Goal: Task Accomplishment & Management: Use online tool/utility

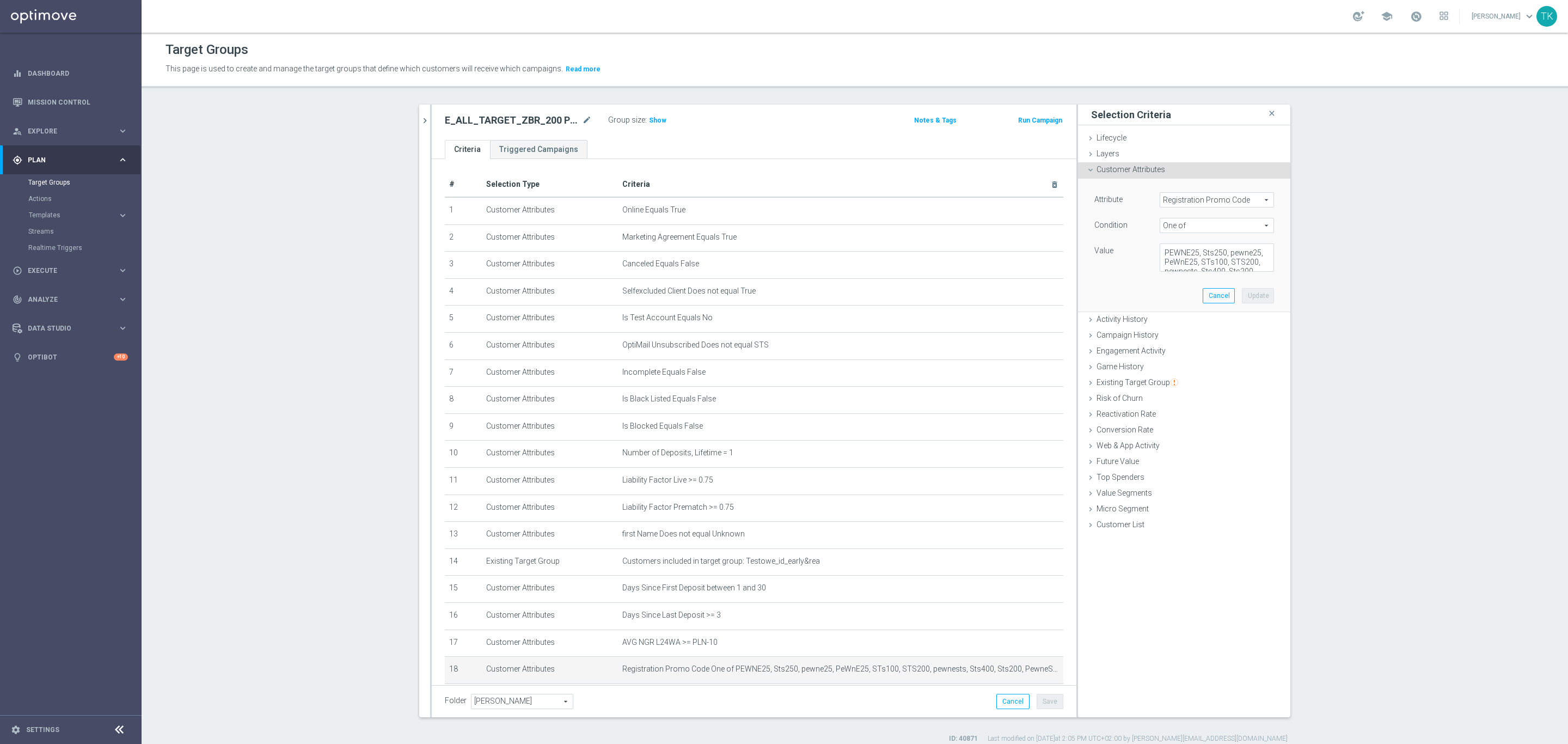
scroll to position [51, 0]
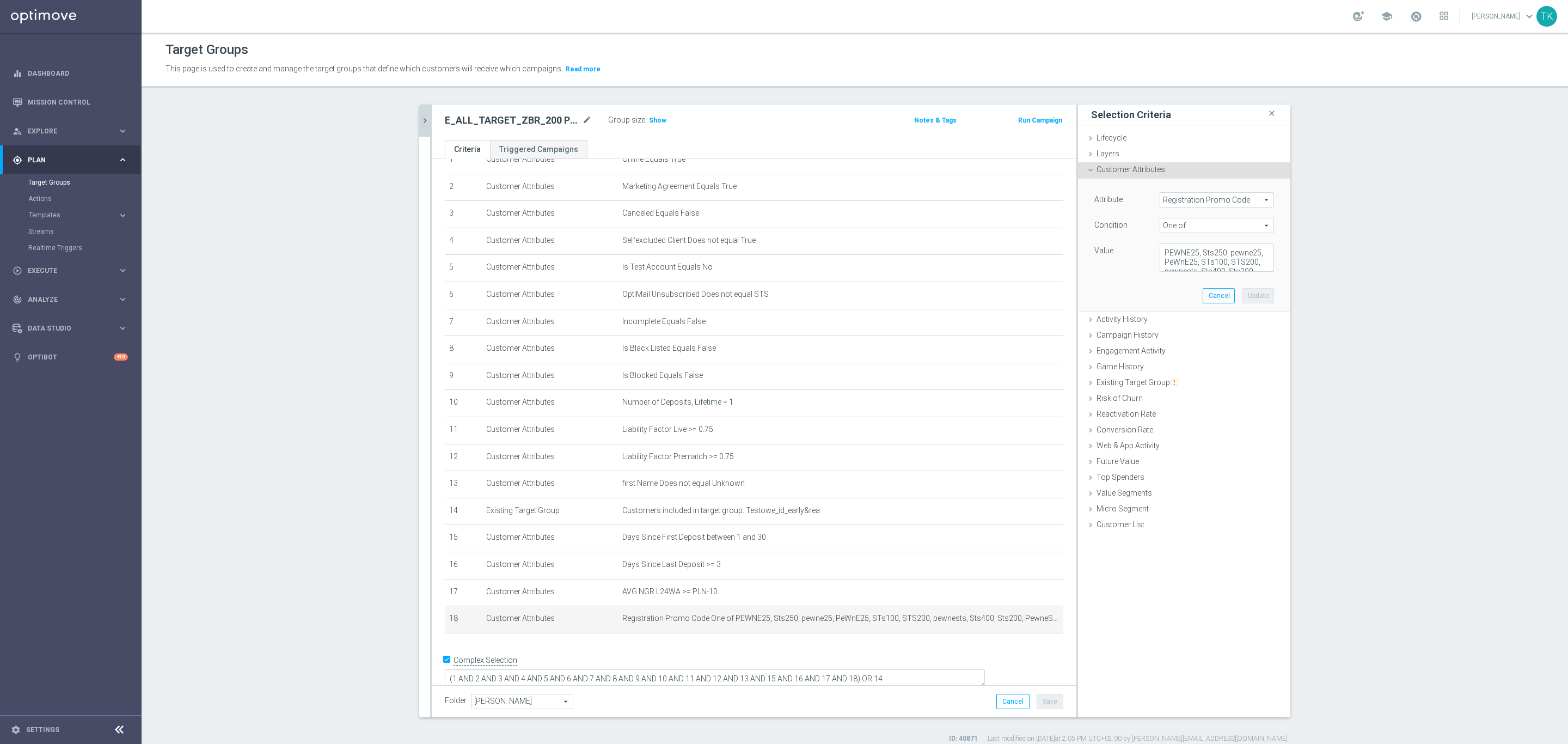
click at [420, 115] on icon "chevron_right" at bounding box center [425, 120] width 10 height 10
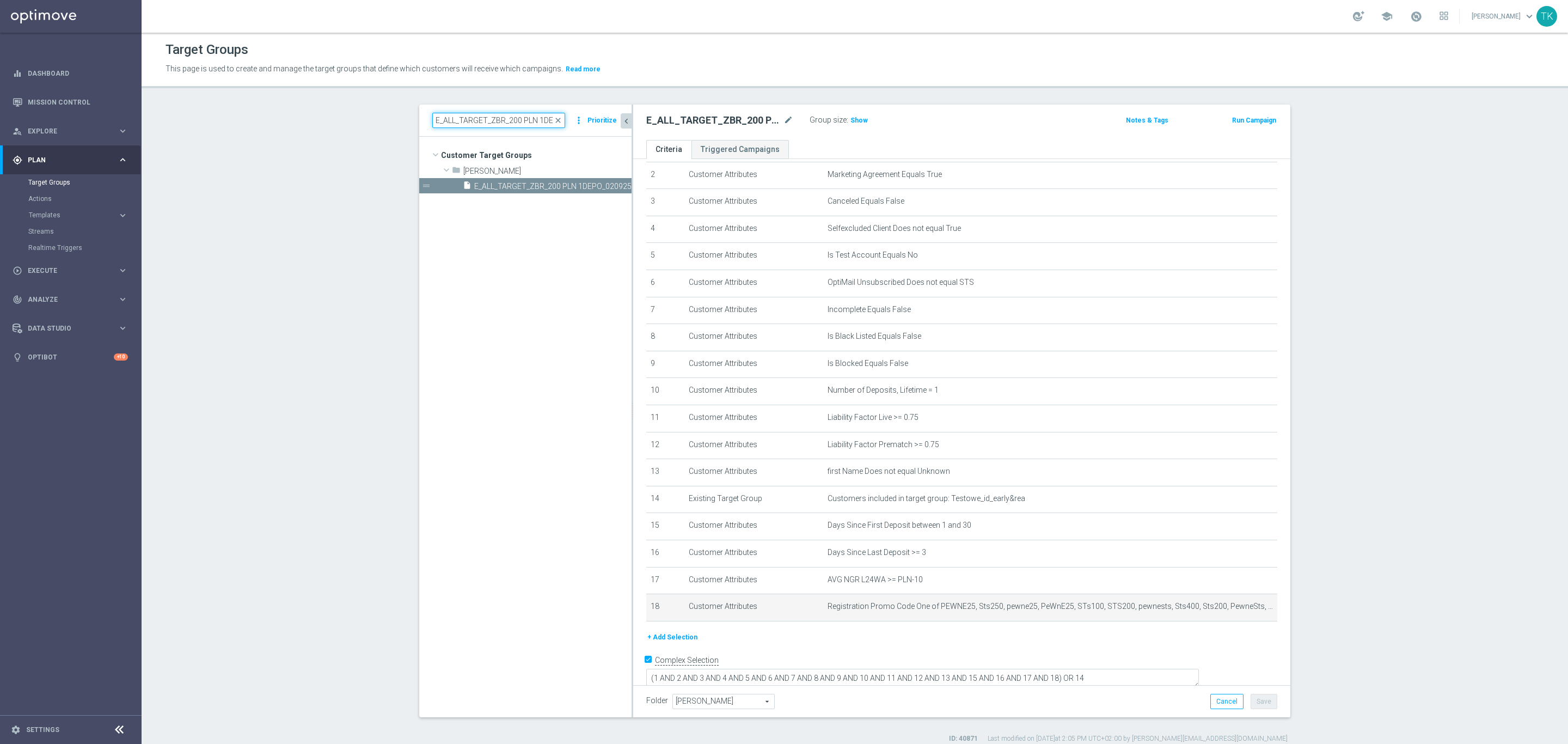
click at [479, 123] on input "E_ALL_TARGET_ZBR_200 PLN 1DEPO_020925" at bounding box center [499, 120] width 133 height 15
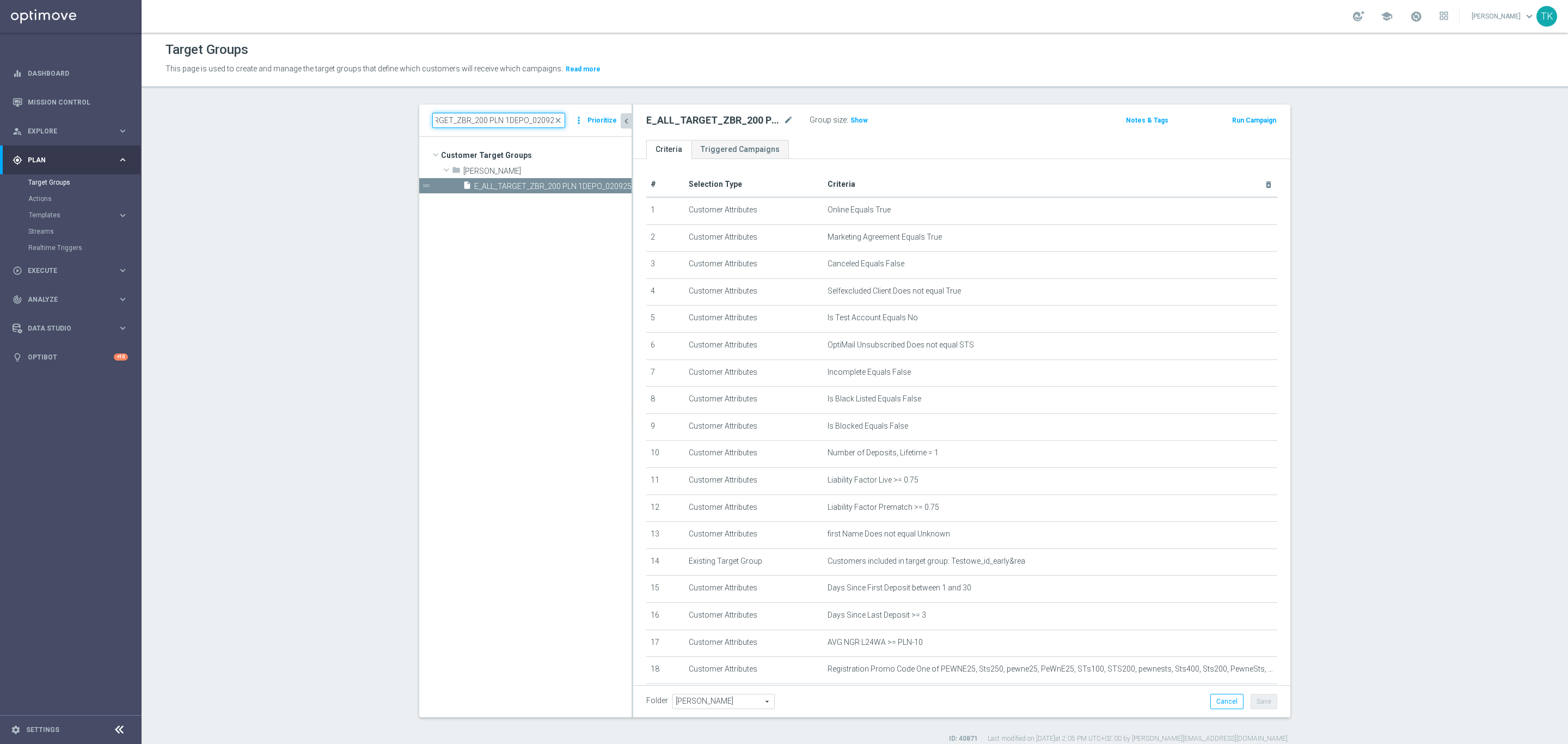
scroll to position [0, 0]
click at [608, 182] on icon "content_copy" at bounding box center [612, 186] width 9 height 9
click at [783, 119] on icon "mode_edit" at bounding box center [788, 120] width 10 height 13
type input "E_ALL_TARGET_ZBR_200 PLN 1-2DEPO_020925"
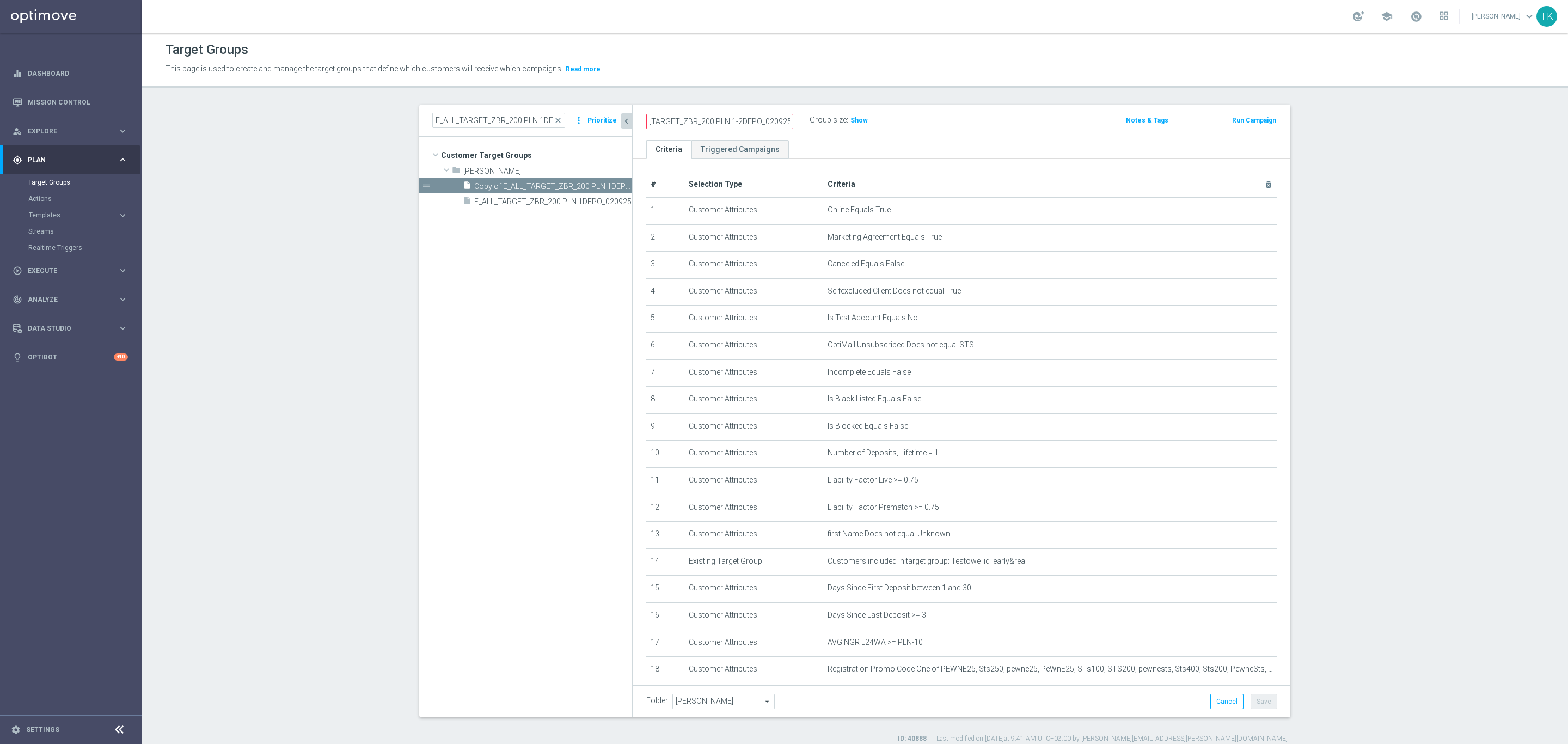
click at [928, 133] on div "E_ALL_TARGET_ZBR_200 PLN 1-2DEPO_020925 Group size : Show Notes & Tags Run Camp…" at bounding box center [961, 123] width 657 height 36
click at [1261, 703] on button "Save" at bounding box center [1264, 701] width 27 height 15
click at [1238, 453] on icon "mode_edit" at bounding box center [1242, 453] width 9 height 9
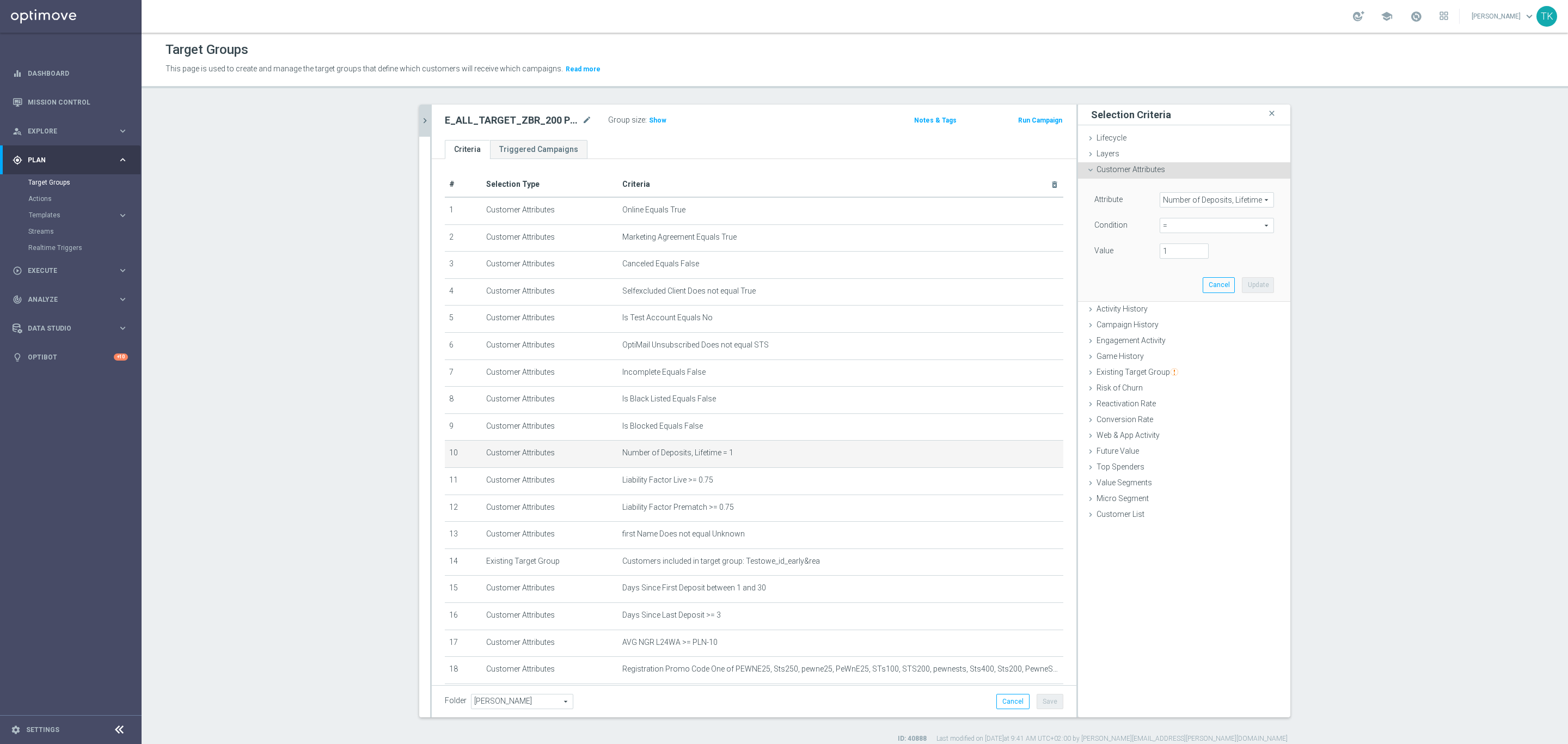
click at [1172, 228] on span "=" at bounding box center [1216, 226] width 113 height 14
click at [1172, 324] on span "between" at bounding box center [1216, 326] width 103 height 9
type input "between"
click at [1166, 247] on input "number" at bounding box center [1184, 251] width 49 height 15
type input "1"
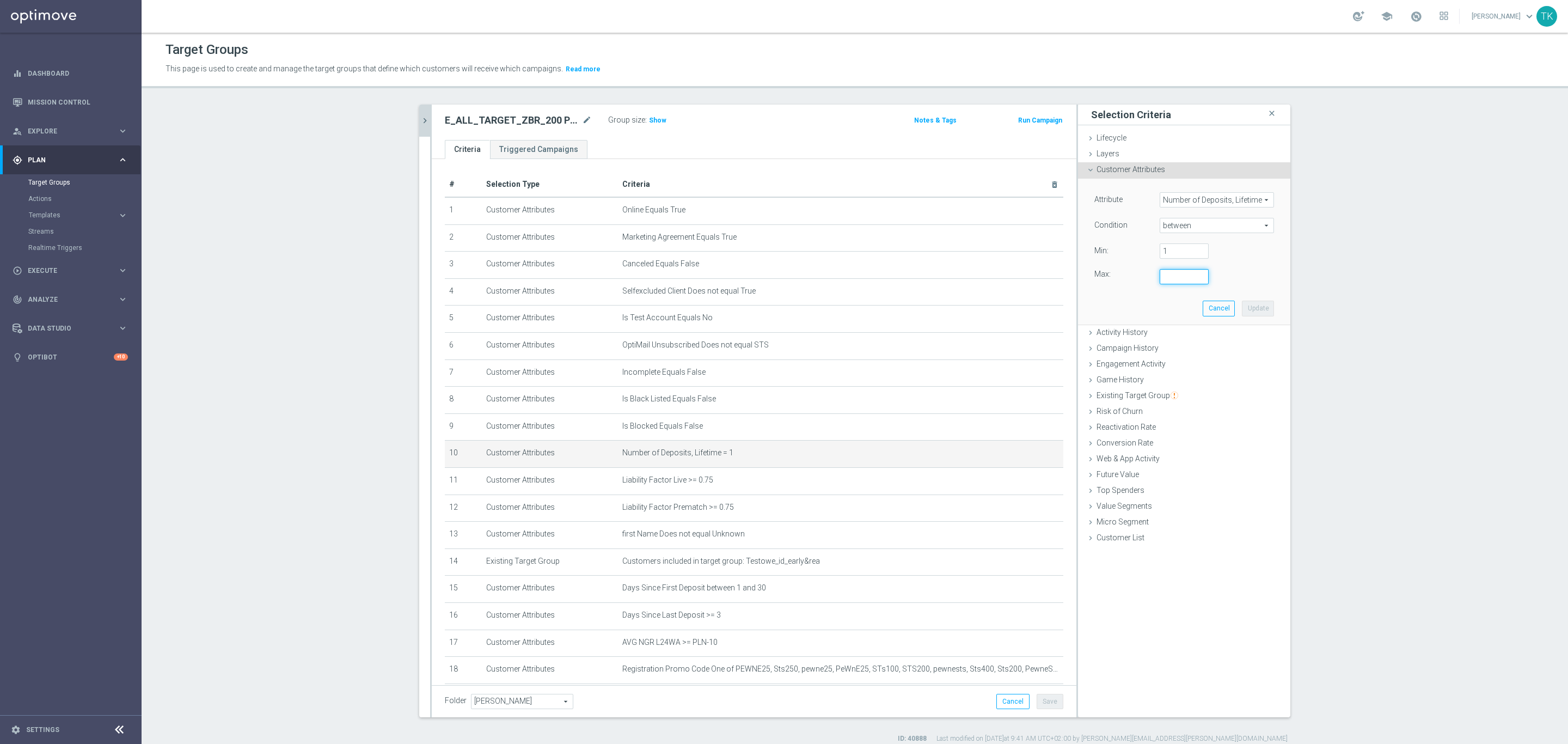
click at [1168, 278] on input "number" at bounding box center [1184, 276] width 49 height 15
type input "2"
click at [1245, 314] on button "Update" at bounding box center [1258, 309] width 32 height 15
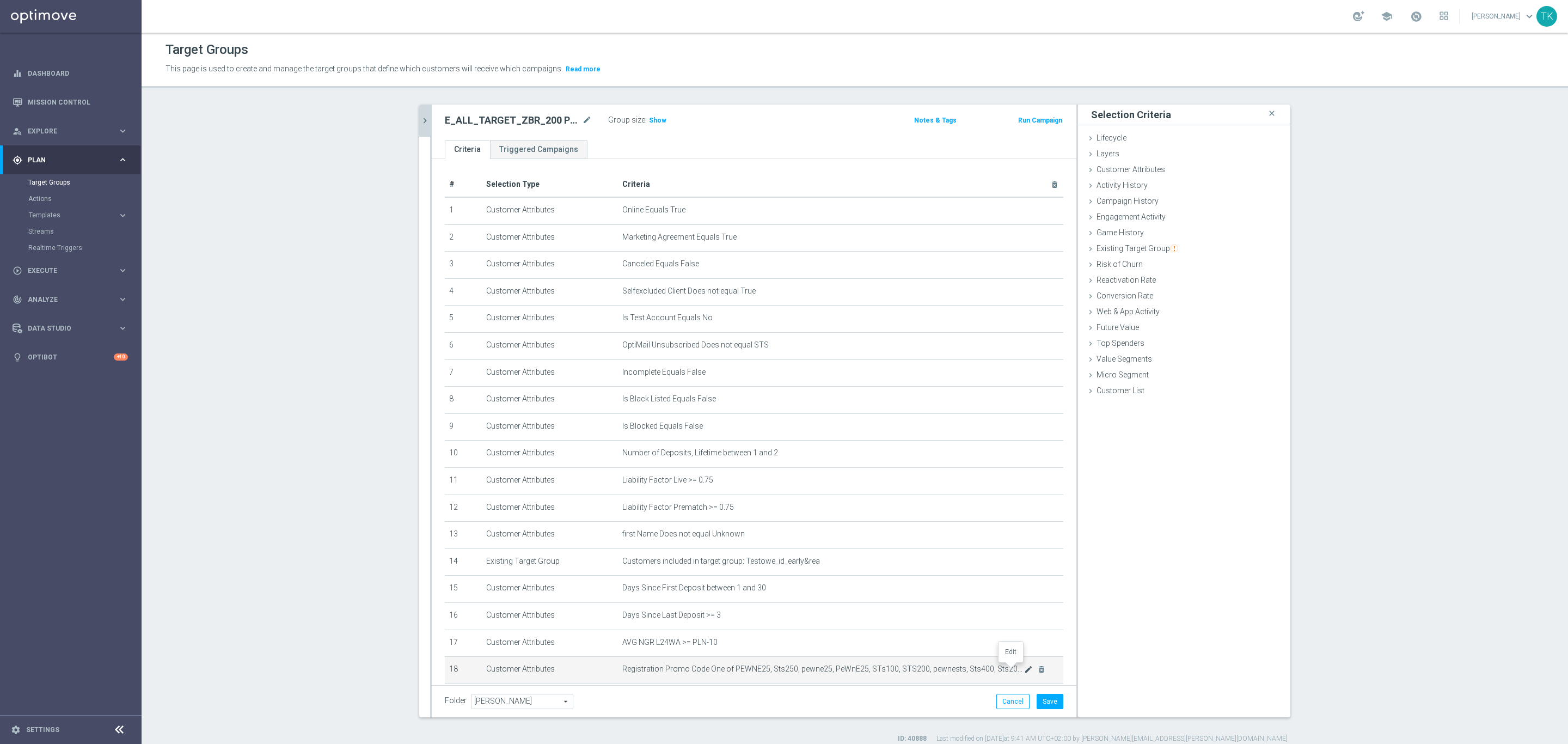
click at [1024, 672] on icon "mode_edit" at bounding box center [1028, 669] width 9 height 9
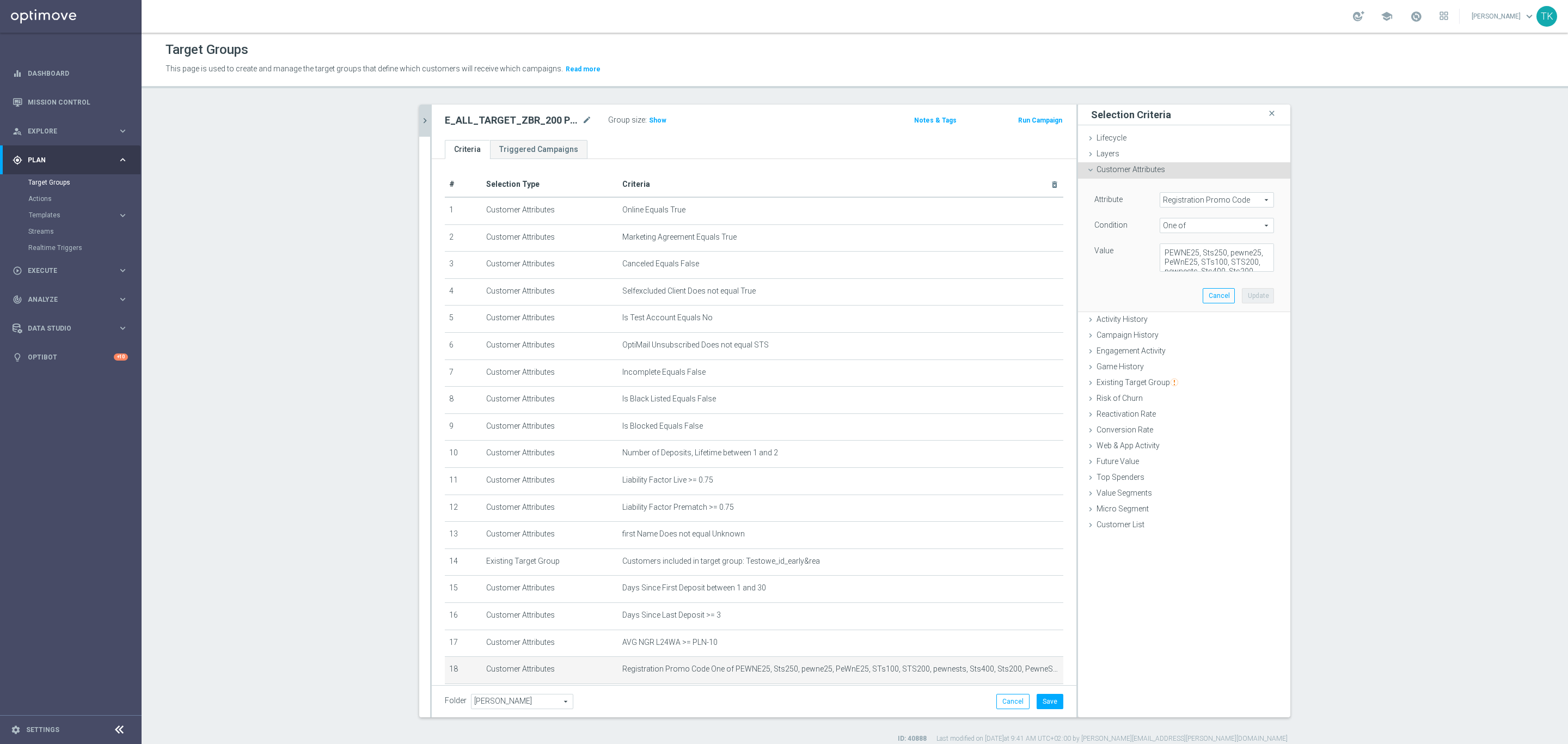
click at [1179, 221] on span "One of" at bounding box center [1216, 226] width 113 height 14
click at [1189, 352] on span "Not one of" at bounding box center [1216, 355] width 103 height 9
type input "Not one of"
click at [1258, 293] on button "Update" at bounding box center [1258, 296] width 32 height 15
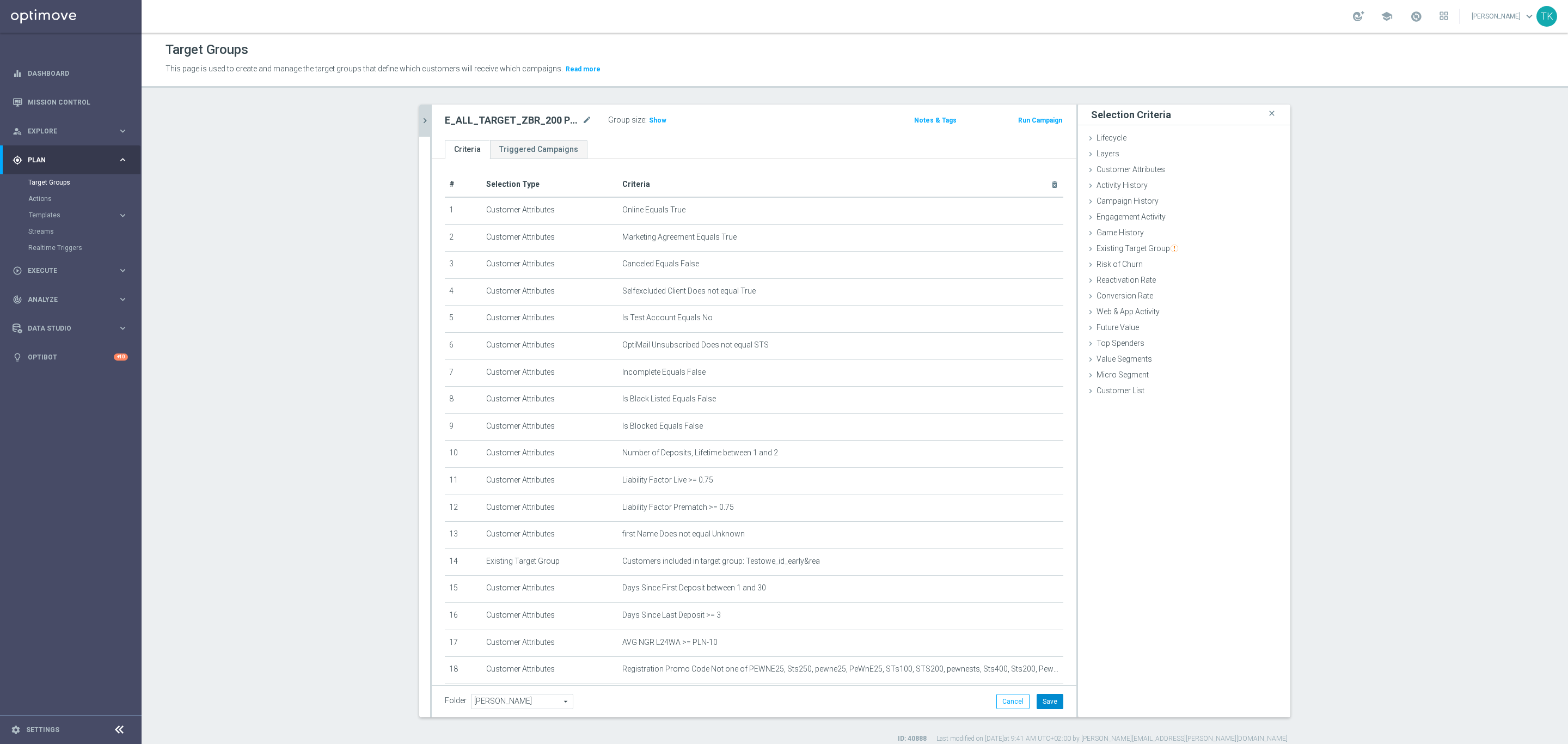
click at [1053, 696] on button "Save" at bounding box center [1050, 701] width 27 height 15
click at [582, 118] on icon "mode_edit" at bounding box center [587, 120] width 10 height 13
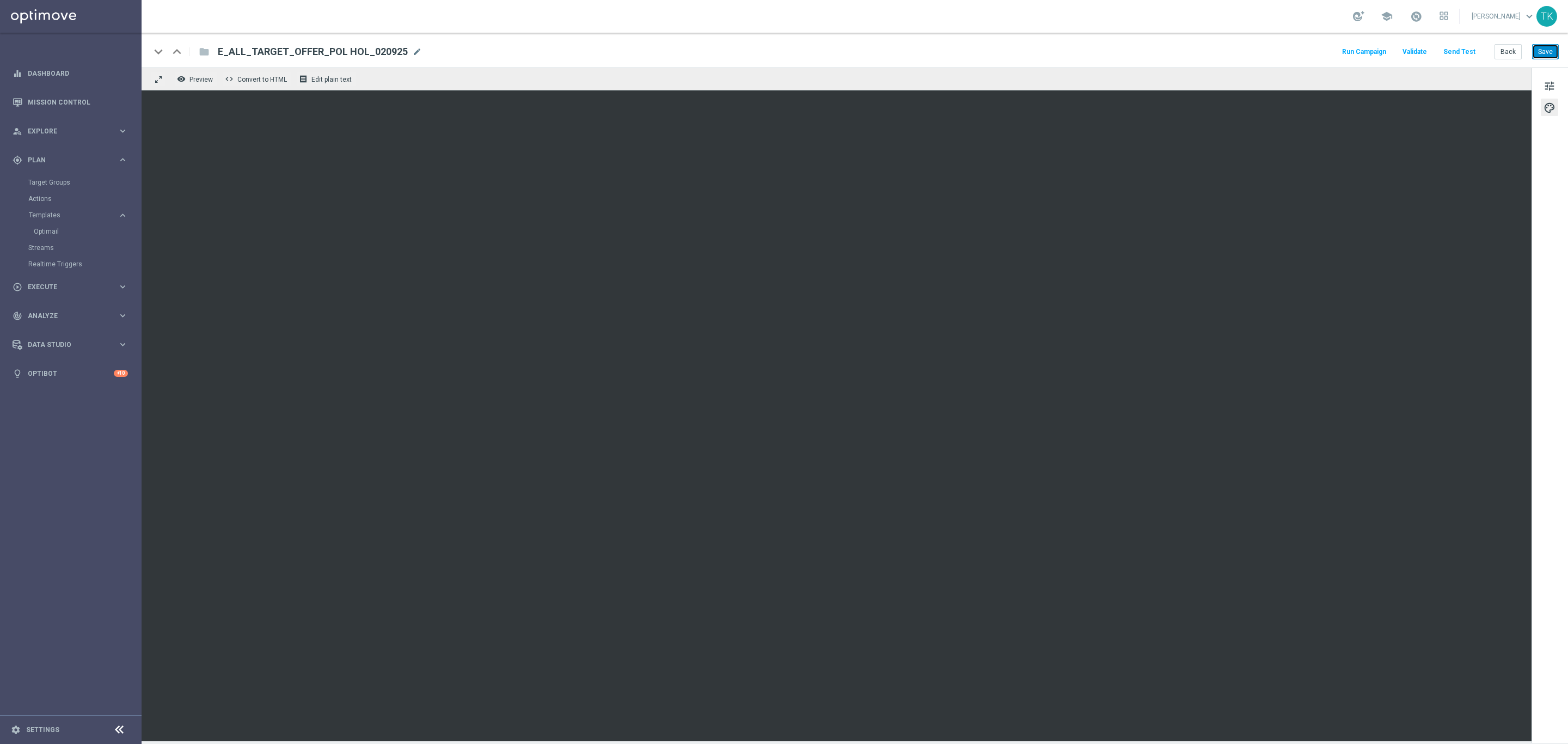
click at [1545, 47] on button "Save" at bounding box center [1545, 51] width 27 height 15
click at [1506, 51] on button "Back" at bounding box center [1508, 51] width 27 height 15
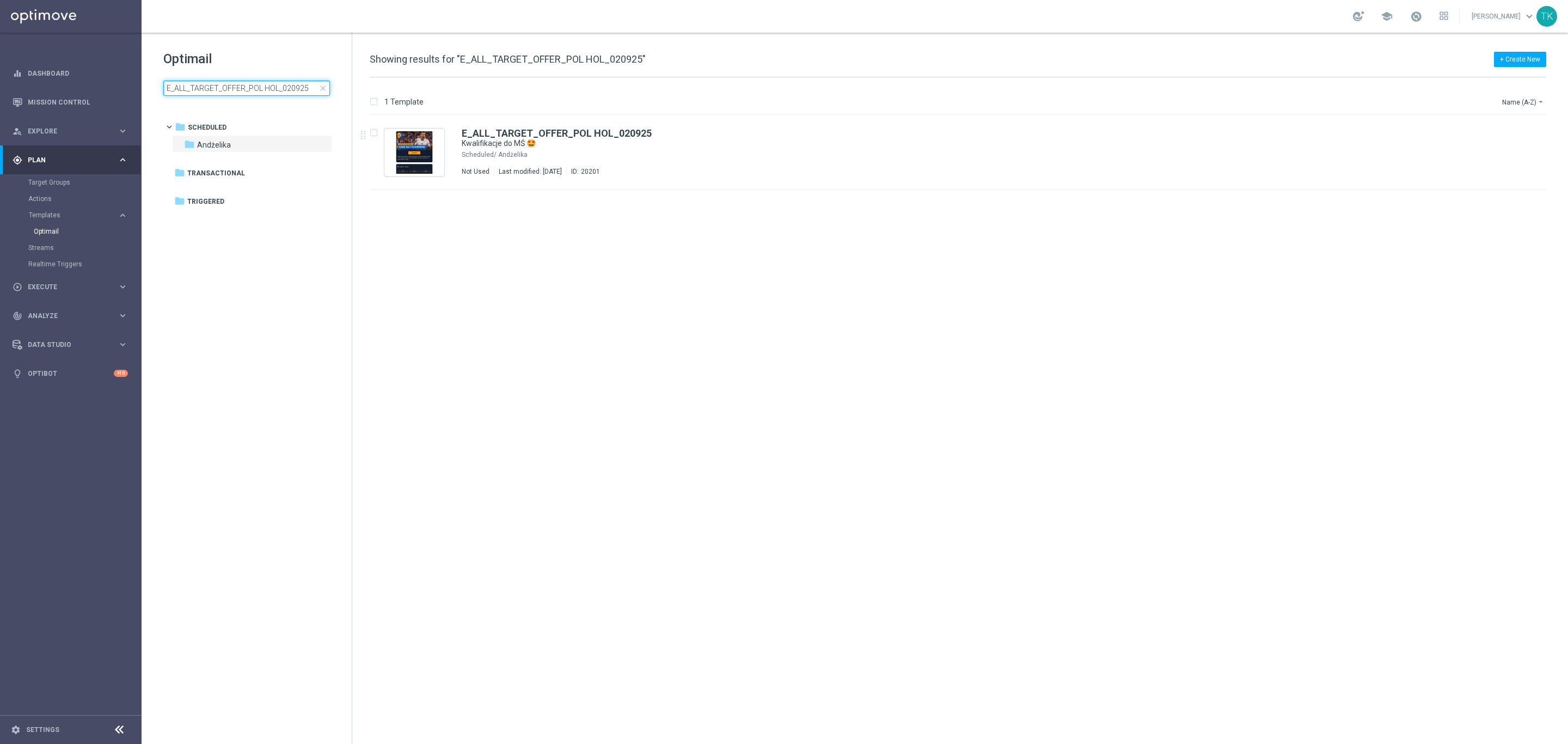
click at [219, 81] on input "E_ALL_TARGET_OFFER_POL HOL_020925" at bounding box center [246, 88] width 167 height 15
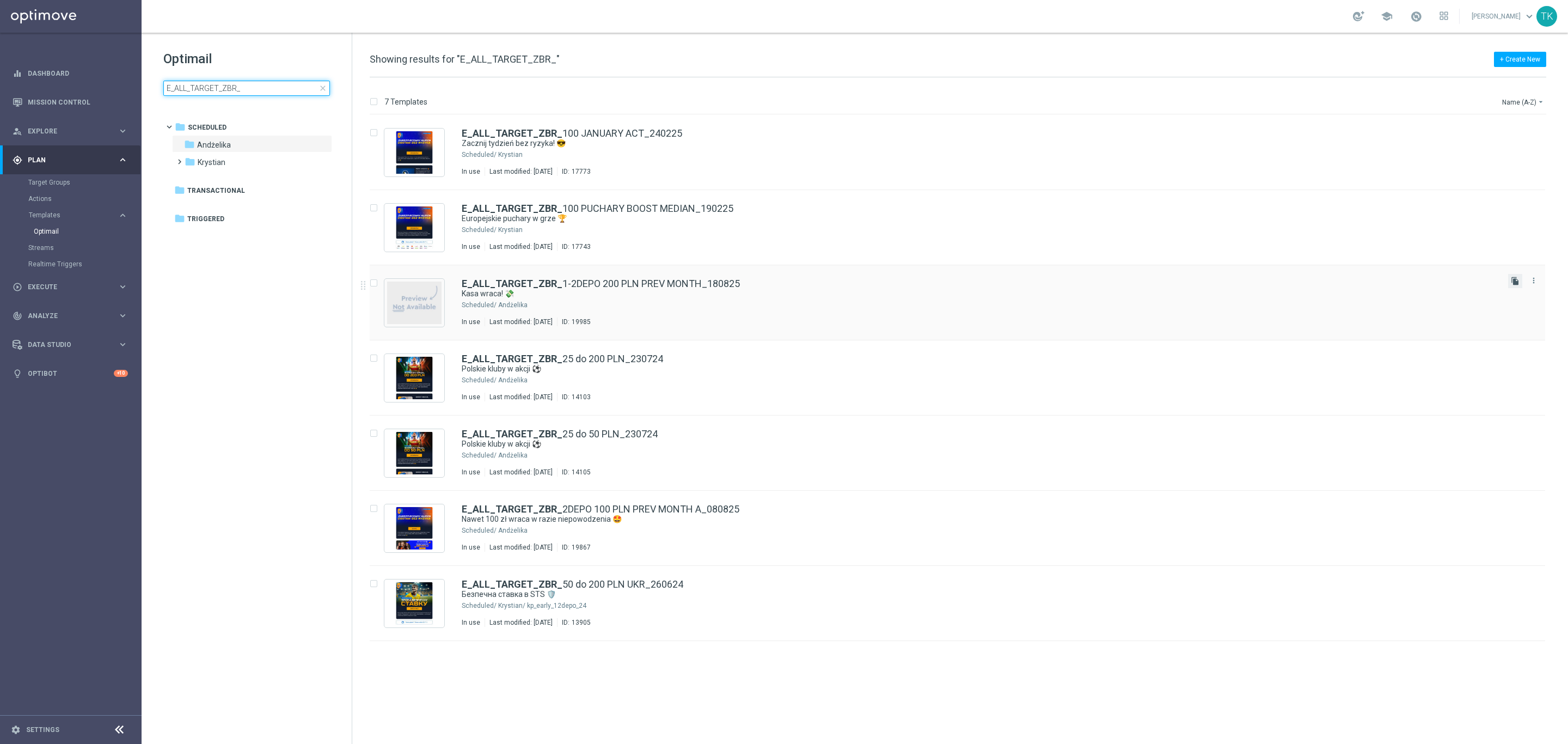
type input "E_ALL_TARGET_ZBR_"
click at [1515, 280] on icon "file_copy" at bounding box center [1515, 281] width 9 height 9
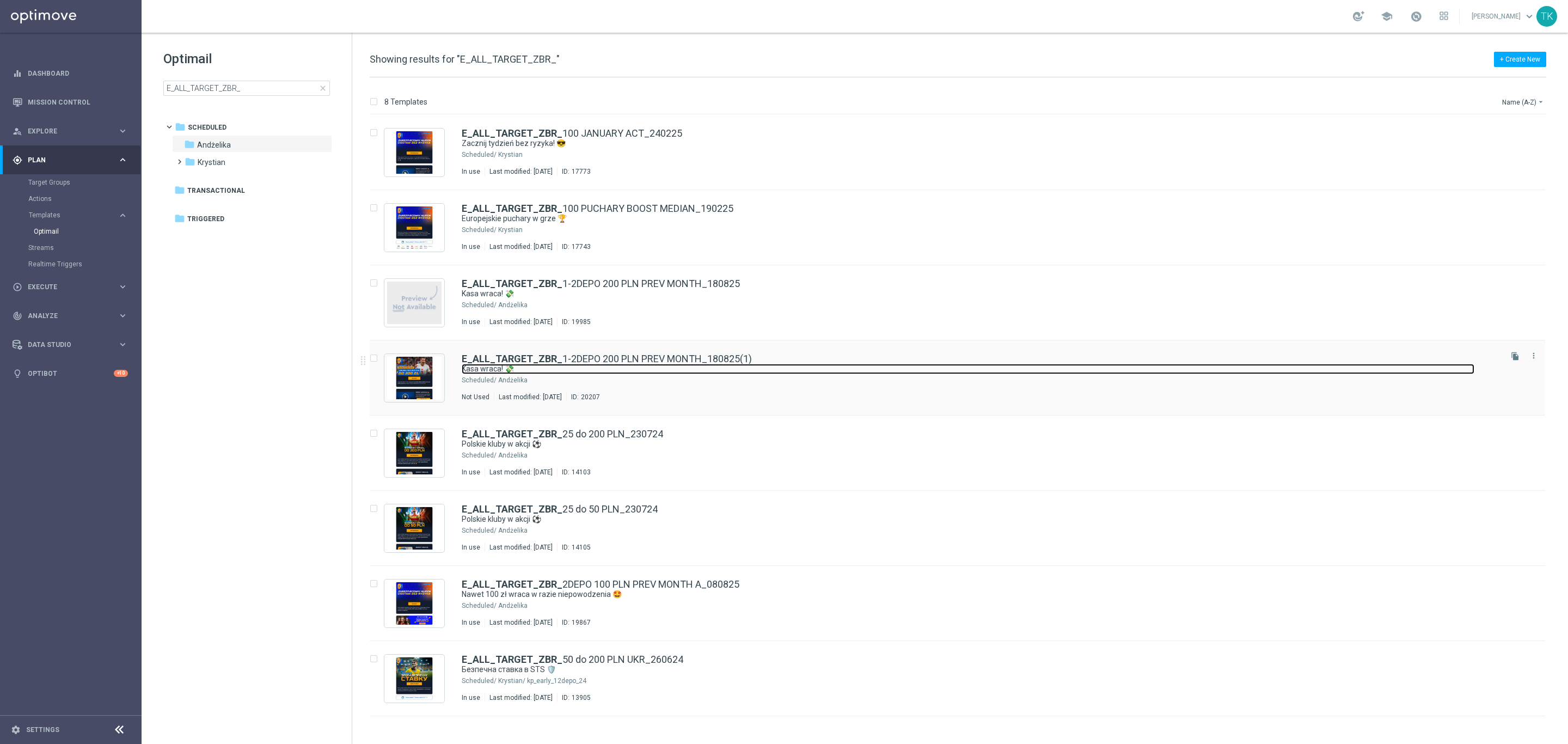
click at [646, 370] on link "Kasa wraca! 💸" at bounding box center [968, 369] width 1013 height 10
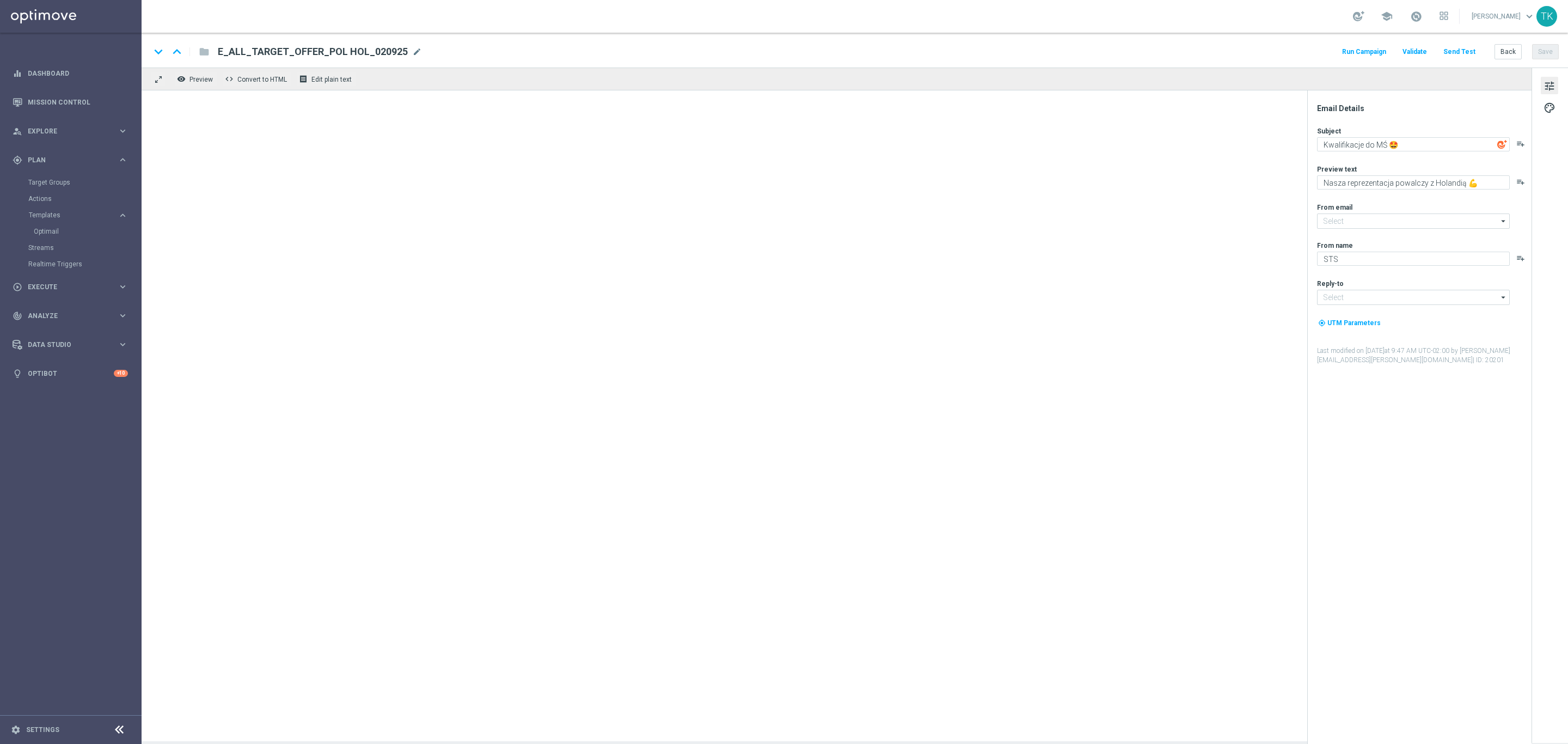
type input "oferta@sts.pl"
type input "kontakt@sts.pl"
type textarea "Kasa wraca! 💸"
type textarea "Nawet 200 zł zwrotu w razie niepowodzenia 👉"
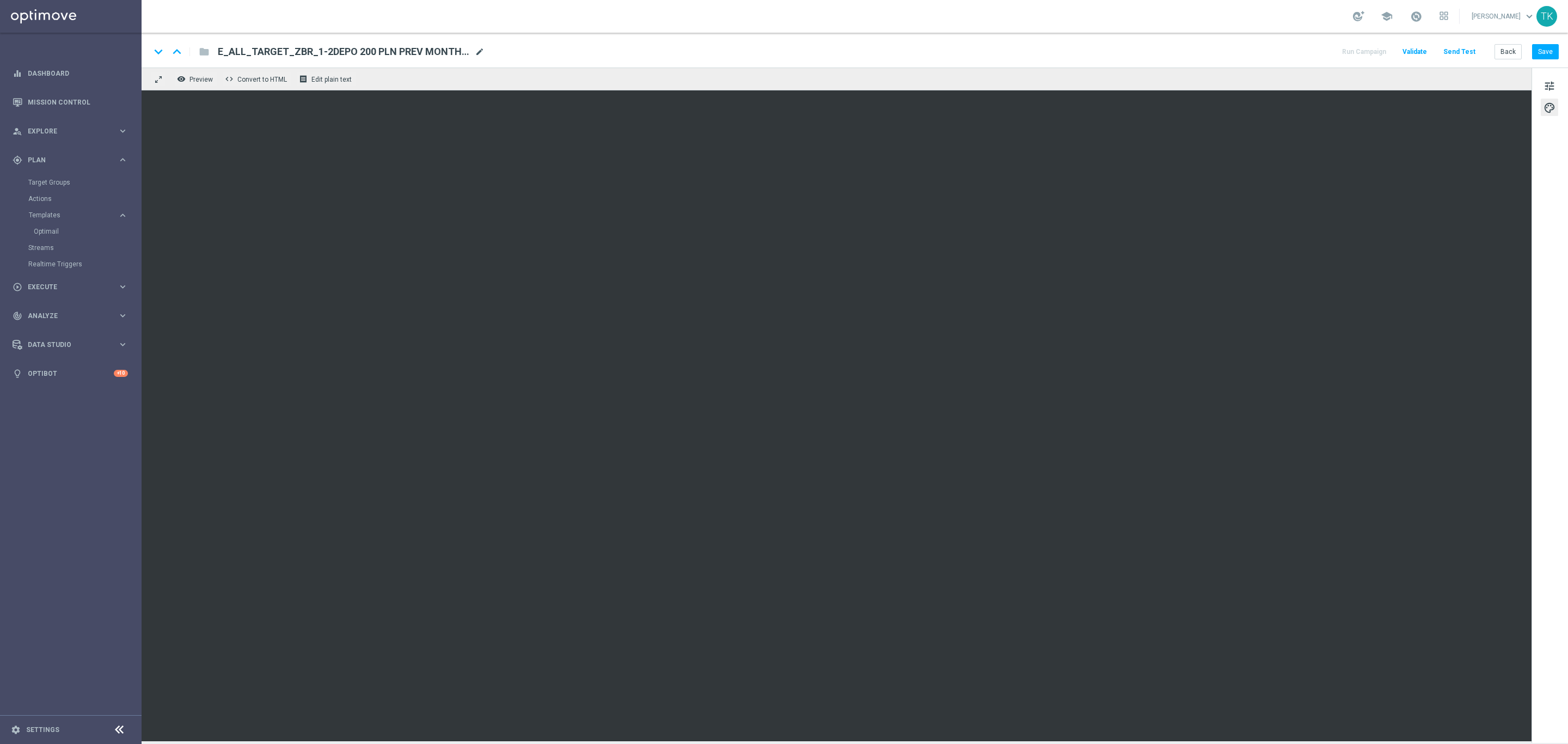
click at [478, 49] on span "mode_edit" at bounding box center [480, 51] width 10 height 10
click at [335, 51] on input "E_ALL_TARGET_ZBR_1-2DEPO 200 PLN PREV MONTH_180825(1)" at bounding box center [353, 51] width 270 height 14
paste input "200 PLN 1-2DEPO_020925"
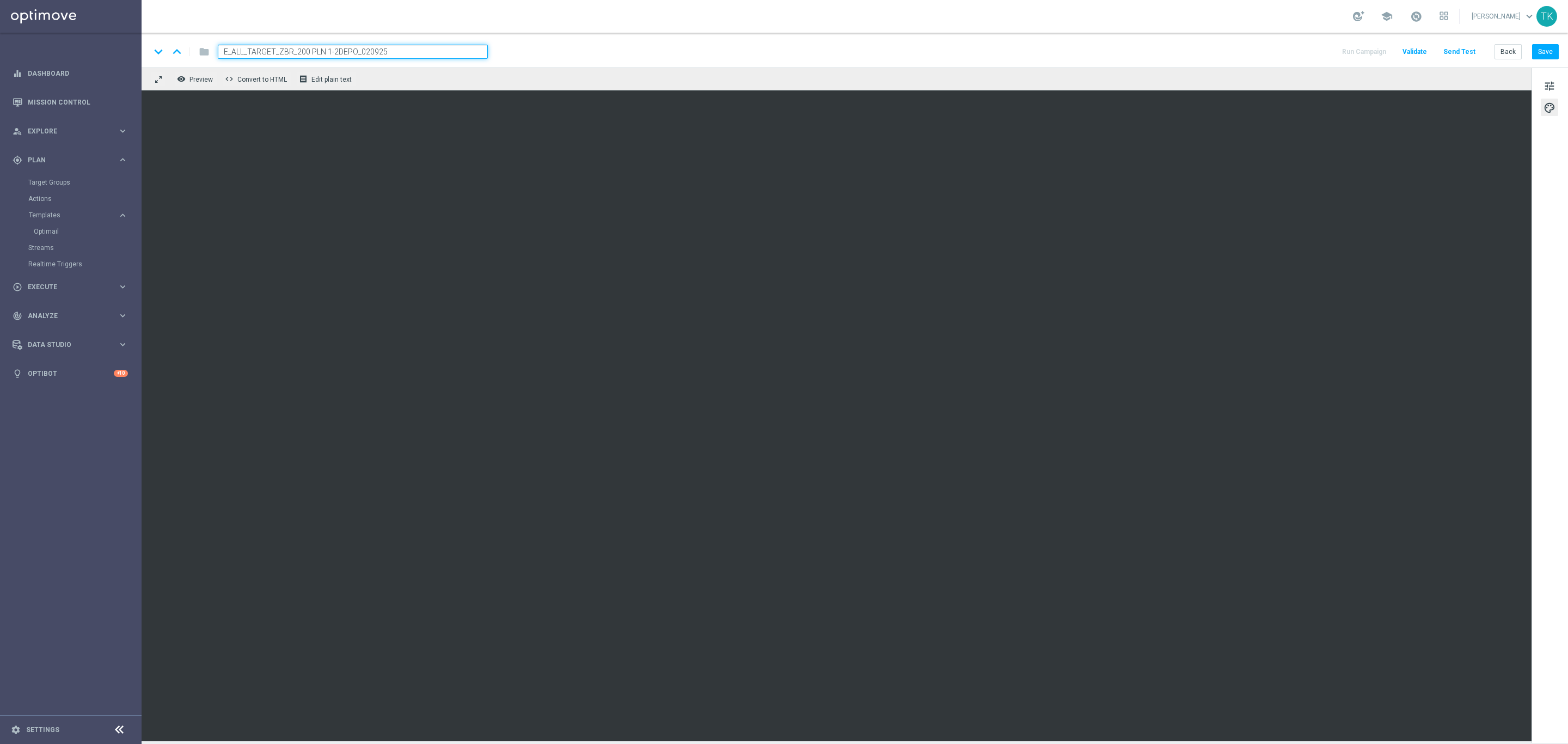
type input "E_ALL_TARGET_ZBR_200 PLN 1-2DEPO_020925"
click at [563, 45] on div "keyboard_arrow_down keyboard_arrow_up folder E_ALL_TARGET_ZBR_200 PLN 1-2DEPO_0…" at bounding box center [854, 51] width 1408 height 14
click at [1556, 86] on button "tune" at bounding box center [1549, 85] width 17 height 17
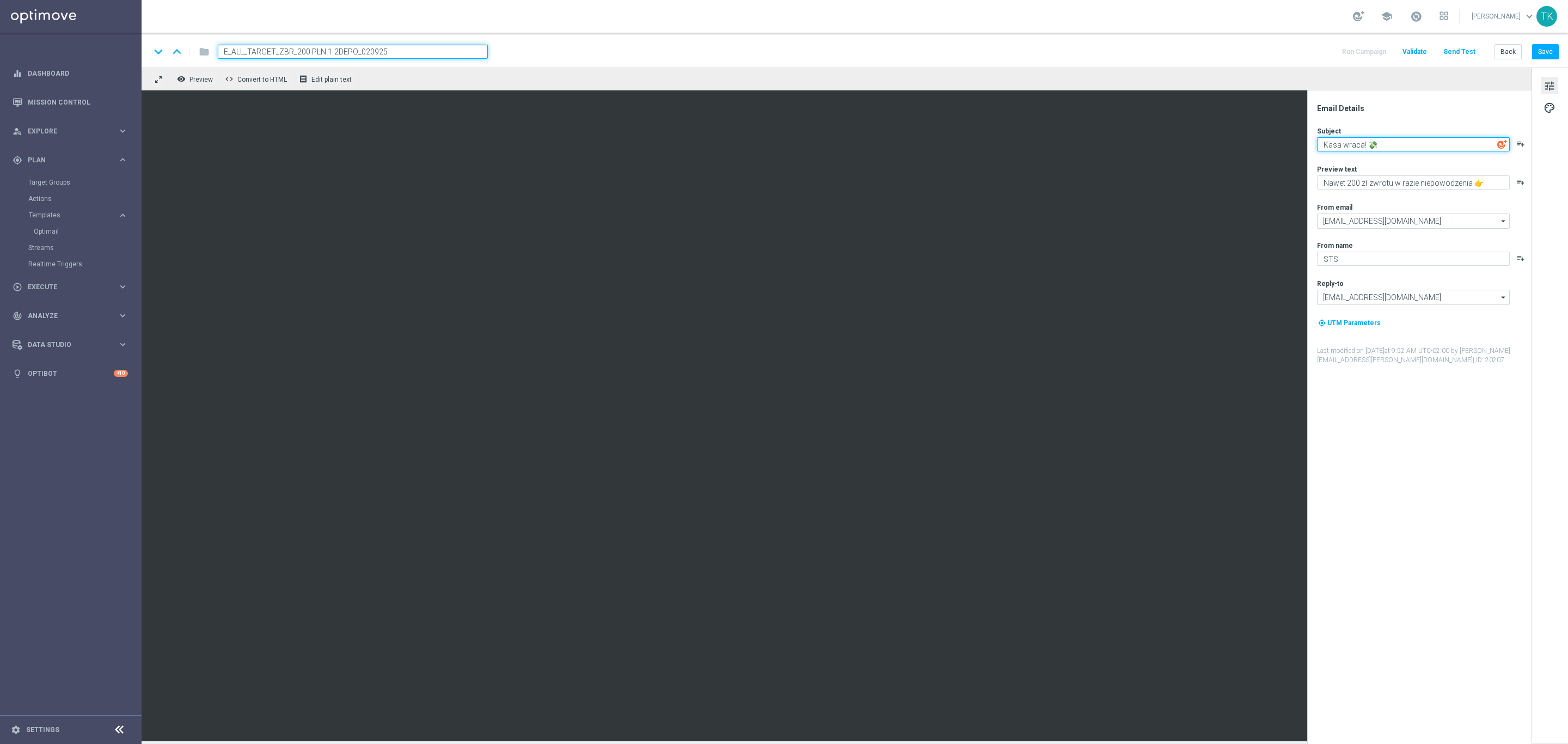
click at [1336, 145] on textarea "Kasa wraca! 💸" at bounding box center [1413, 144] width 193 height 14
paste textarea "Zakład bez ryzyka do 200 zł czeka 🤩"
type textarea "Zakład bez ryzyka do 200 zł czeka 🤩"
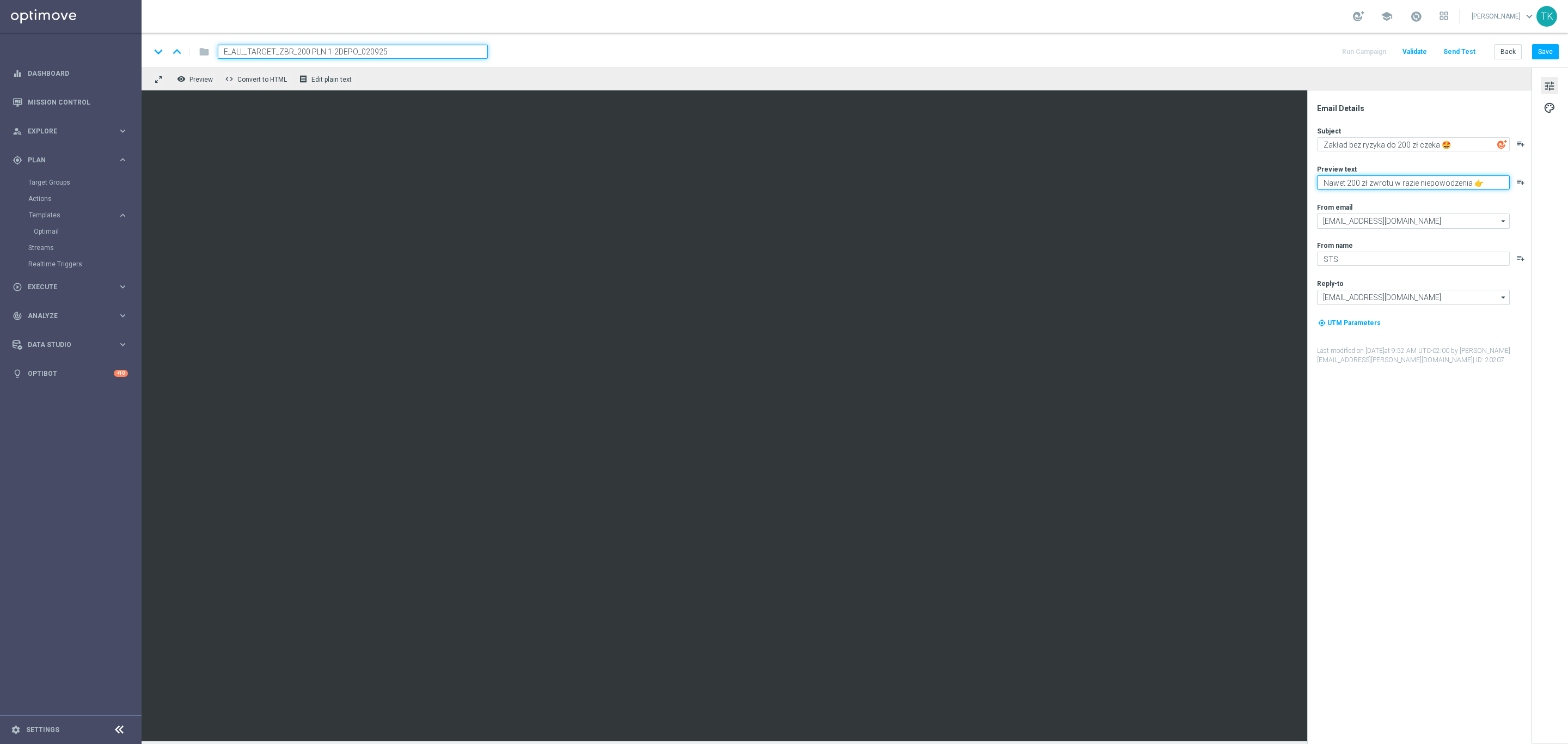
click at [1384, 182] on textarea "Nawet 200 zł zwrotu w razie niepowodzenia 👉" at bounding box center [1413, 182] width 193 height 14
paste textarea "Dołącz do akcji i graj bezpiecznie 💰 Polska gra z Holandią 💪"
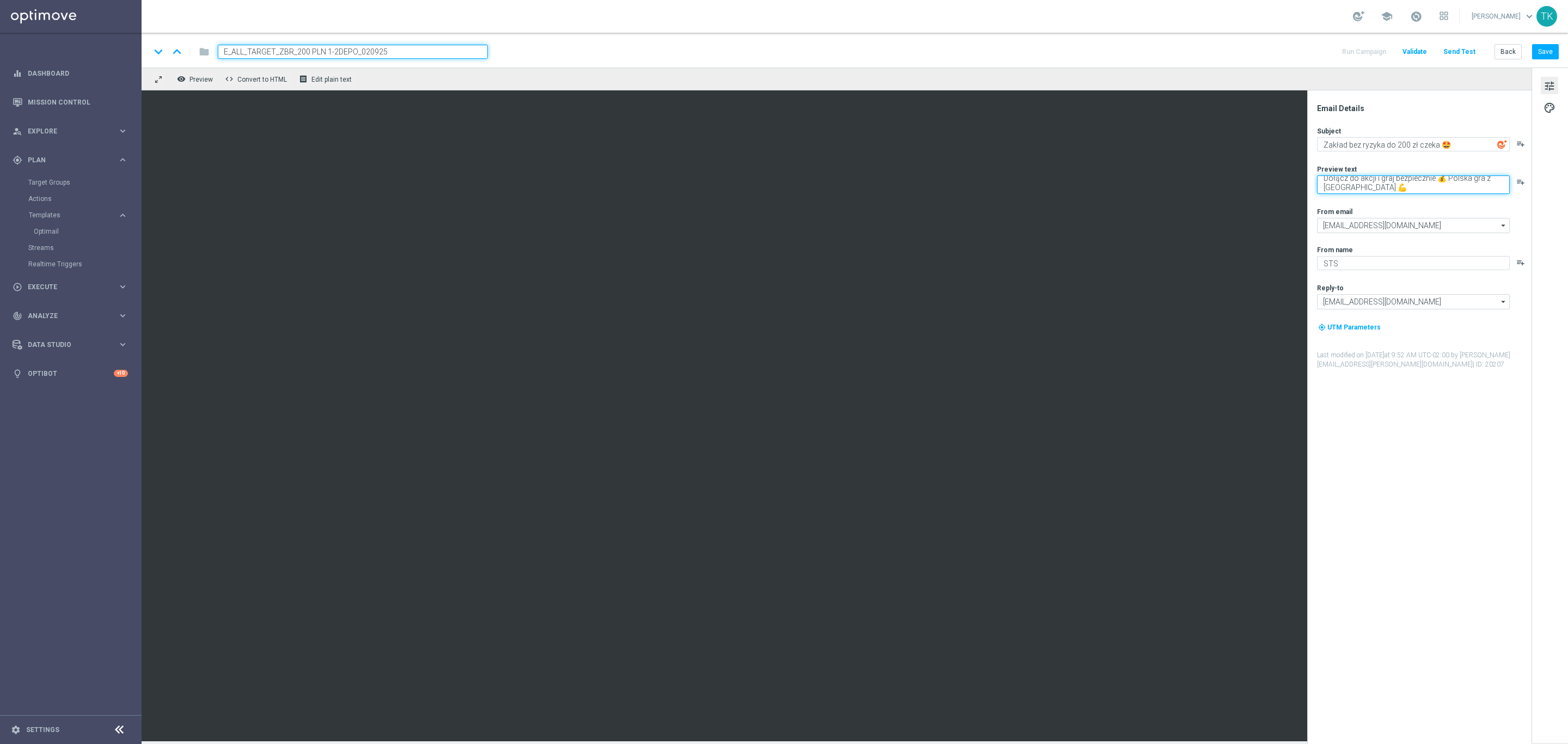
click at [1320, 187] on textarea "Dołącz do akcji i graj bezpiecznie 💰 Polska gra z Holandią 💪" at bounding box center [1413, 184] width 193 height 19
type textarea "Dołącz do akcji i graj bezpiecznie 💰 Polska gra z Holandią 💪"
click at [1423, 203] on div "Subject Zakład bez ryzyka do 200 zł czeka 🤩 playlist_add Preview text Dołącz do…" at bounding box center [1423, 248] width 213 height 243
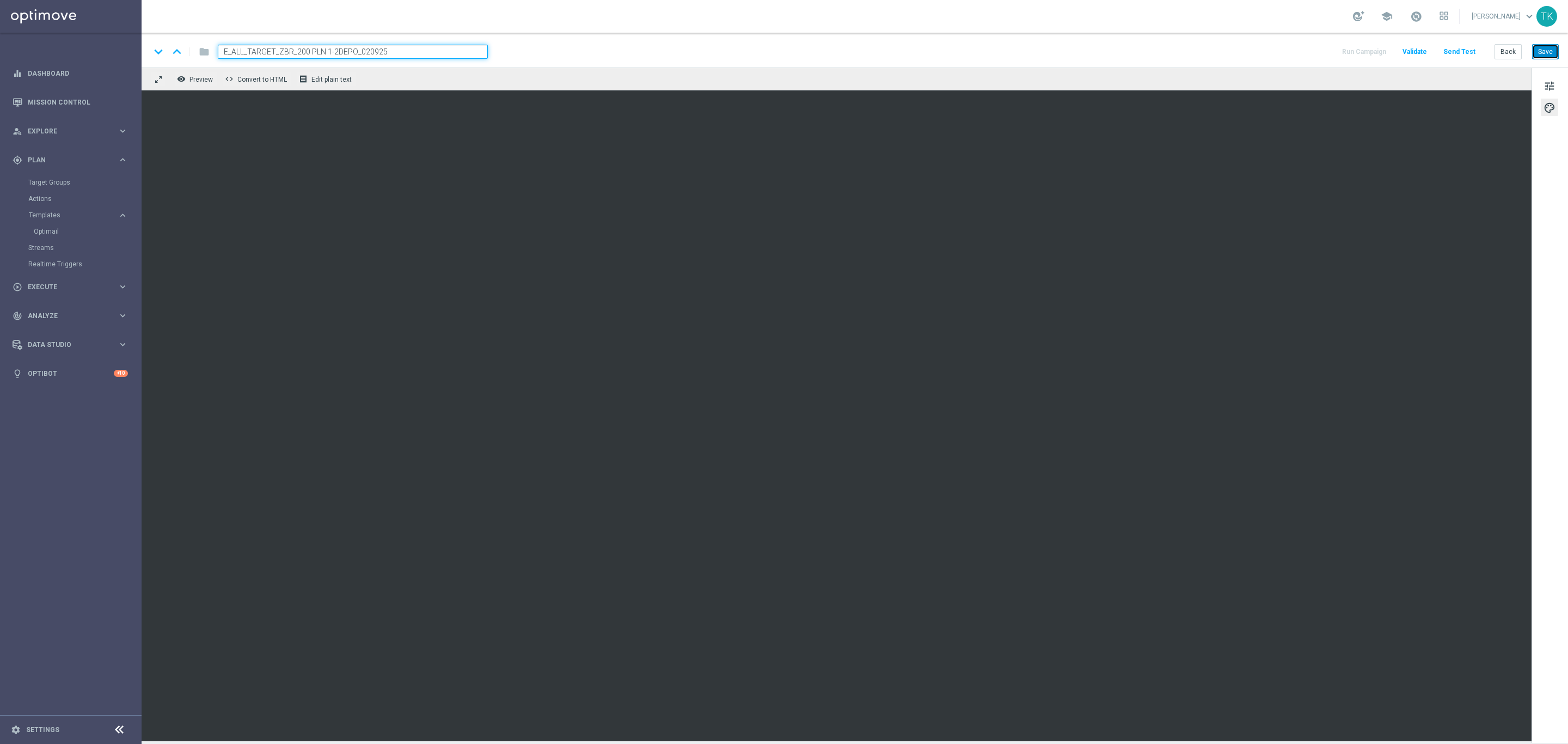
click at [1536, 48] on button "Save" at bounding box center [1545, 51] width 27 height 15
click at [1508, 58] on button "Back" at bounding box center [1508, 51] width 27 height 15
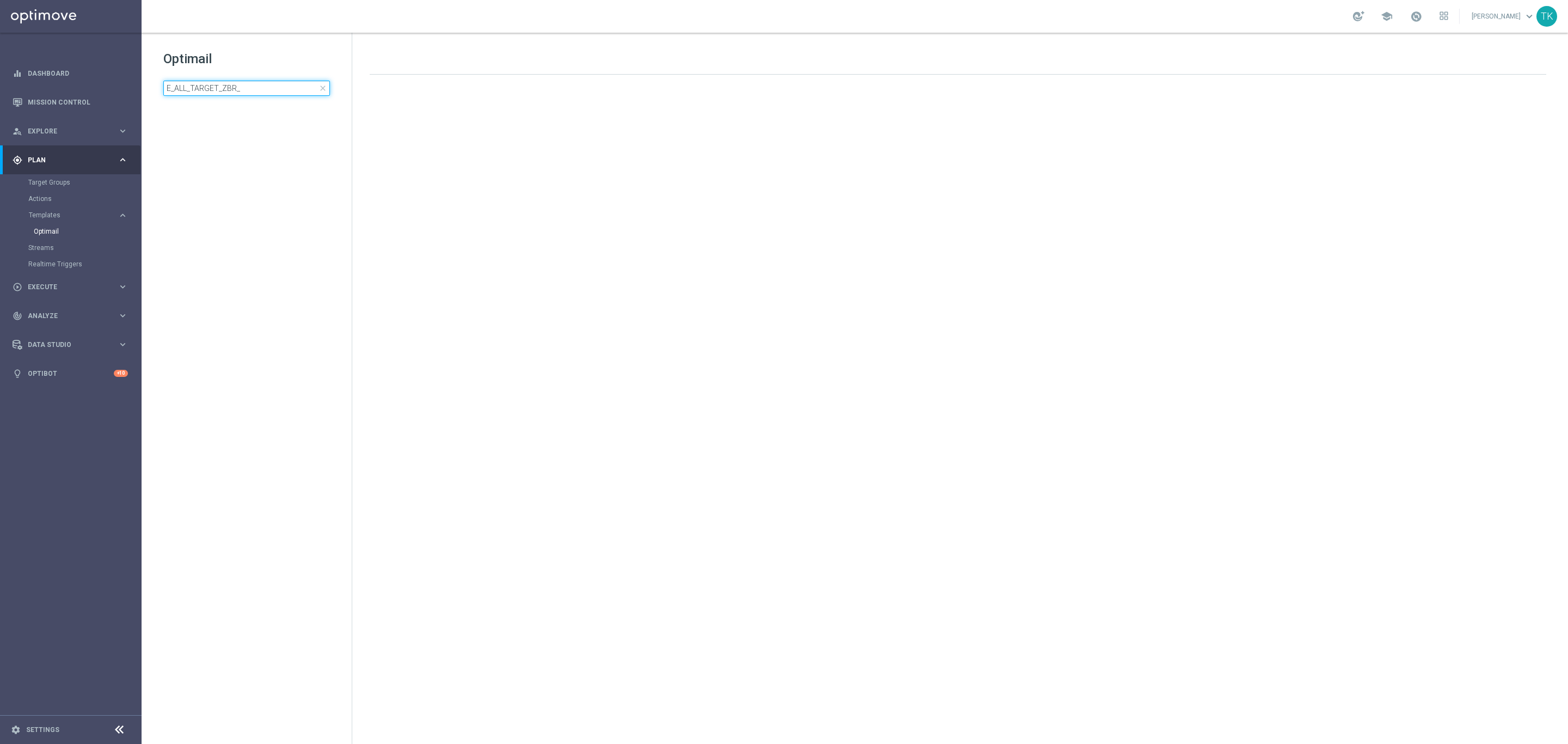
click at [221, 95] on input "E_ALL_TARGET_ZBR_" at bounding box center [246, 88] width 167 height 15
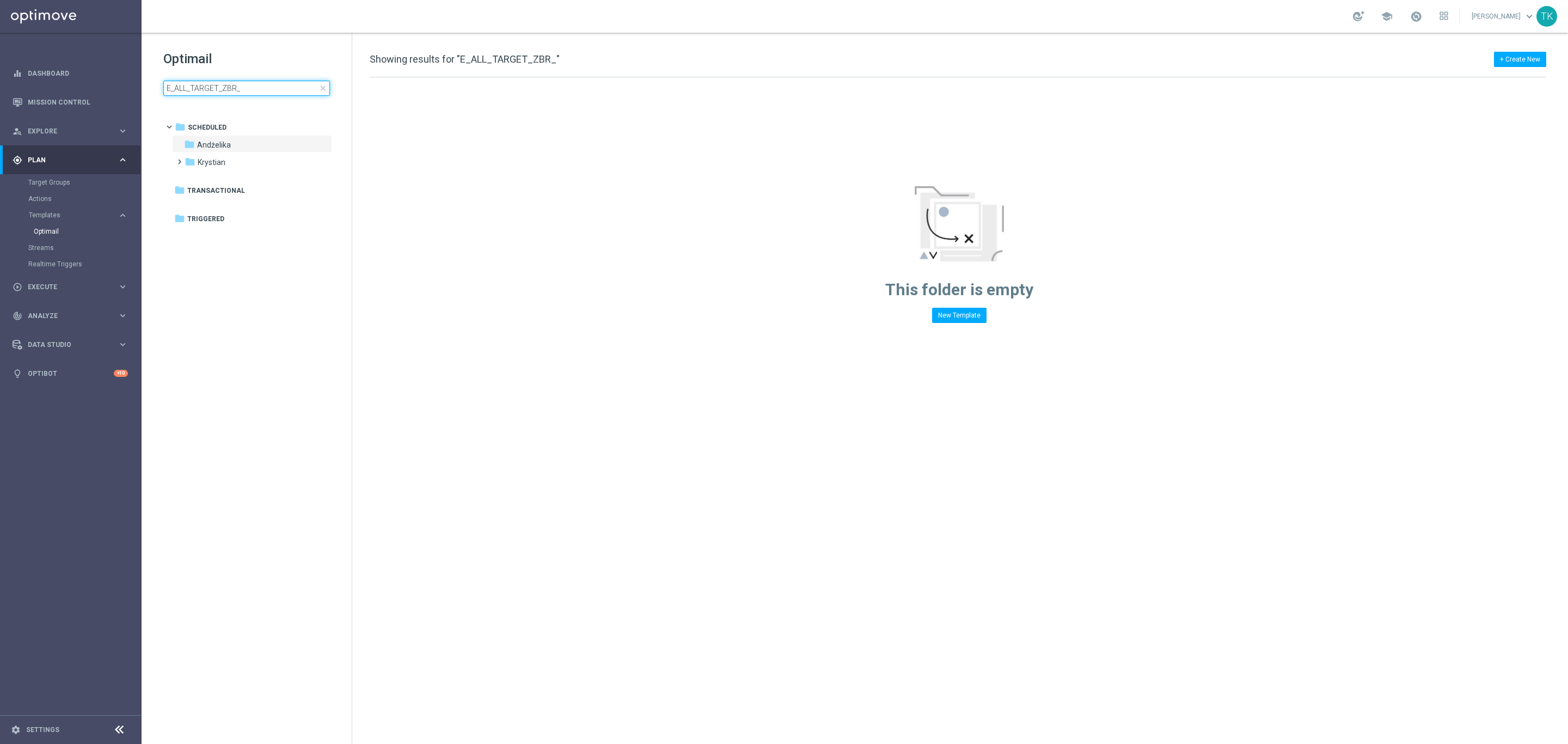
click at [221, 95] on input "E_ALL_TARGET_ZBR_" at bounding box center [246, 88] width 167 height 15
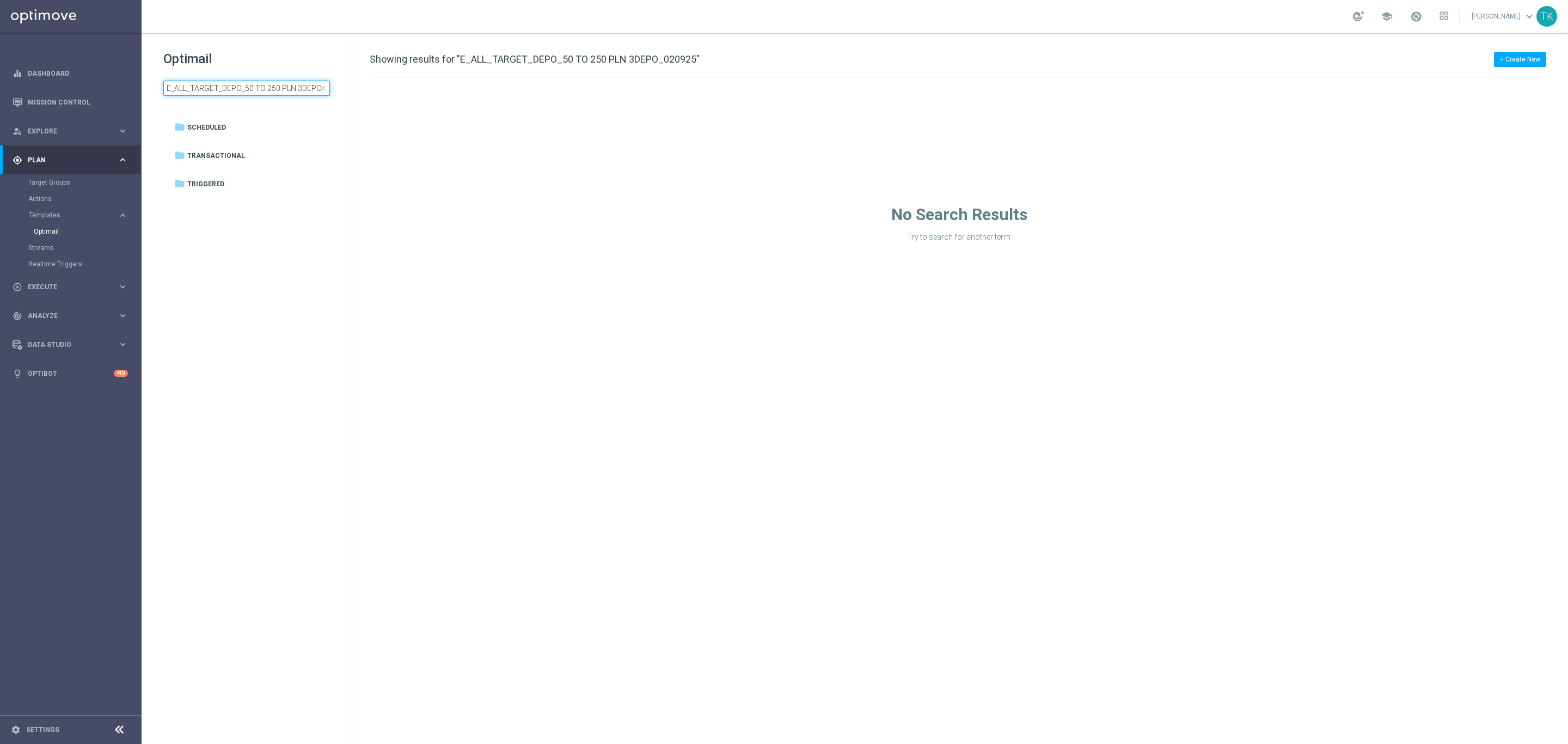
click at [182, 86] on input "E_ALL_TARGET_DEPO_50 TO 250 PLN 3DEPO_020925" at bounding box center [246, 88] width 167 height 15
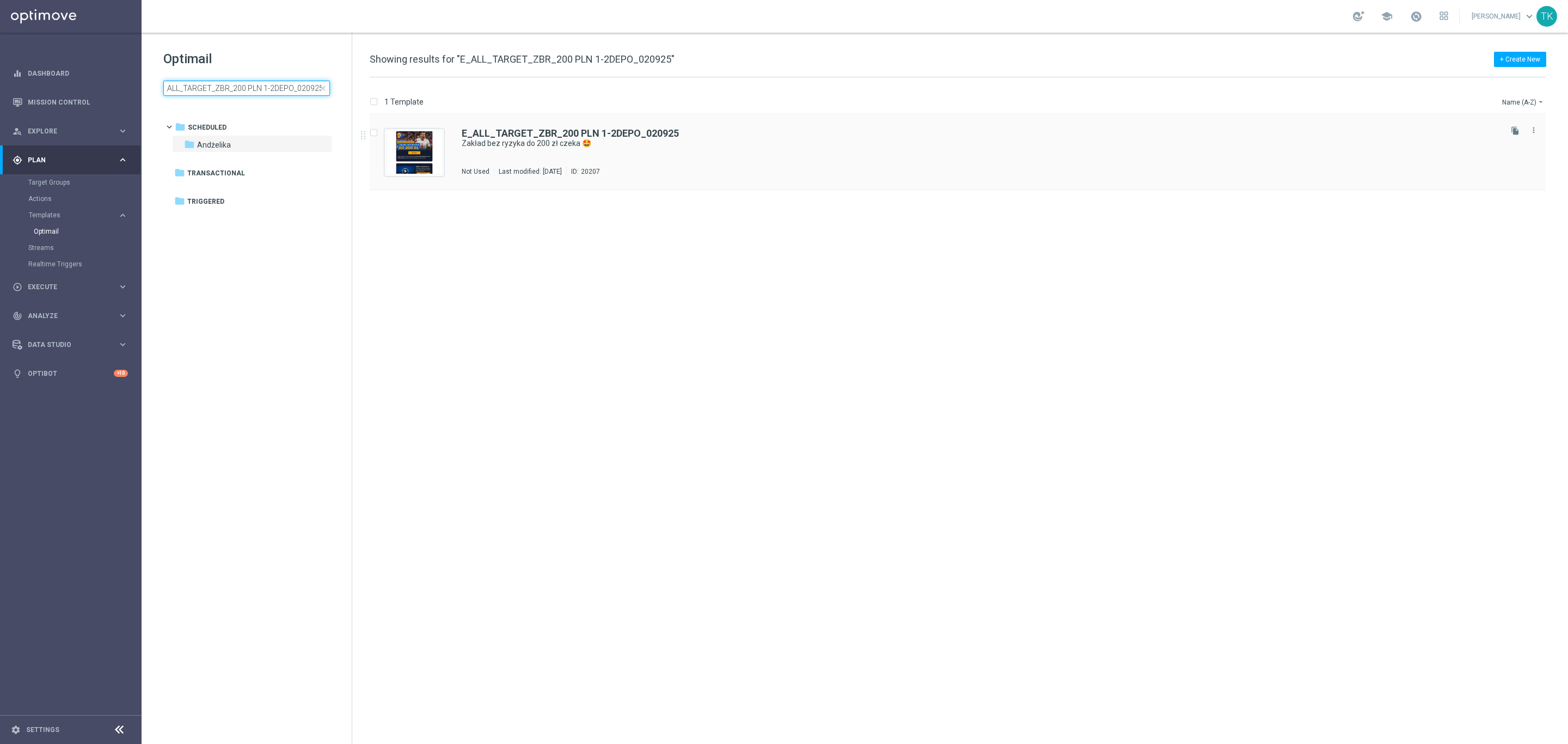
type input "E_ALL_TARGET_ZBR_200 PLN 1-2DEPO_020925"
click at [701, 134] on div "E_ALL_TARGET_ZBR_200 PLN 1-2DEPO_020925" at bounding box center [981, 133] width 1038 height 10
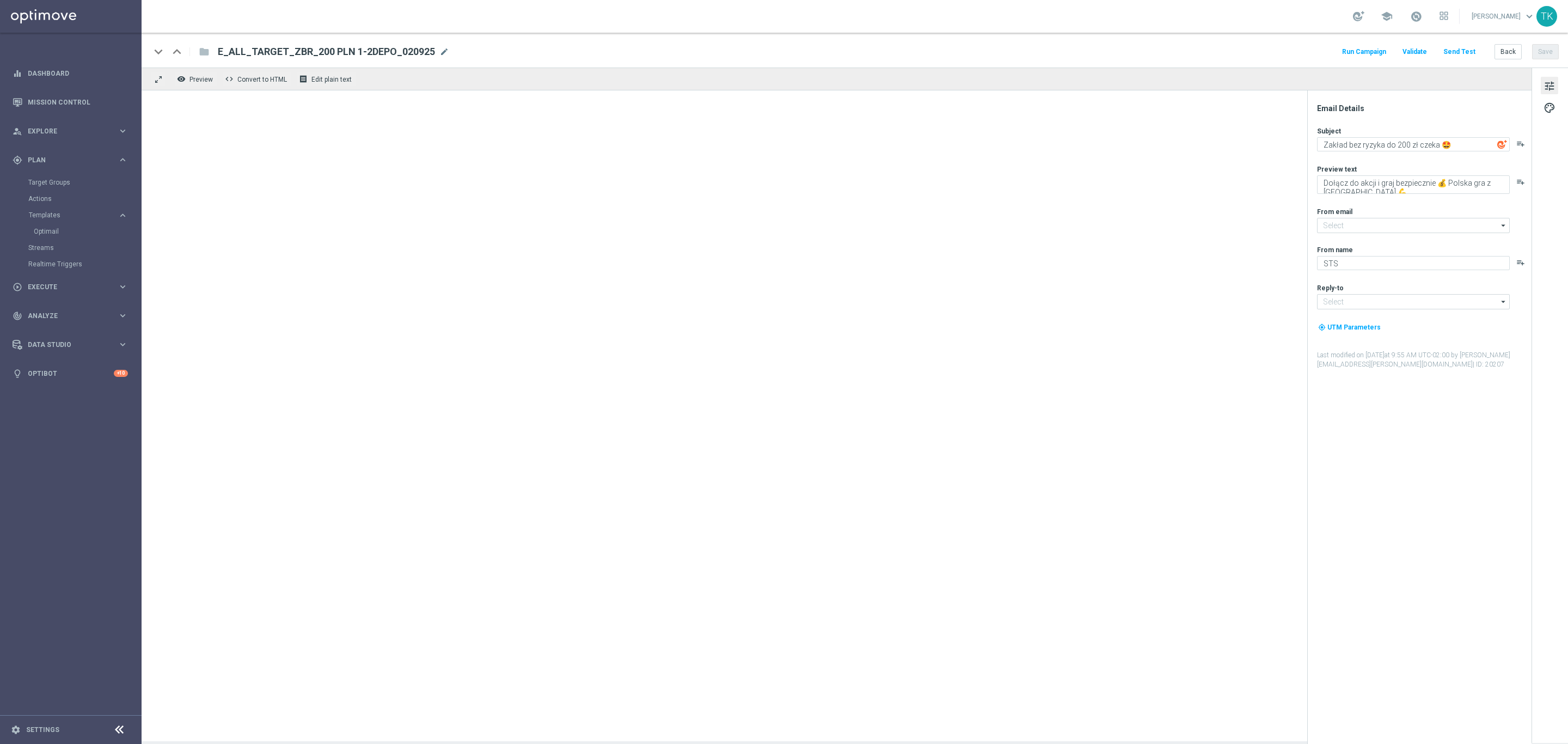
type input "oferta@sts.pl"
type input "kontakt@sts.pl"
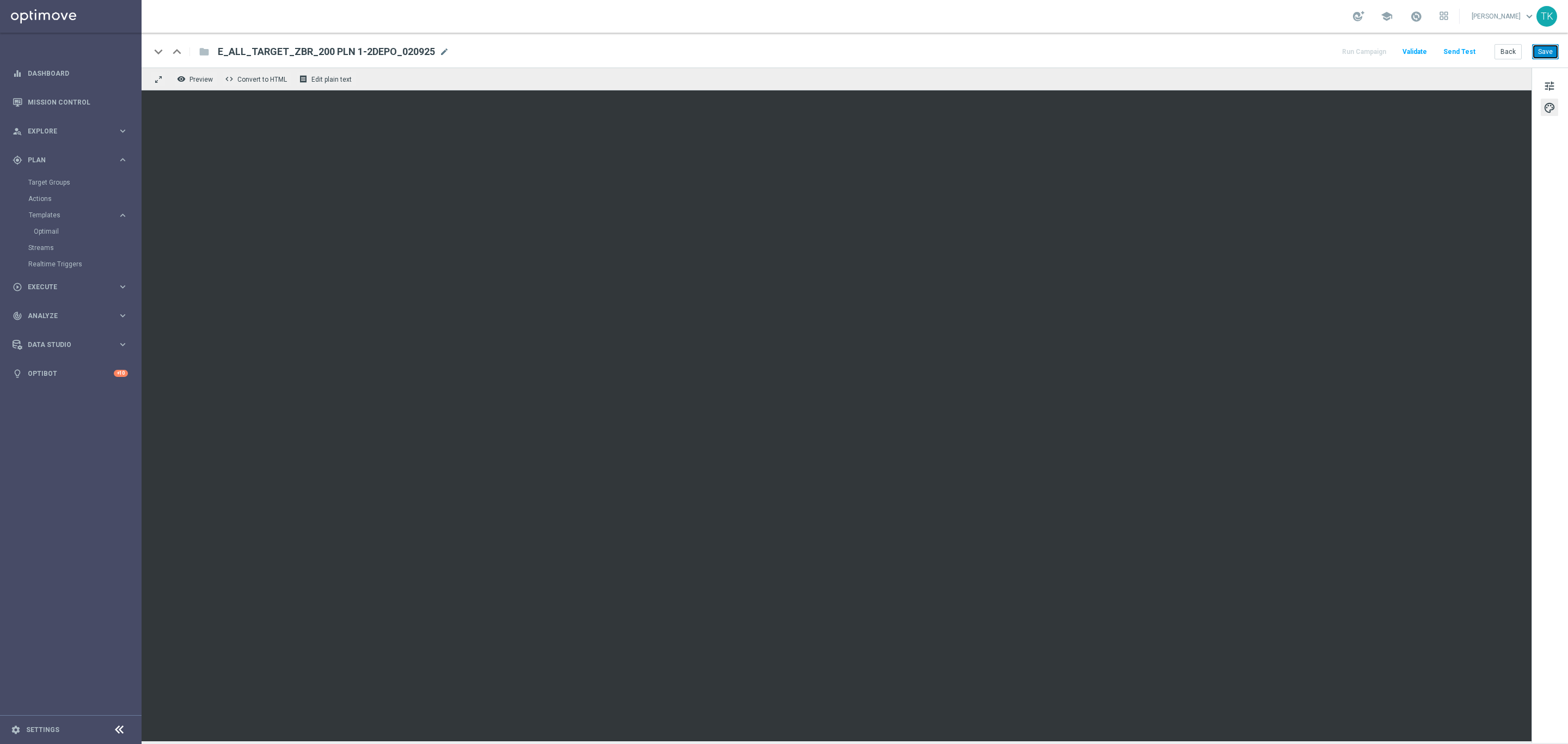
click at [1542, 49] on button "Save" at bounding box center [1545, 51] width 27 height 15
click at [1543, 49] on button "Save" at bounding box center [1545, 51] width 27 height 15
click at [1545, 51] on button "Save" at bounding box center [1545, 51] width 27 height 15
click at [1508, 51] on button "Back" at bounding box center [1508, 51] width 27 height 15
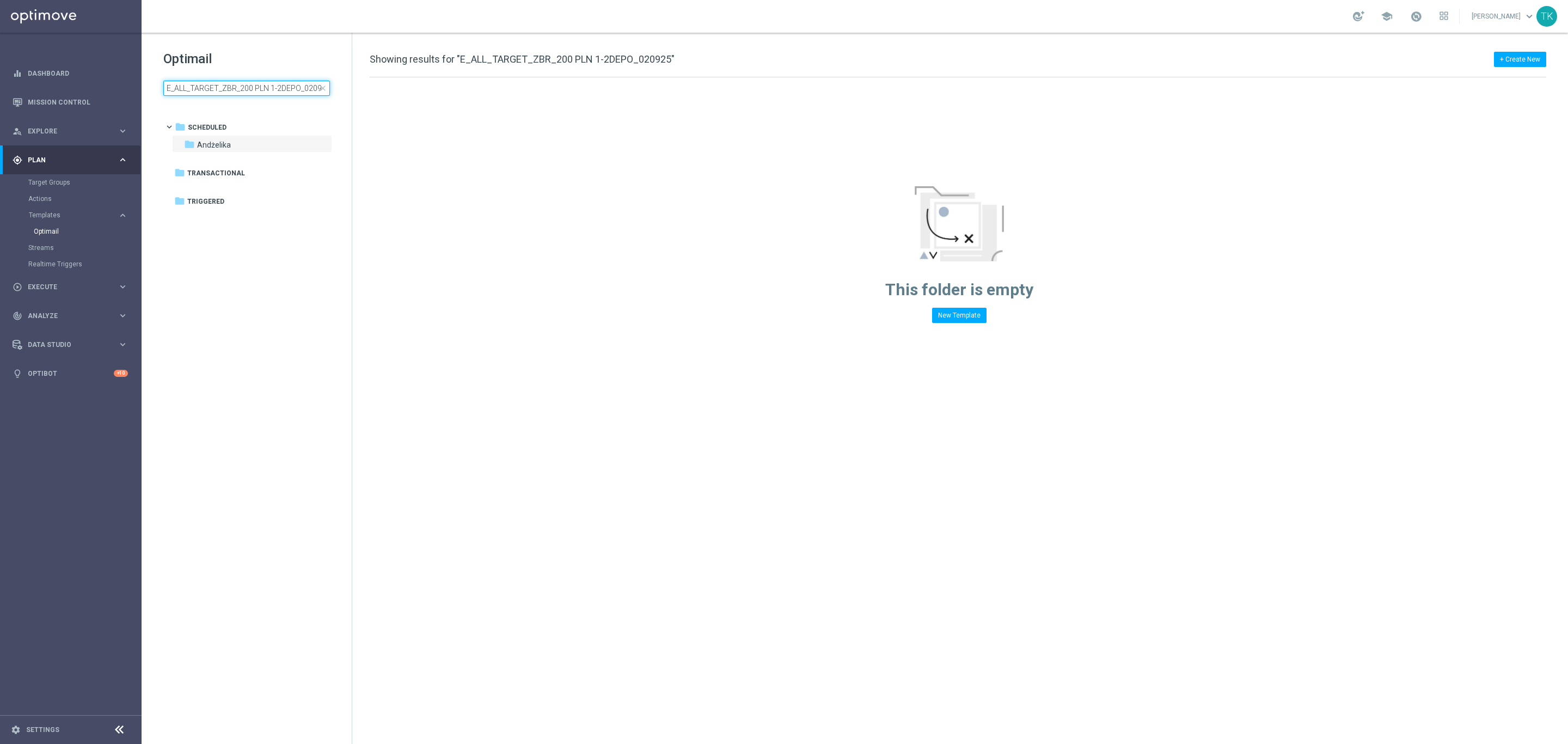
click at [243, 93] on input "E_ALL_TARGET_ZBR_200 PLN 1-2DEPO_020925" at bounding box center [246, 88] width 167 height 15
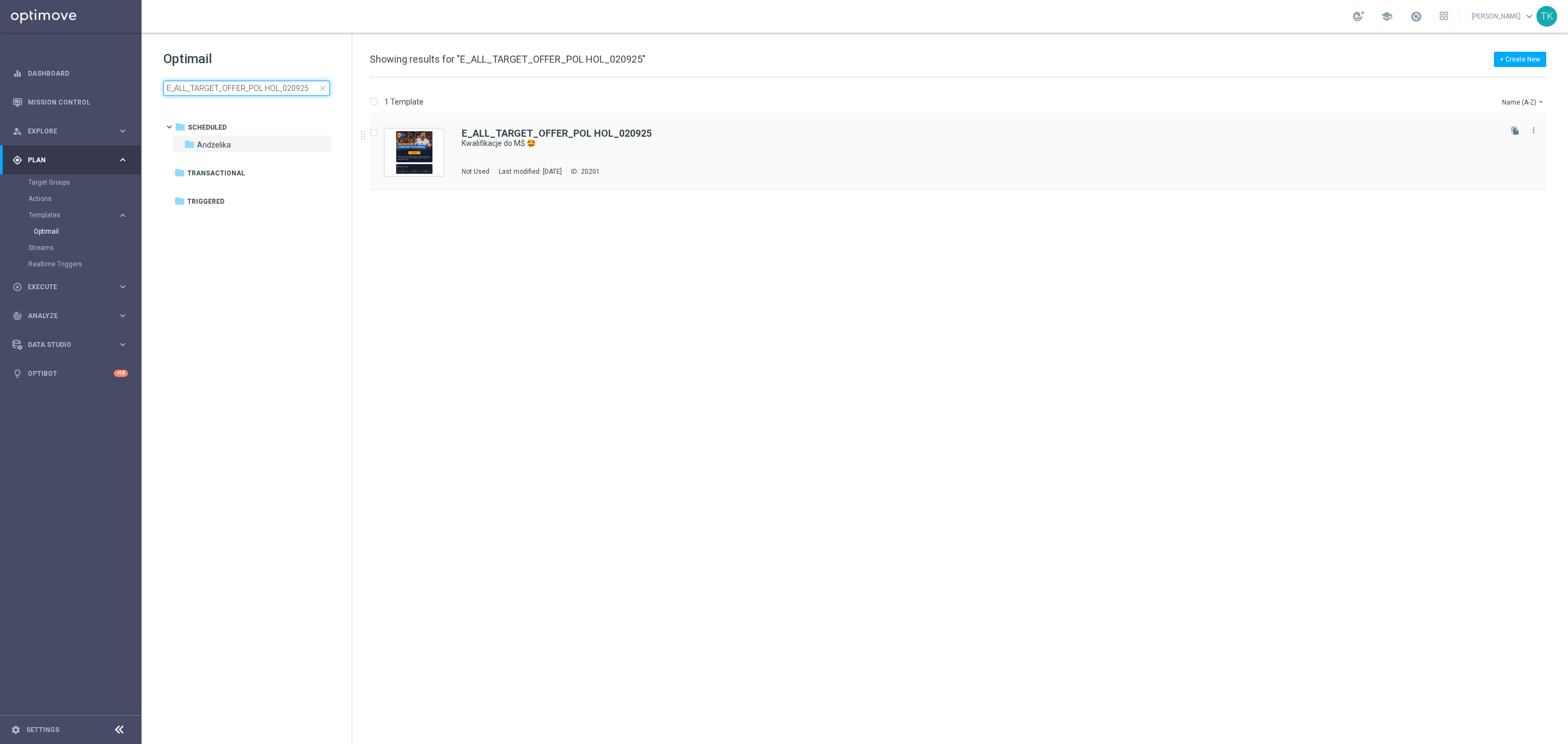
type input "E_ALL_TARGET_OFFER_POL HOL_020925"
click at [605, 136] on b "E_ALL_TARGET_OFFER_POL HOL_020925" at bounding box center [556, 133] width 190 height 12
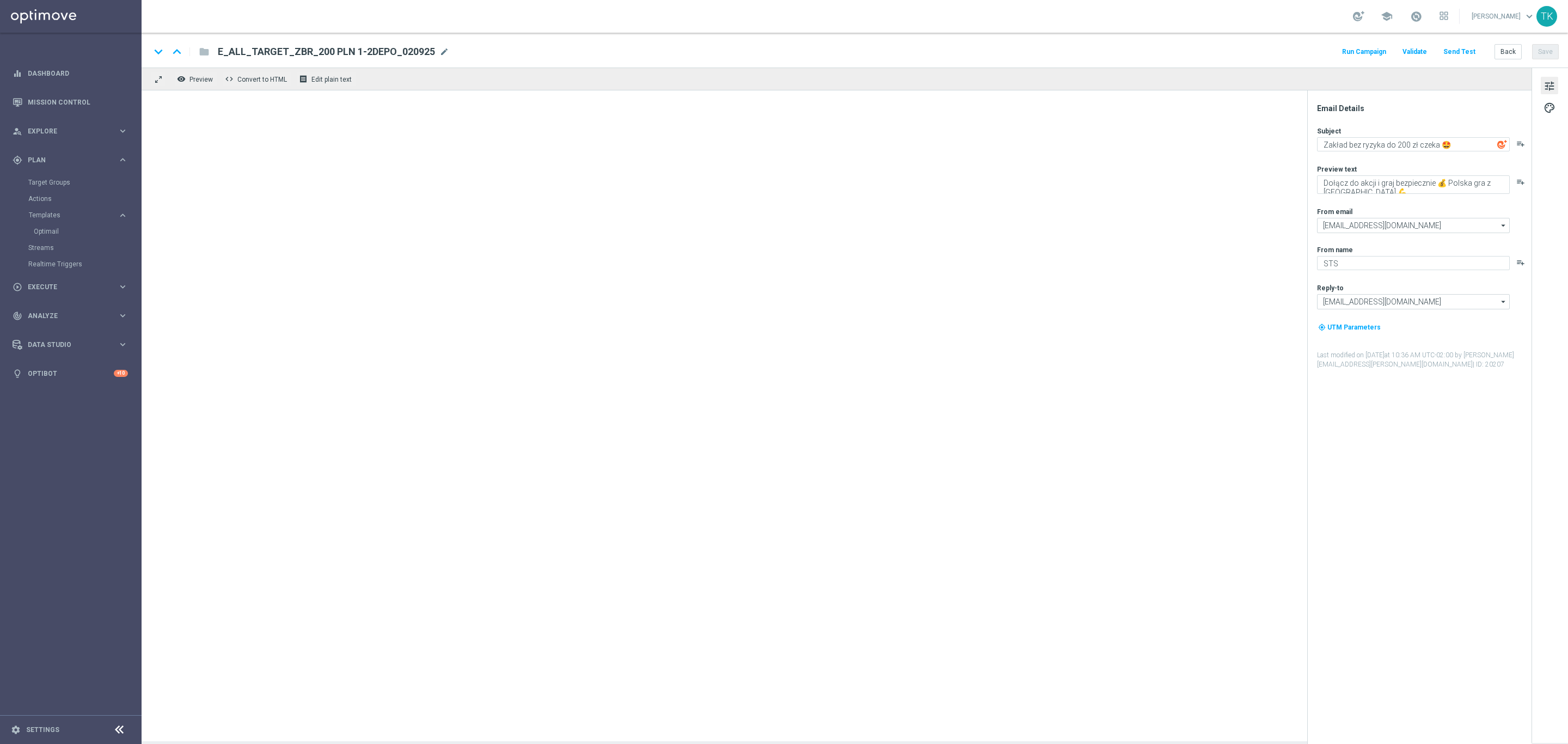
type textarea "Kwalifikacje do MŚ 🤩"
type textarea "Nasza reprezentacja powalczy z Holandią 💪"
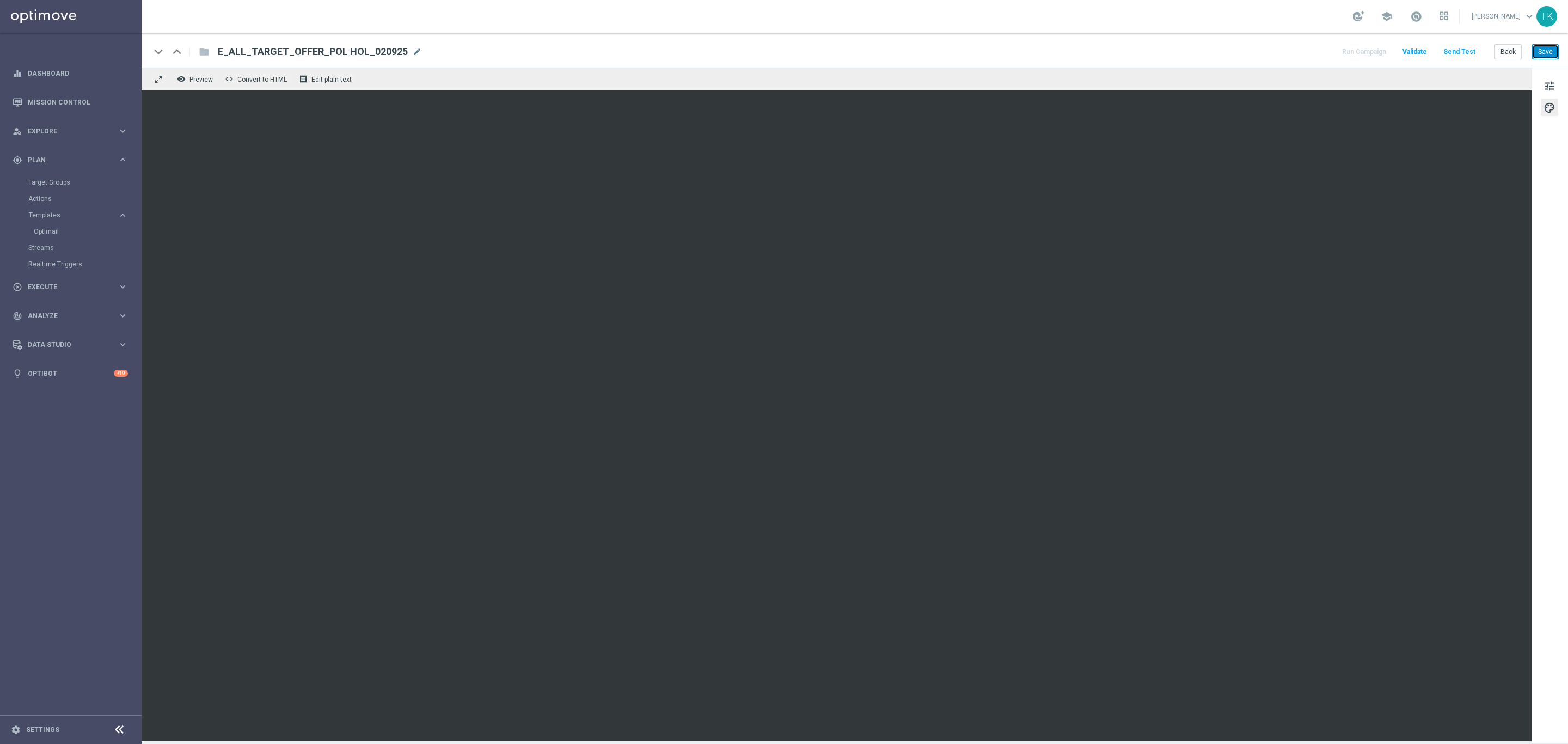
click at [1552, 53] on button "Save" at bounding box center [1545, 51] width 27 height 15
click at [1549, 51] on button "Save" at bounding box center [1545, 51] width 27 height 15
click at [412, 52] on span "mode_edit" at bounding box center [417, 51] width 10 height 10
click at [303, 52] on input "E_ALL_TARGET_OFFER_POL HOL_020925" at bounding box center [353, 51] width 270 height 14
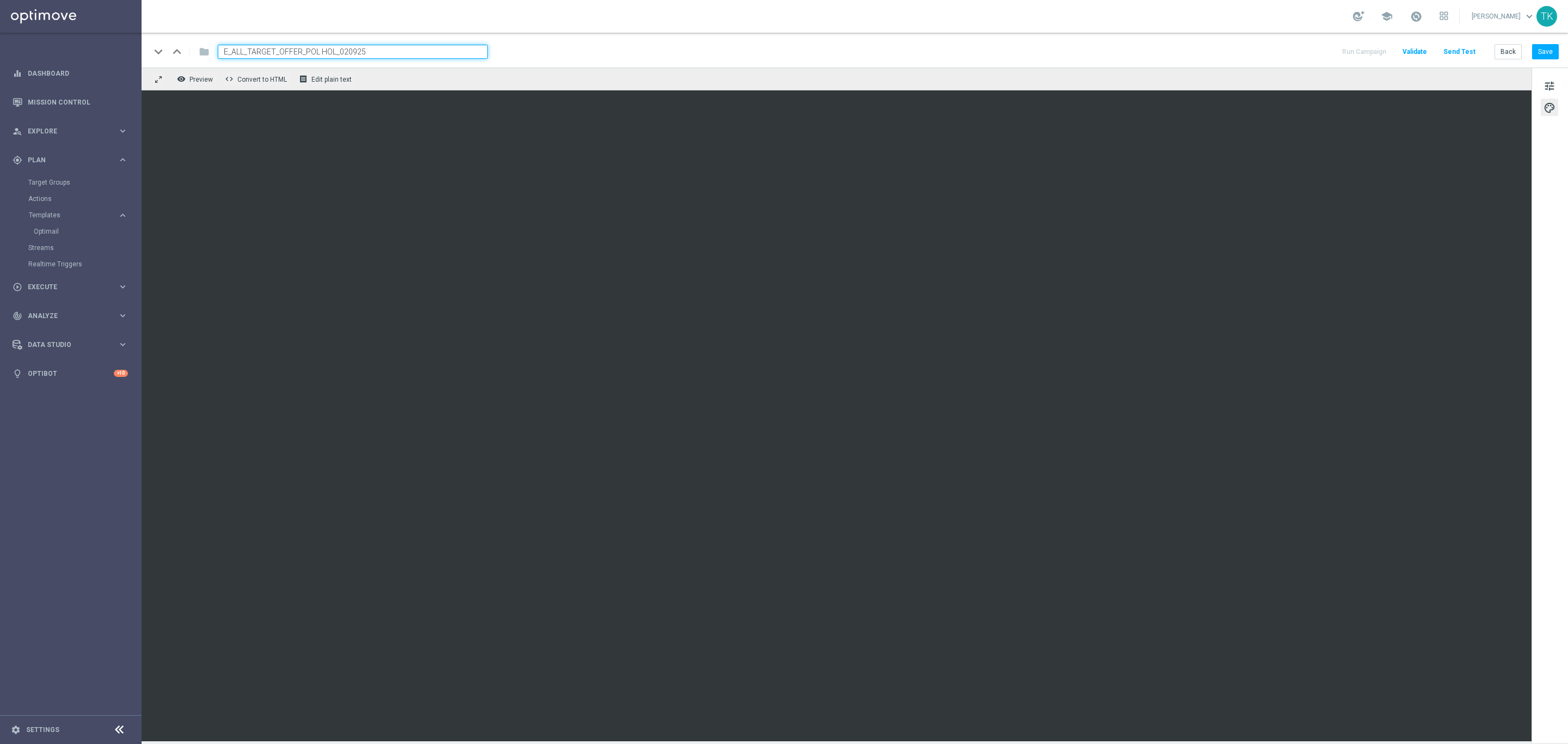
click at [303, 52] on input "E_ALL_TARGET_OFFER_POL HOL_020925" at bounding box center [353, 51] width 270 height 14
click at [1536, 56] on button "Save" at bounding box center [1545, 51] width 27 height 15
click at [1454, 51] on button "Send Test" at bounding box center [1460, 51] width 36 height 14
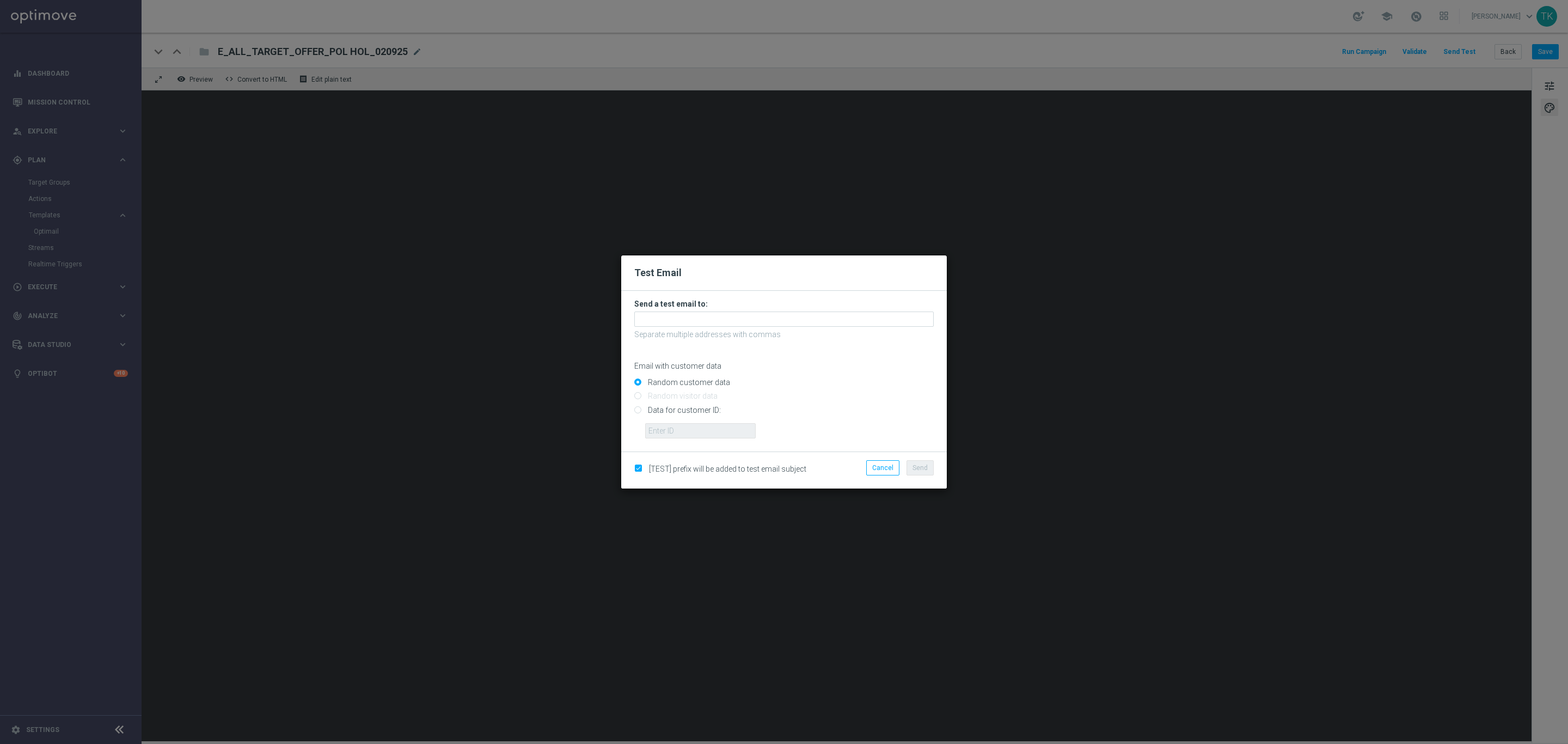
click at [654, 327] on form "Send a test email to: Separate multiple addresses with commas Email with custom…" at bounding box center [784, 368] width 299 height 139
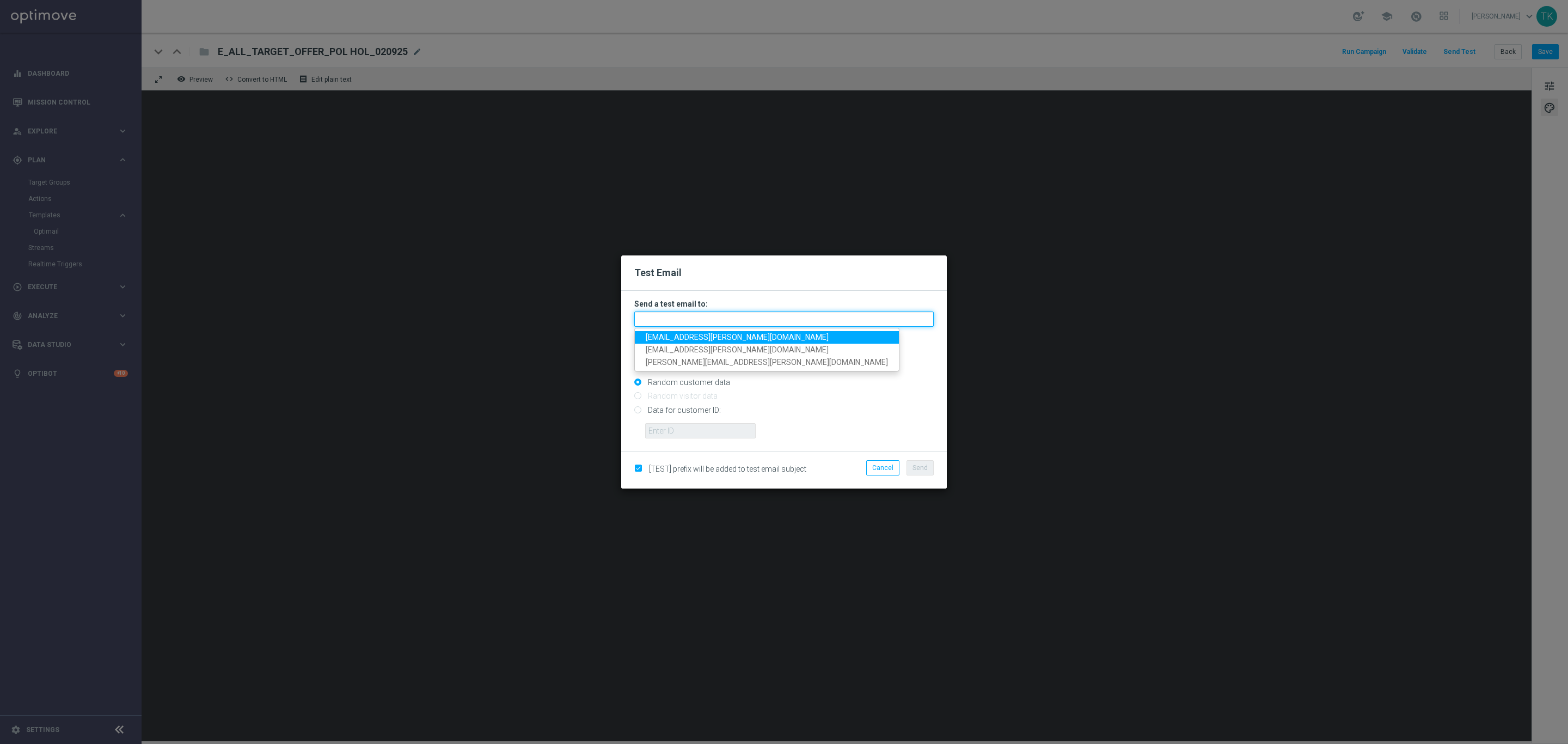
click at [650, 321] on input "text" at bounding box center [784, 319] width 299 height 15
click at [678, 338] on span "andzelika.binek@sts.pl" at bounding box center [737, 337] width 183 height 9
click at [735, 319] on input "andzelika.binek@sts.pl" at bounding box center [784, 319] width 299 height 15
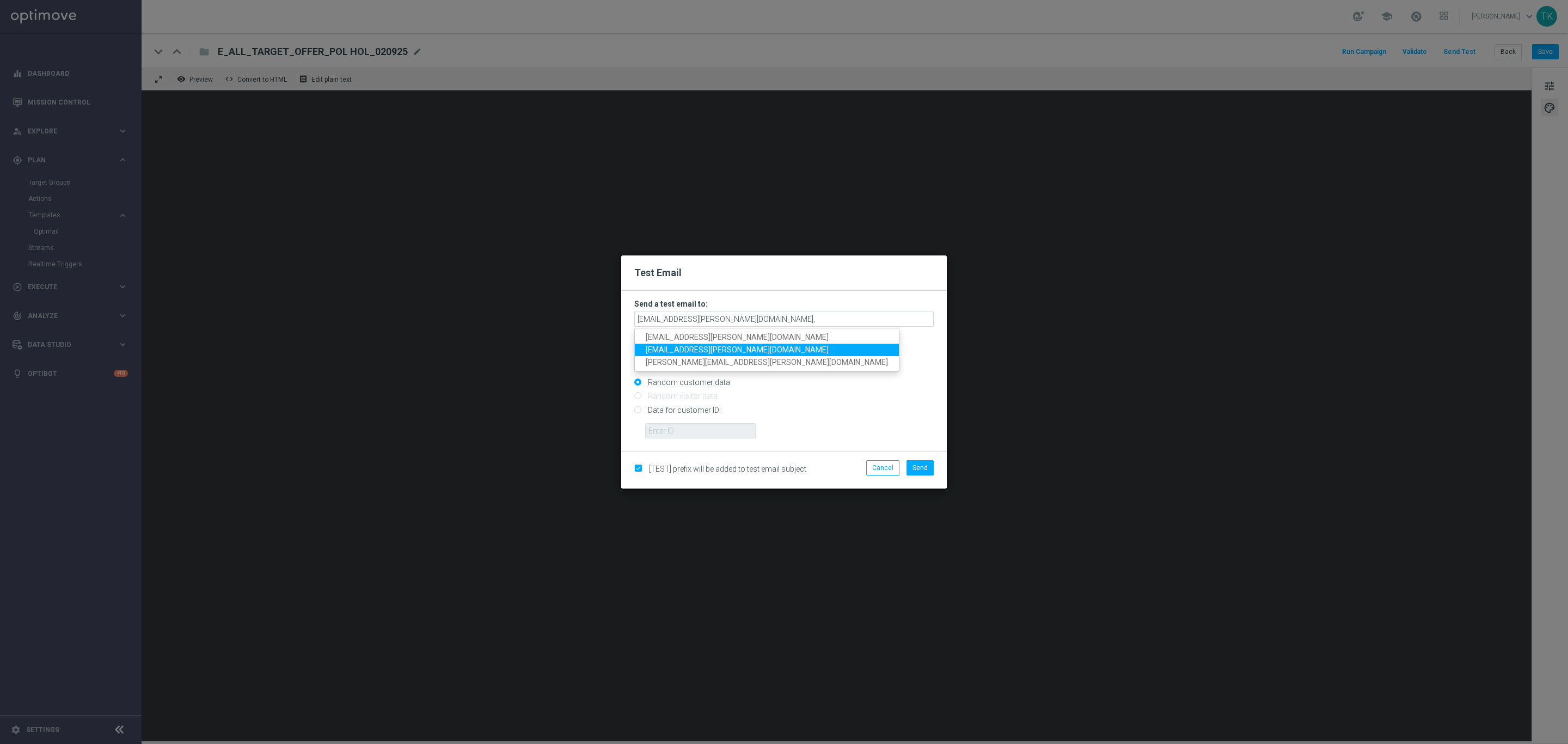
click at [695, 346] on span "krystian.potoczny@sts.pl" at bounding box center [737, 350] width 183 height 9
click at [829, 320] on input "andzelika.binek@sts.pl,krystian.potoczny@sts.pl" at bounding box center [784, 319] width 299 height 15
click at [678, 357] on link "tomasz.kowalczyk@sts.pl" at bounding box center [766, 362] width 264 height 12
type input "andzelika.binek@sts.pl,krystian.potoczny@sts.pl,tomasz.kowalczyk@sts.pl"
click at [918, 469] on span "Send" at bounding box center [920, 468] width 15 height 8
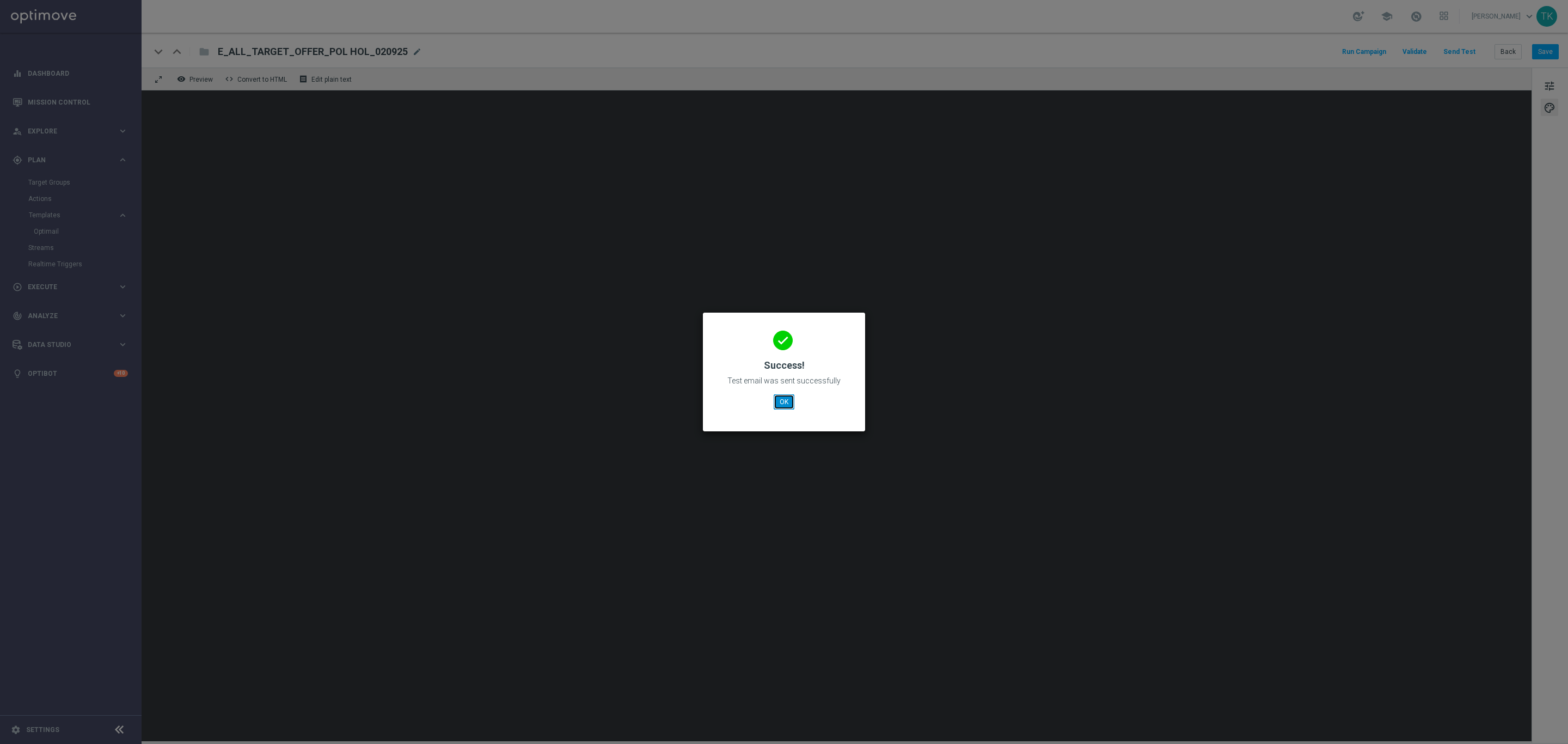
click at [776, 399] on button "OK" at bounding box center [784, 402] width 21 height 15
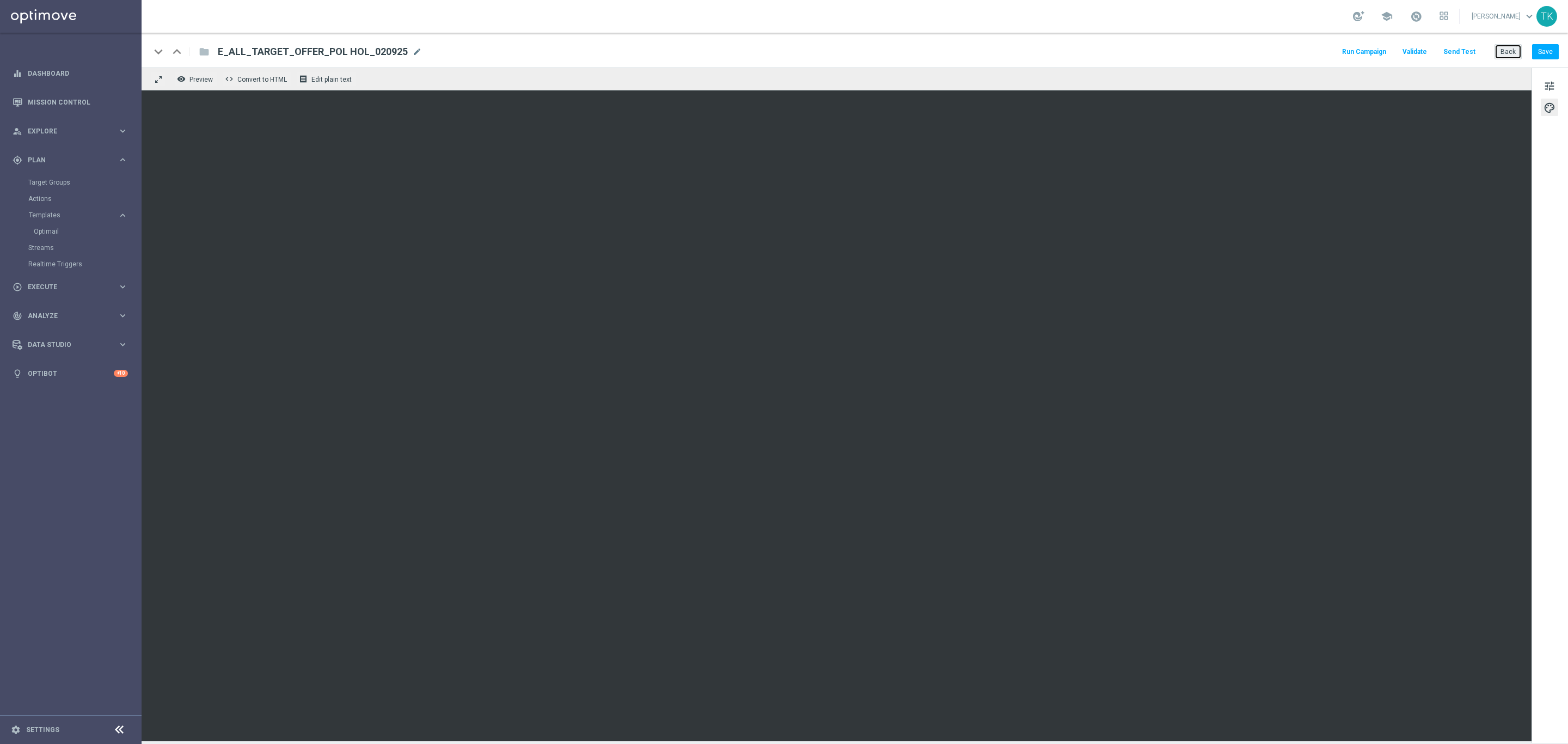
click at [1515, 49] on button "Back" at bounding box center [1508, 51] width 27 height 15
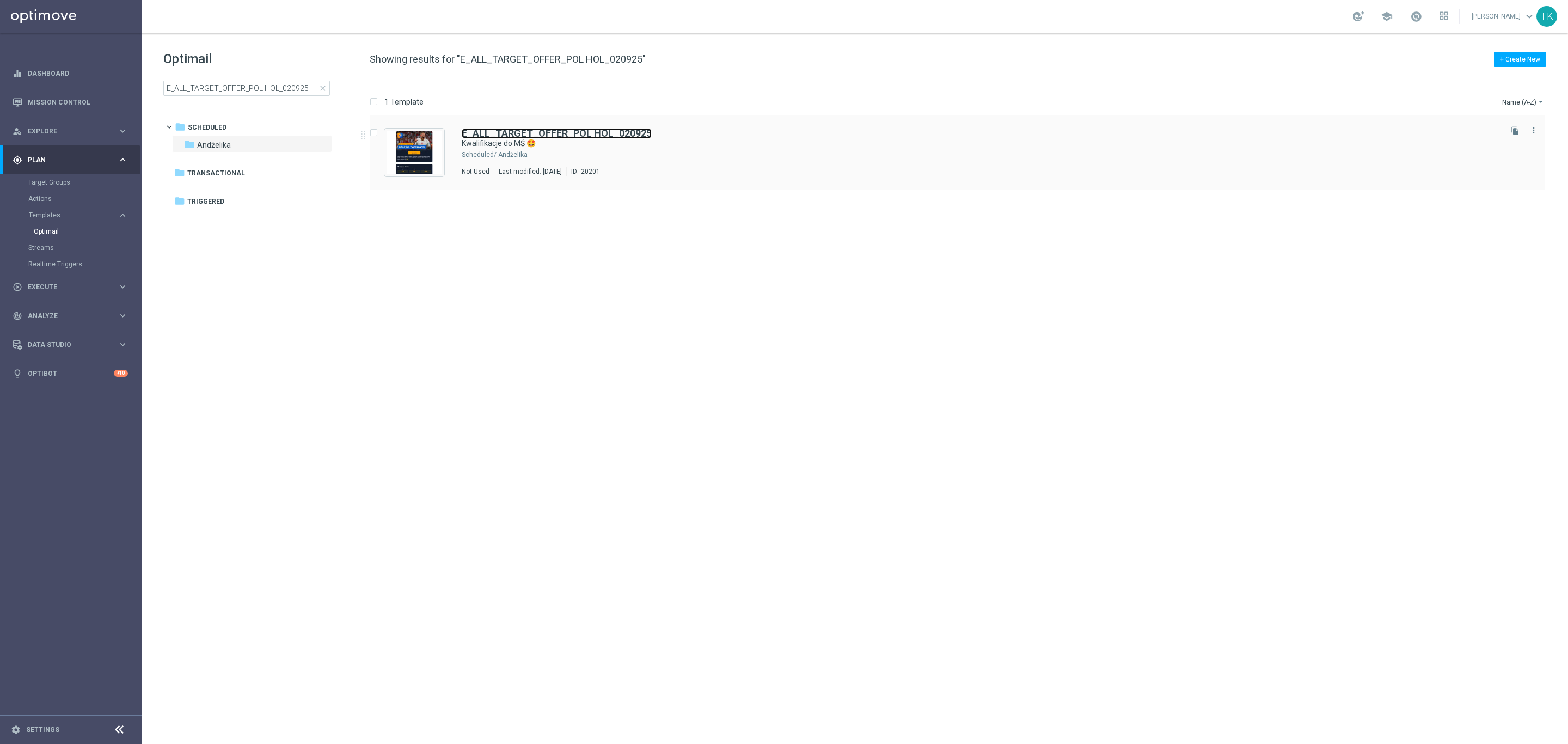
click at [624, 136] on b "E_ALL_TARGET_OFFER_POL HOL_020925" at bounding box center [556, 133] width 190 height 12
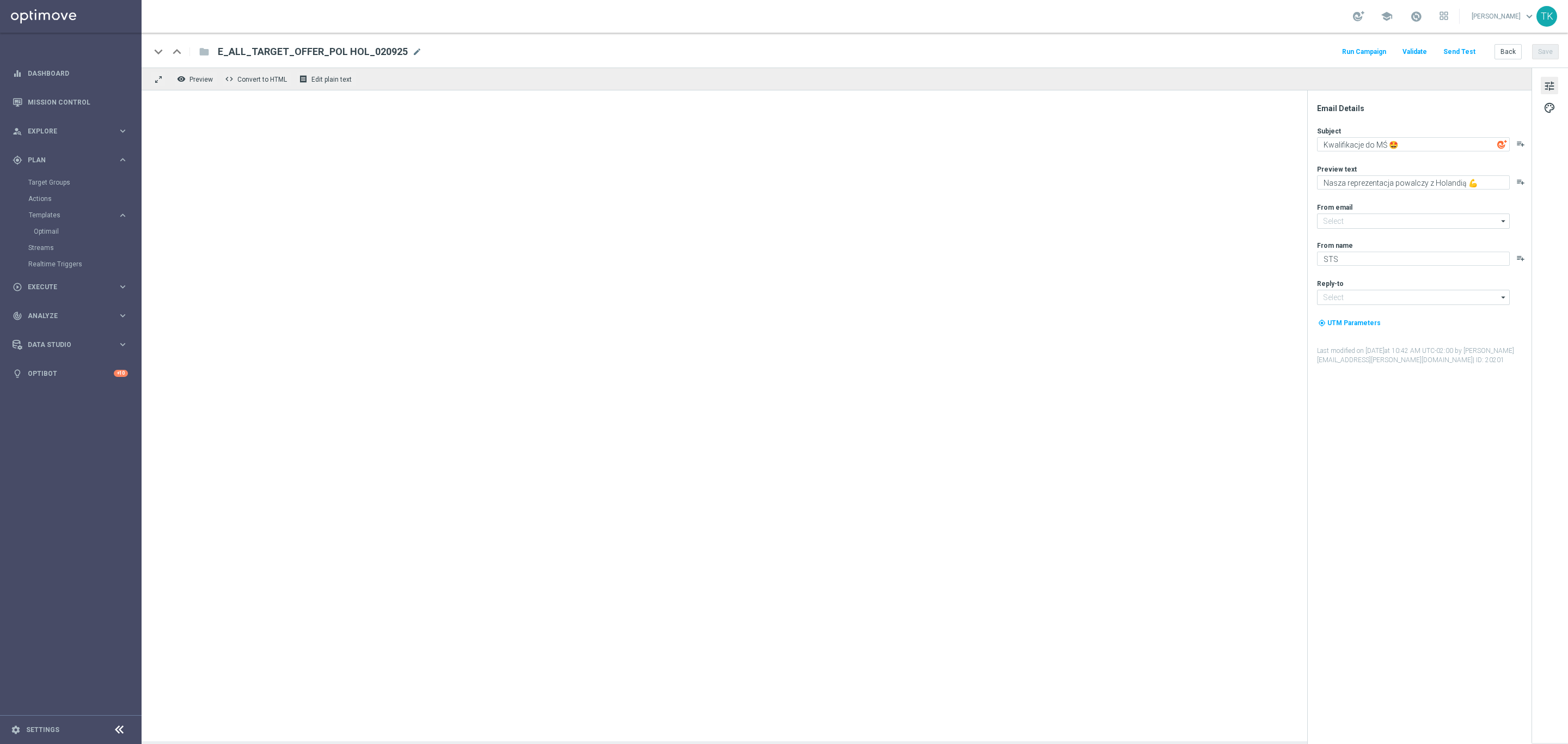
type input "oferta@sts.pl"
type input "kontakt@sts.pl"
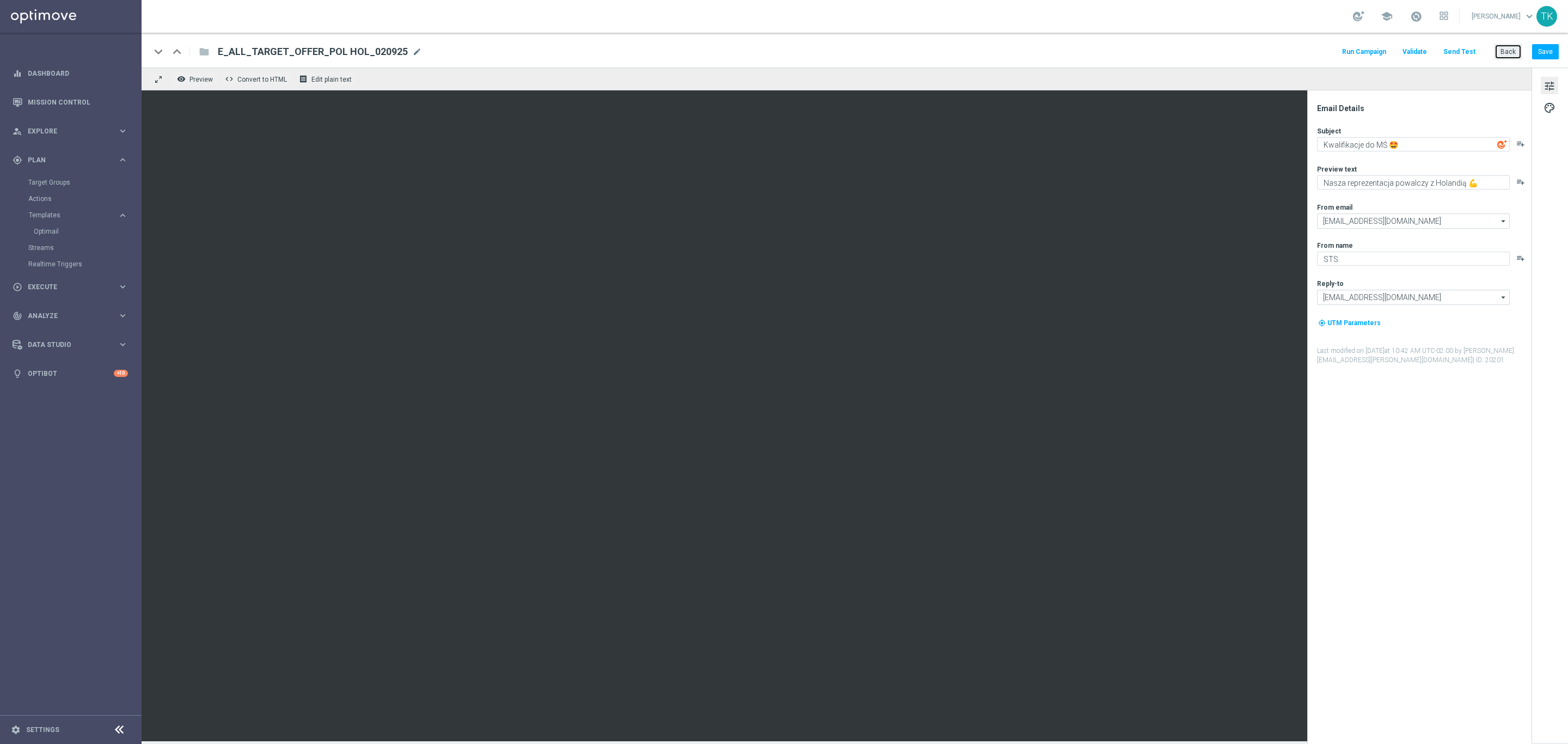
click at [1514, 51] on button "Back" at bounding box center [1508, 51] width 27 height 15
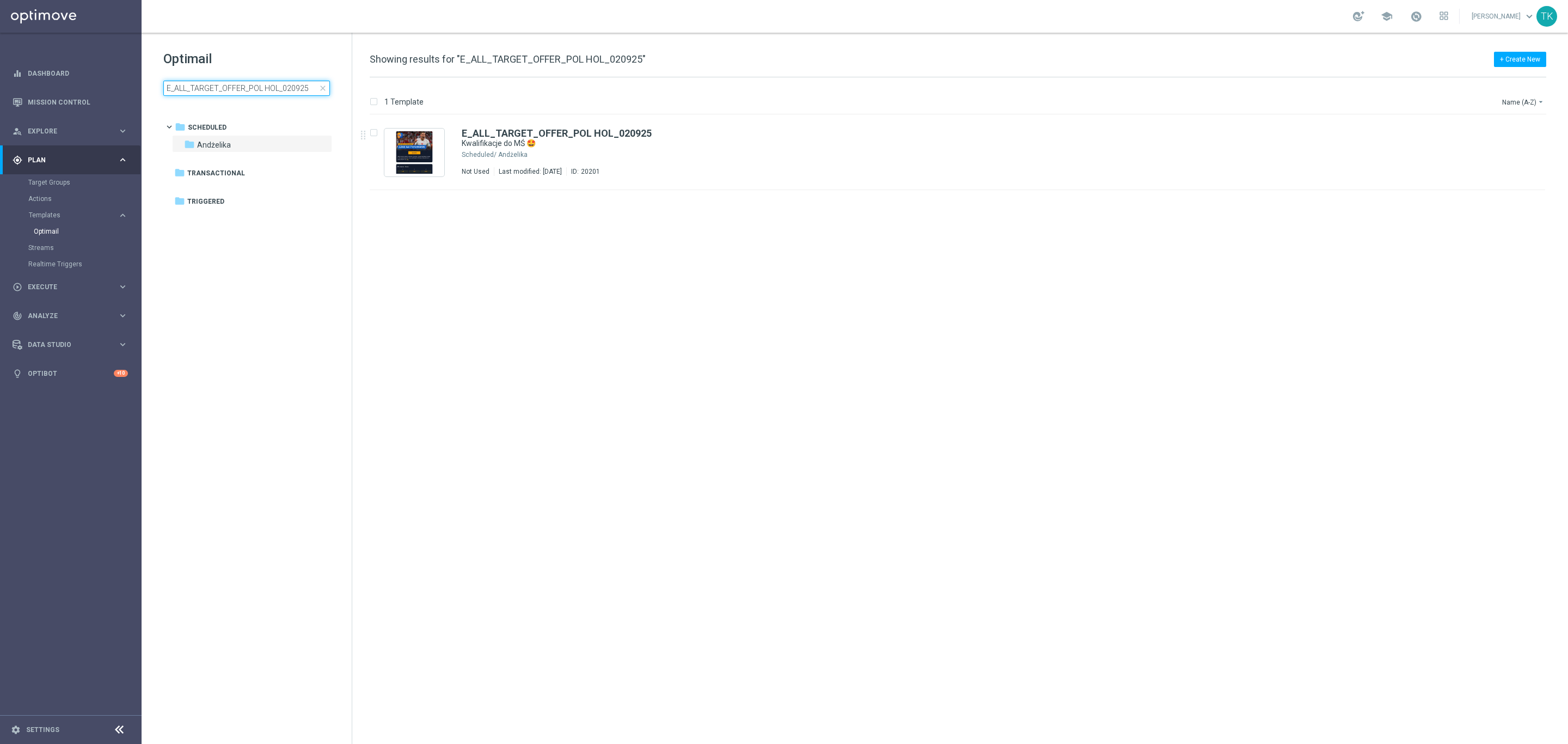
click at [235, 81] on input "E_ALL_TARGET_OFFER_POL HOL_020925" at bounding box center [246, 88] width 167 height 15
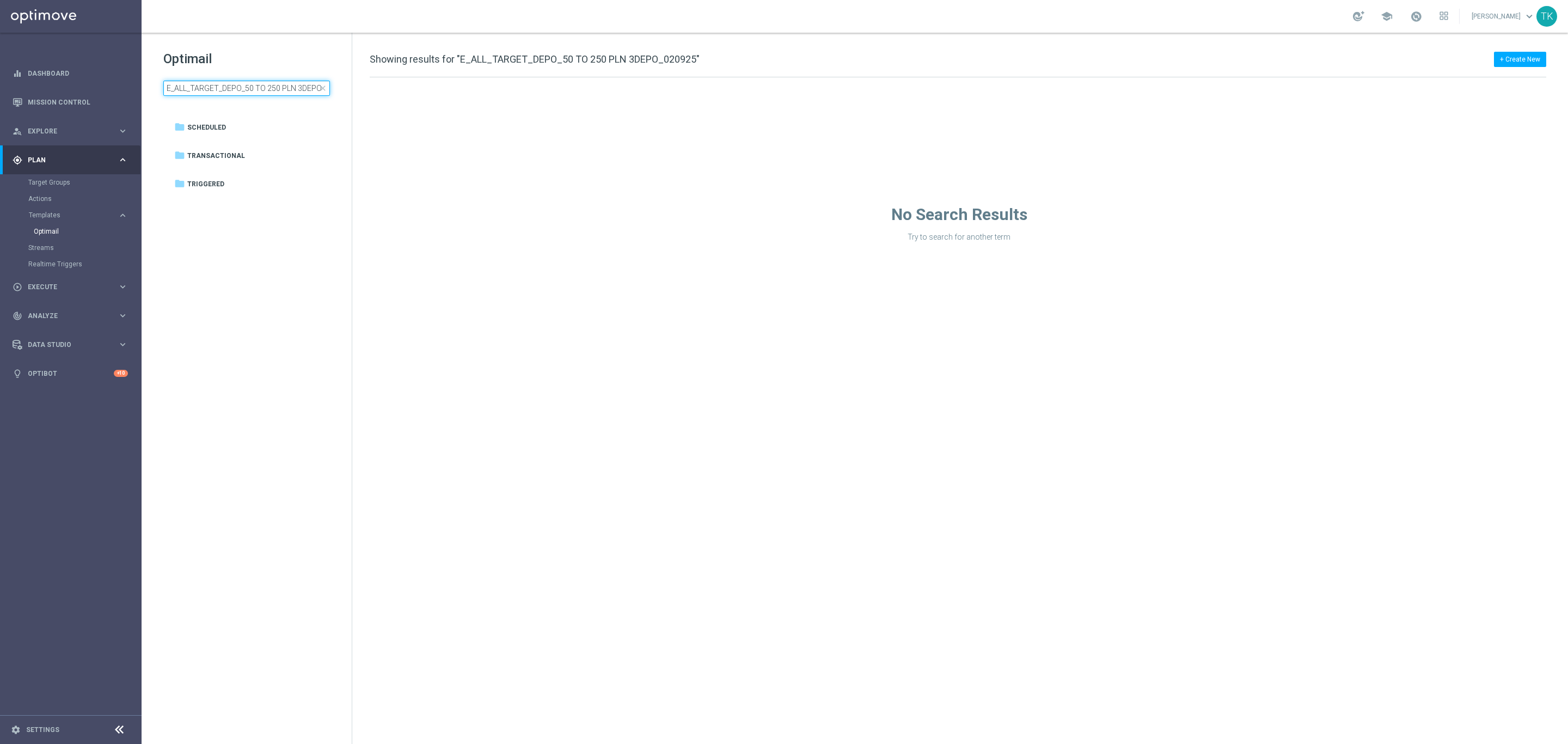
click at [247, 90] on input "E_ALL_TARGET_DEPO_50 TO 250 PLN 3DEPO_020925" at bounding box center [246, 88] width 167 height 15
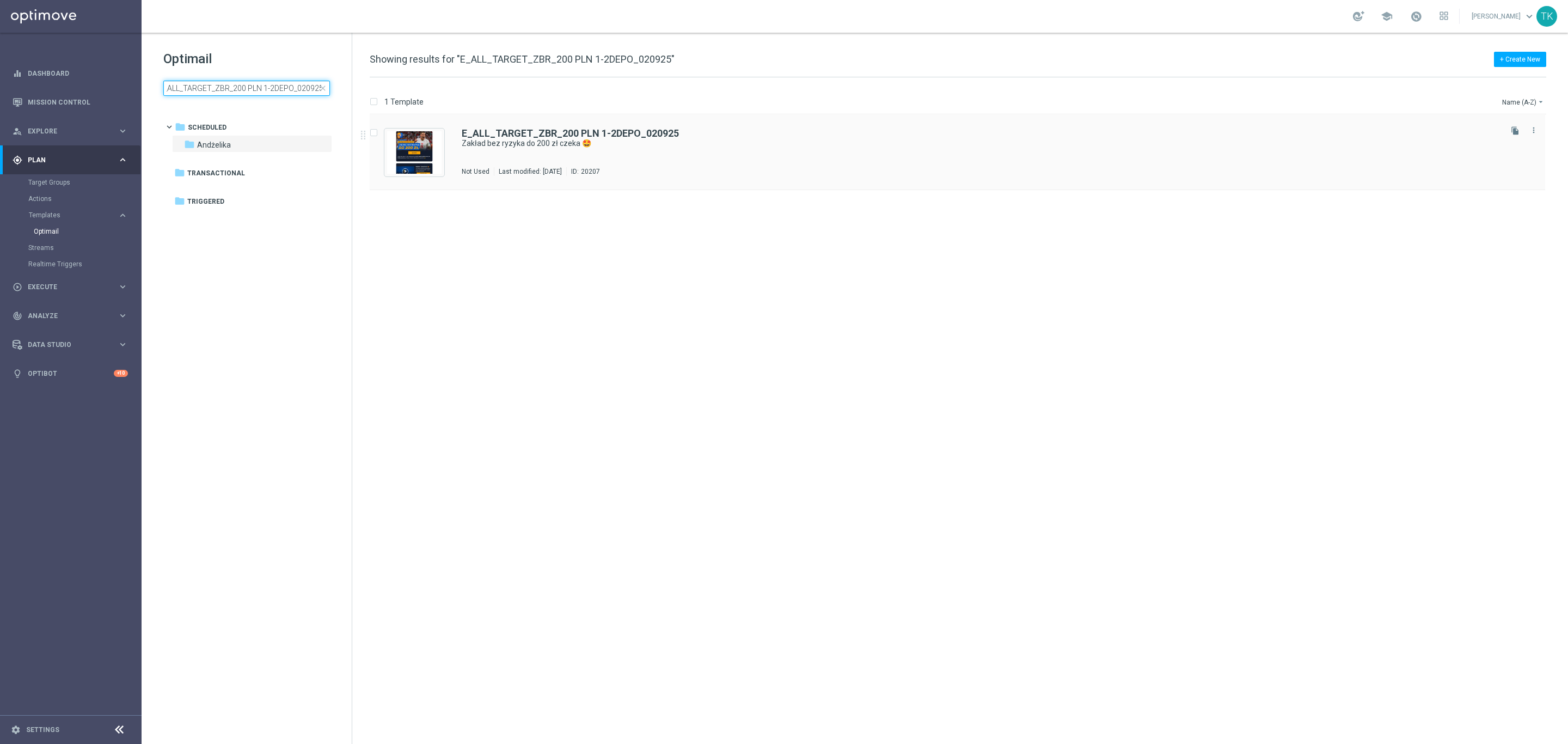
type input "E_ALL_TARGET_ZBR_200 PLN 1-2DEPO_020925"
click at [639, 156] on div "E_ALL_TARGET_ZBR_200 PLN 1-2DEPO_020925 Zakład bez ryzyka do 200 zł czeka 🤩 Not…" at bounding box center [981, 152] width 1038 height 47
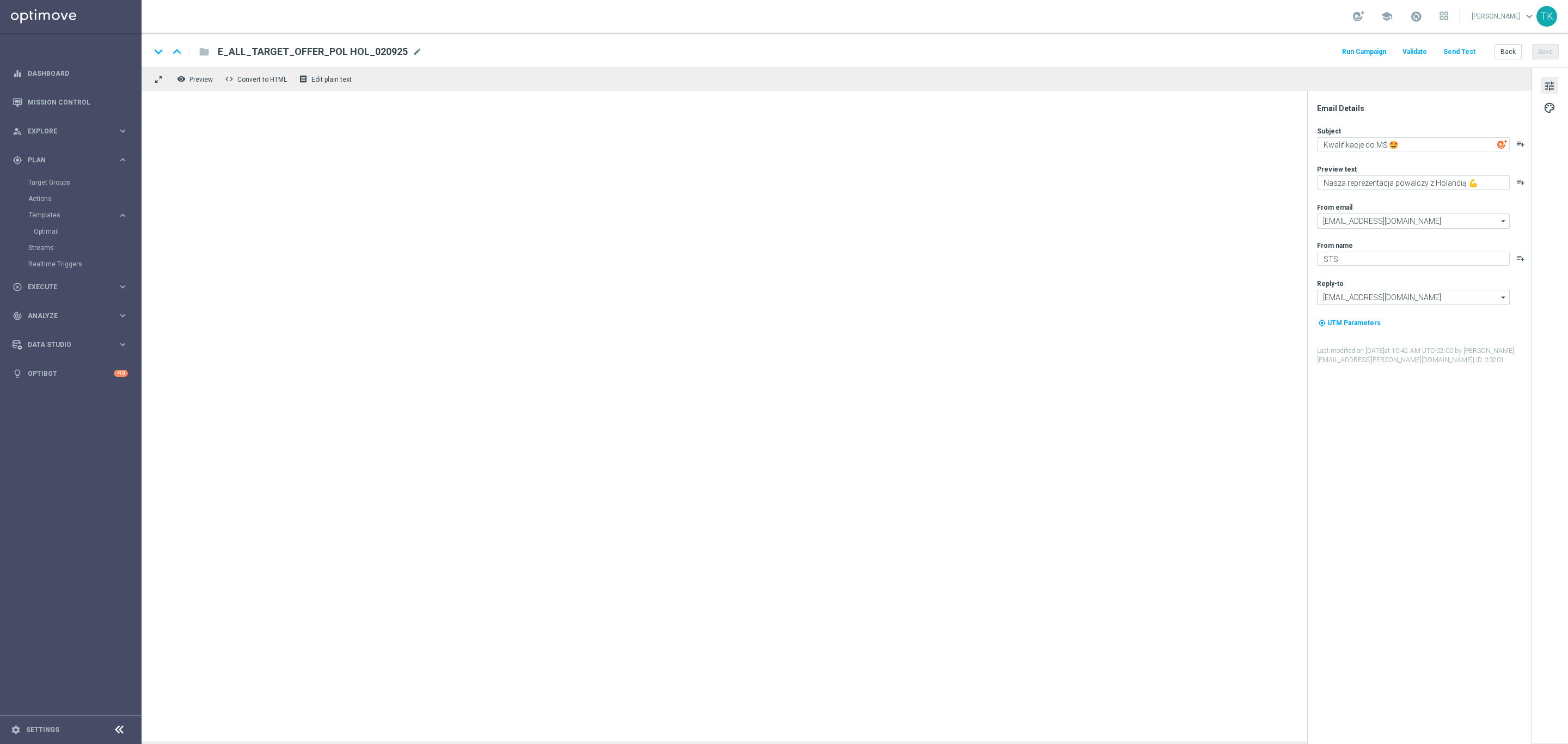
type textarea "Zakład bez ryzyka do 200 zł czeka 🤩"
type textarea "Dołącz do akcji i graj bezpiecznie 💰 Polska gra z Holandią 💪"
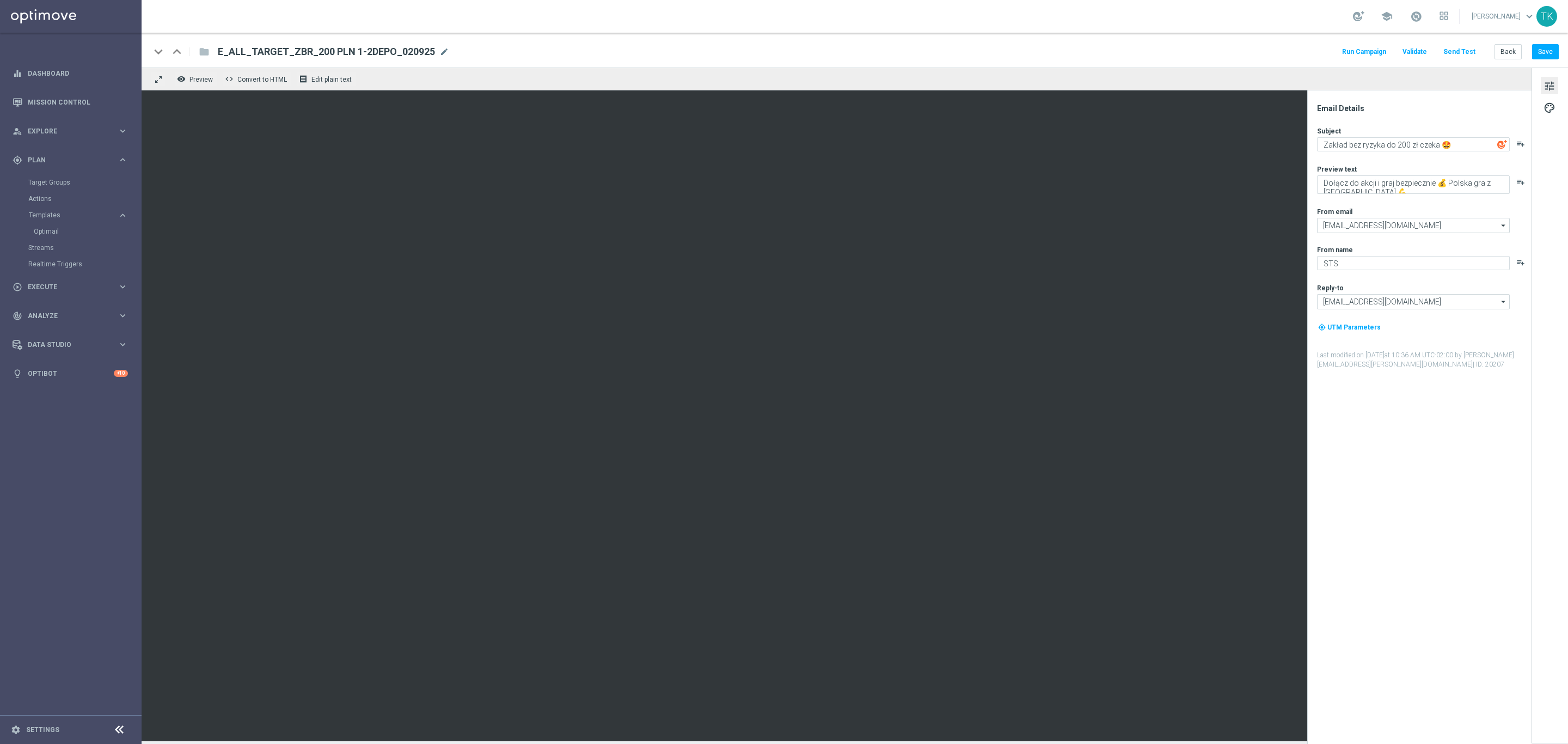
click at [1465, 51] on button "Send Test" at bounding box center [1460, 51] width 36 height 14
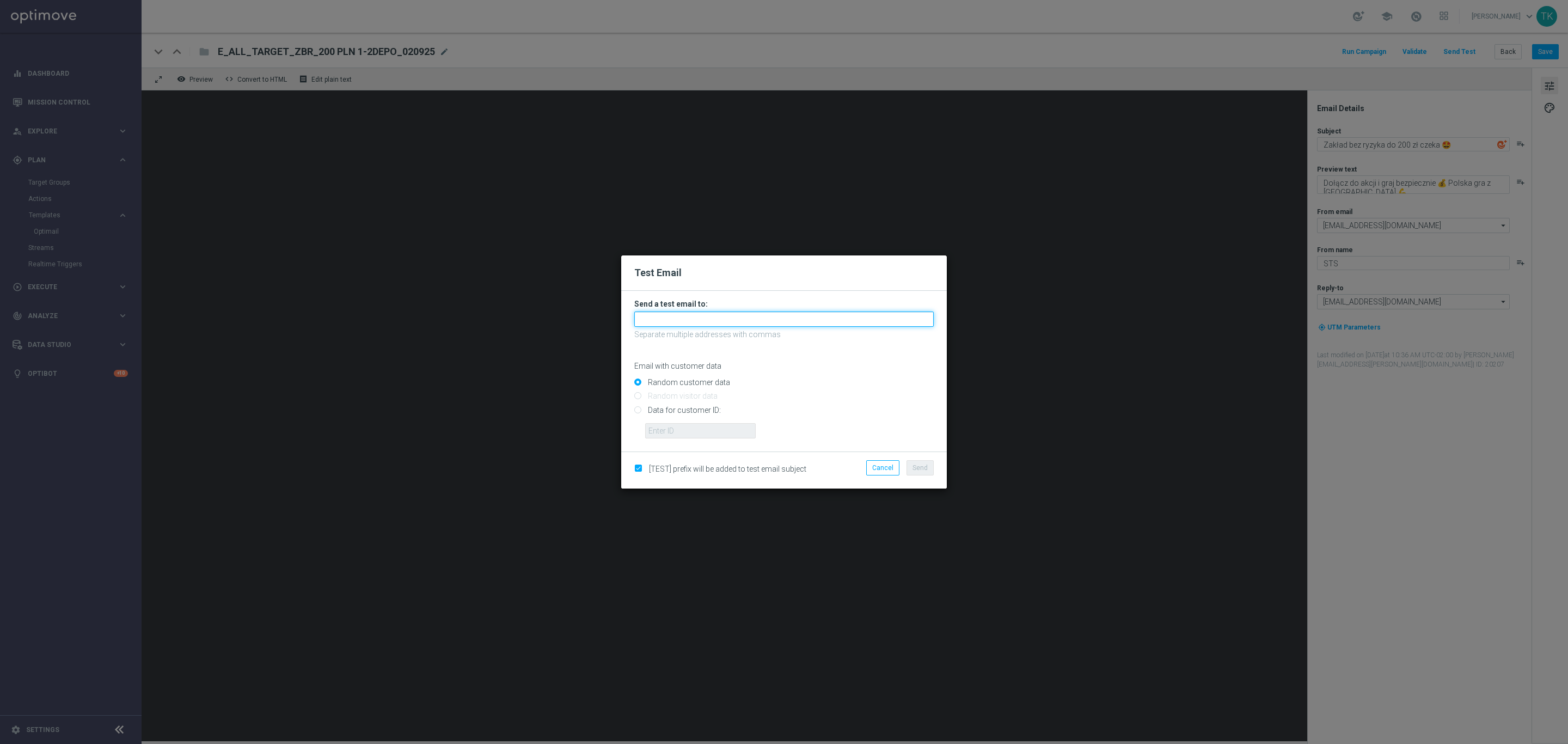
click at [663, 324] on input "text" at bounding box center [784, 319] width 299 height 15
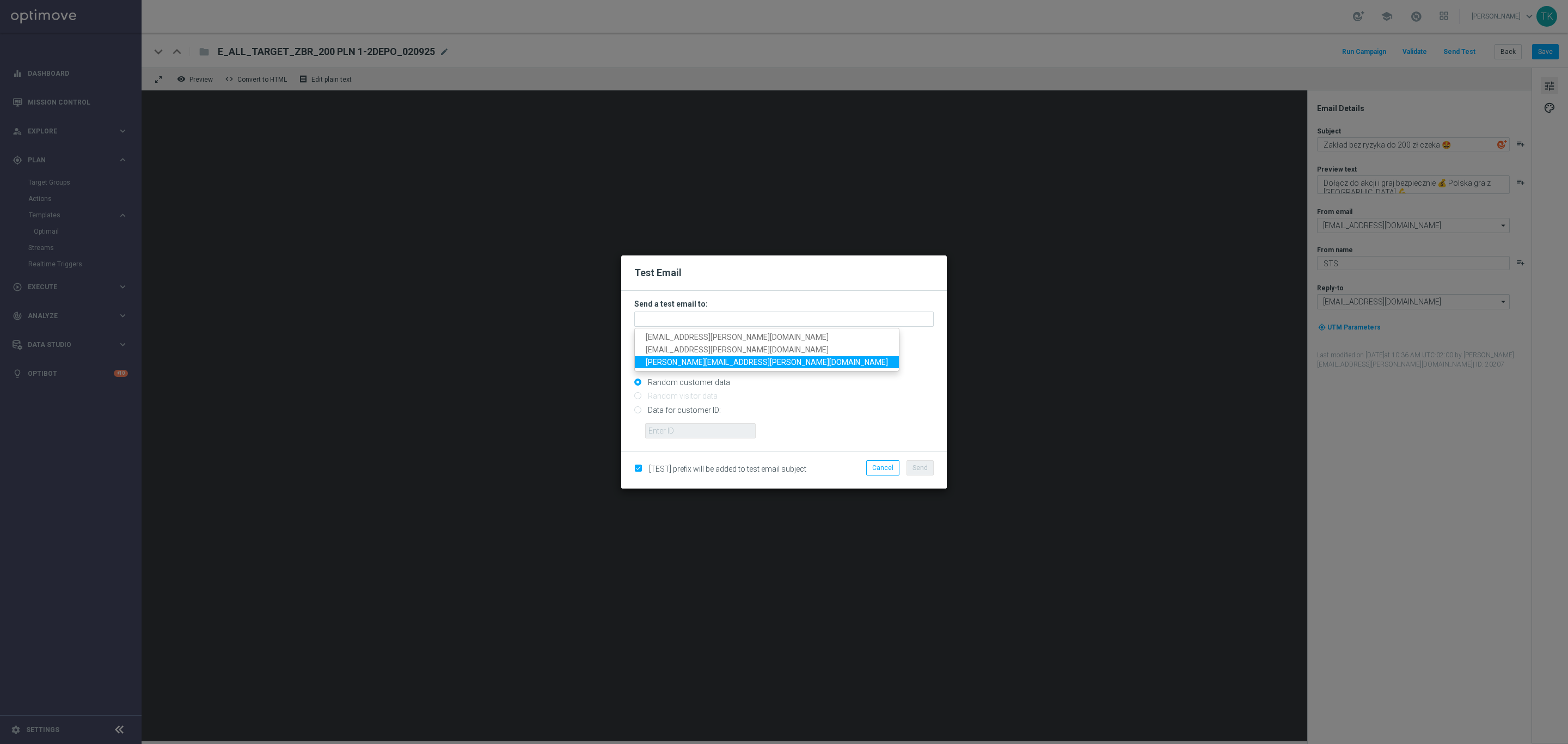
click at [679, 358] on span "tomasz.kowalczyk@sts.pl" at bounding box center [767, 361] width 243 height 9
type input "tomasz.kowalczyk@sts.pl"
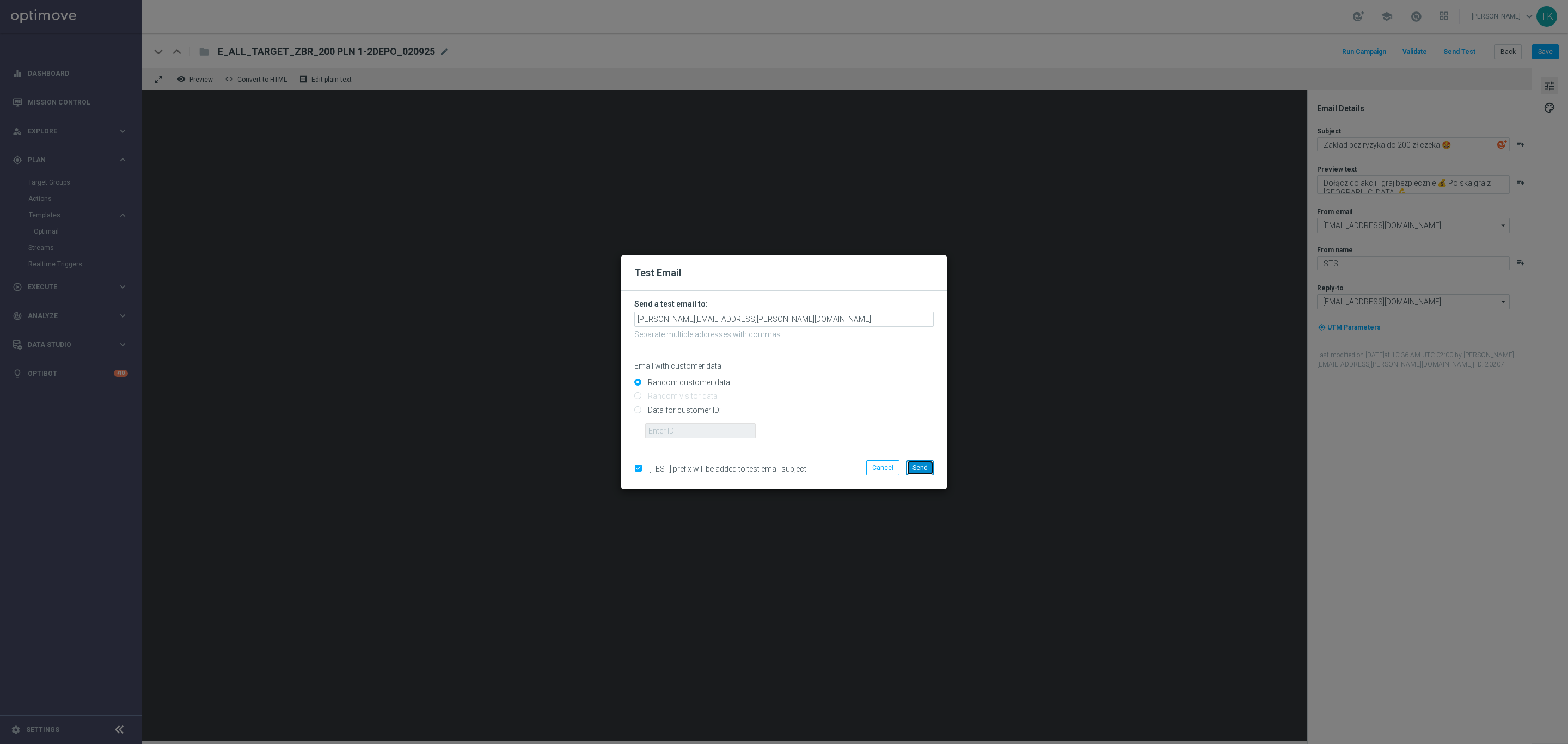
click at [923, 473] on button "Send" at bounding box center [920, 468] width 27 height 15
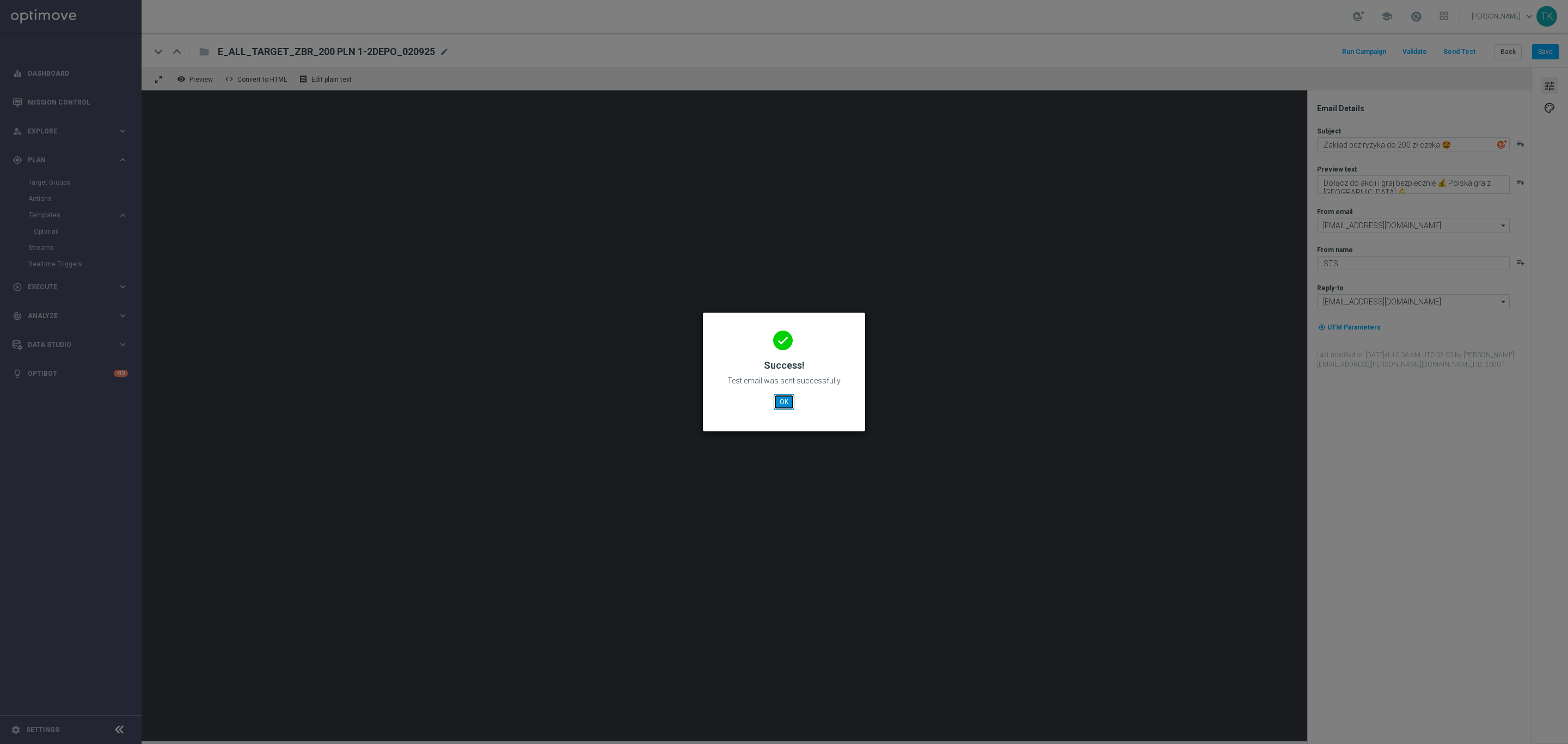
click at [788, 399] on button "OK" at bounding box center [784, 402] width 21 height 15
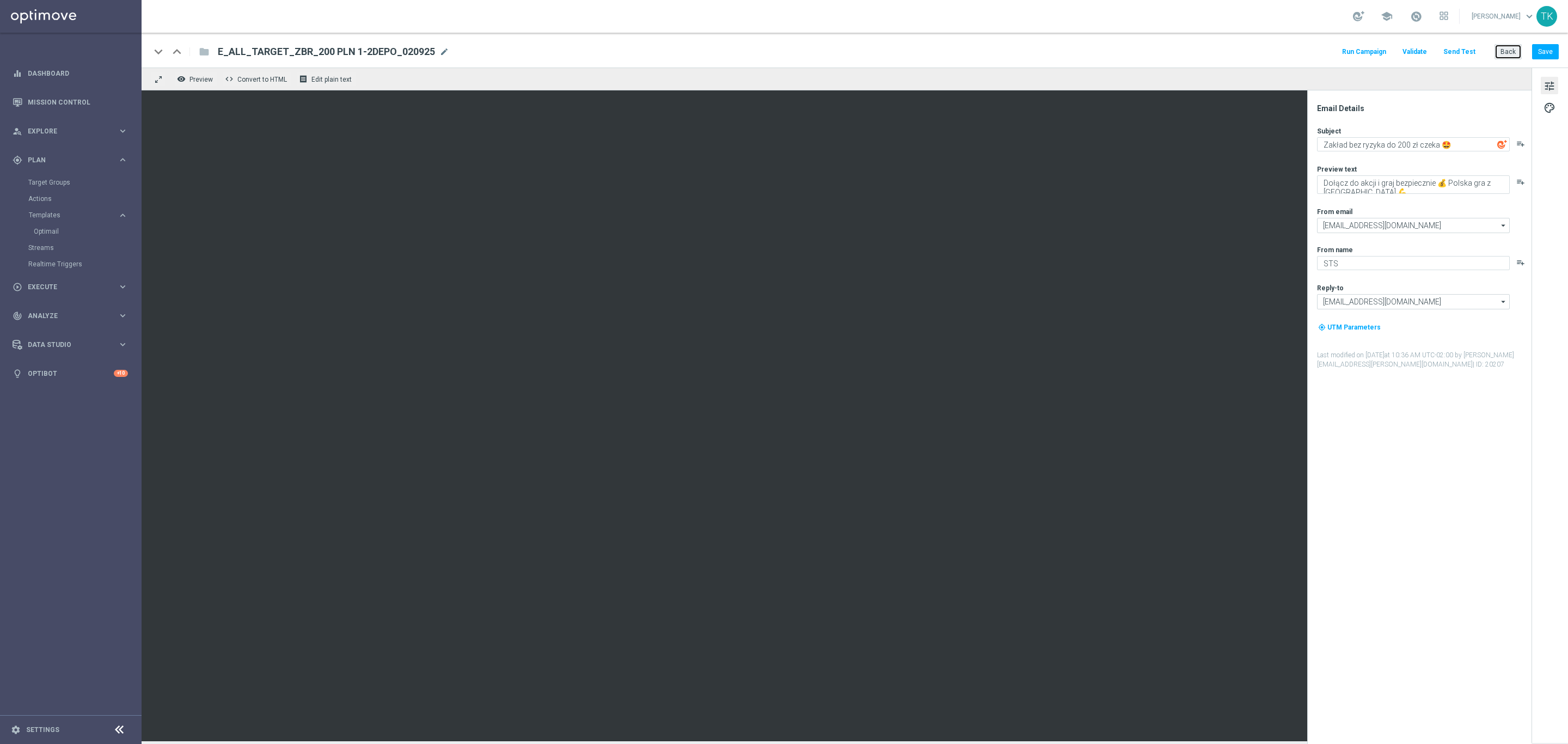
click at [1508, 56] on button "Back" at bounding box center [1508, 51] width 27 height 15
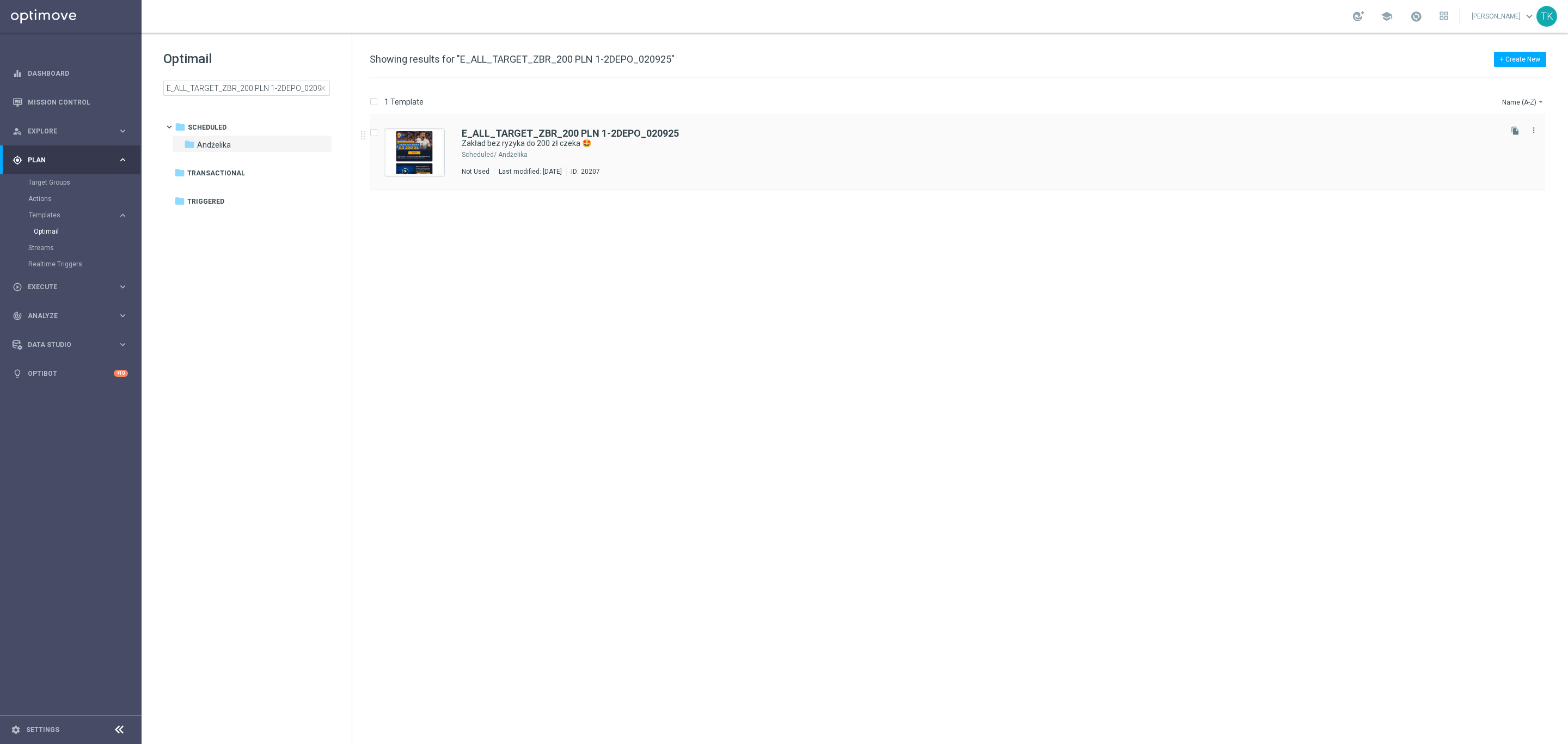
click at [554, 158] on div "Andżelika" at bounding box center [999, 154] width 1001 height 9
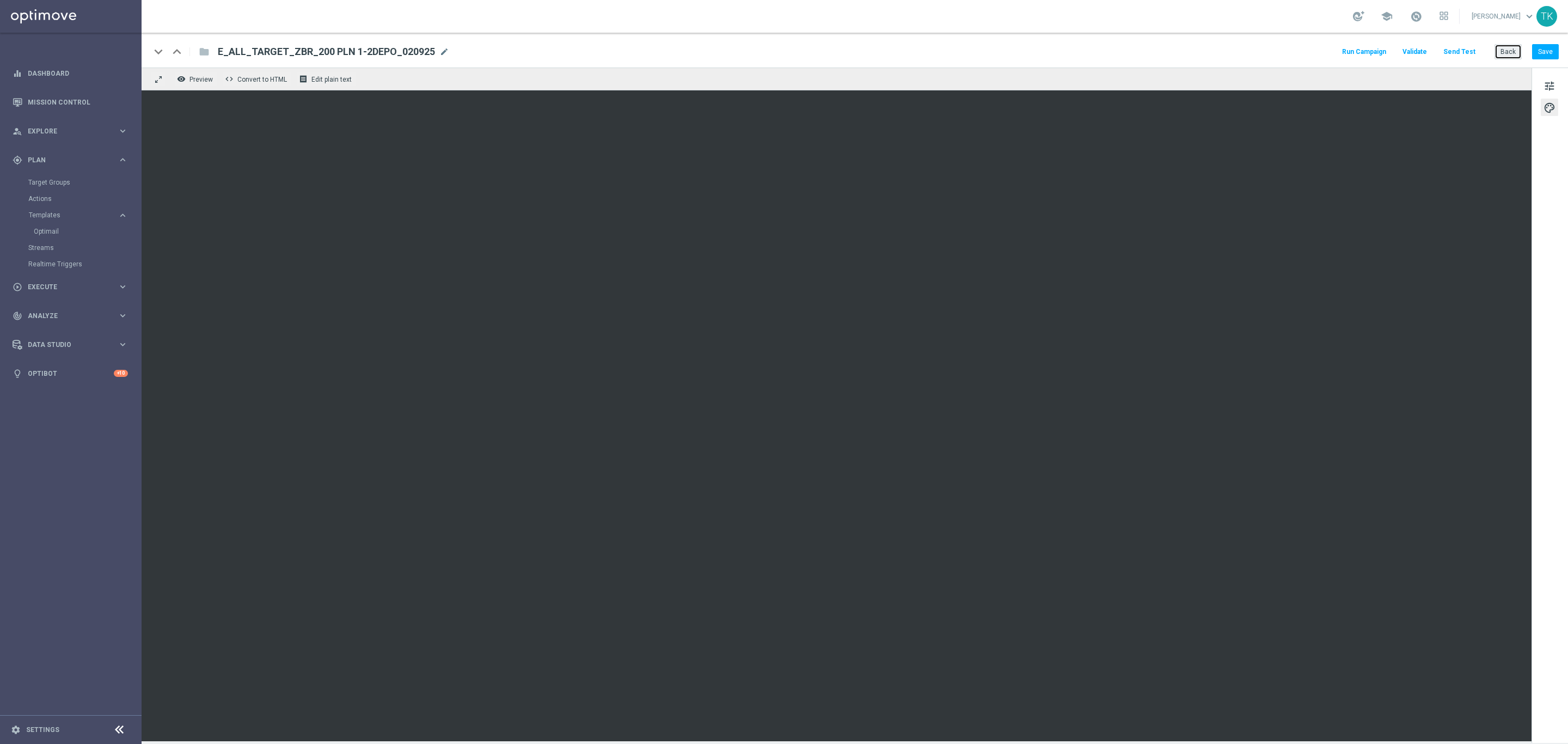
click at [1514, 45] on button "Back" at bounding box center [1508, 51] width 27 height 15
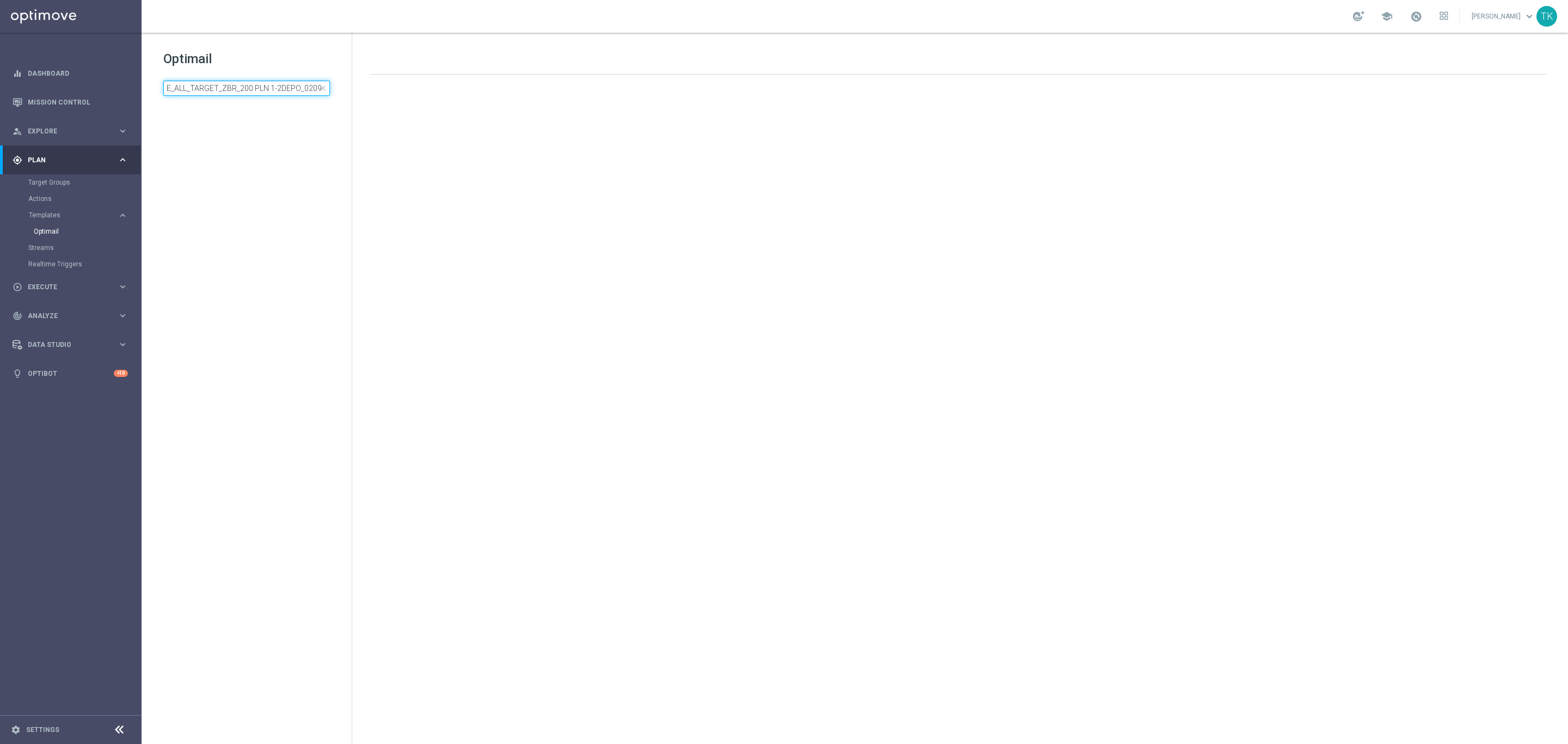
click at [224, 88] on input "E_ALL_TARGET_ZBR_200 PLN 1-2DEPO_020925" at bounding box center [246, 88] width 167 height 15
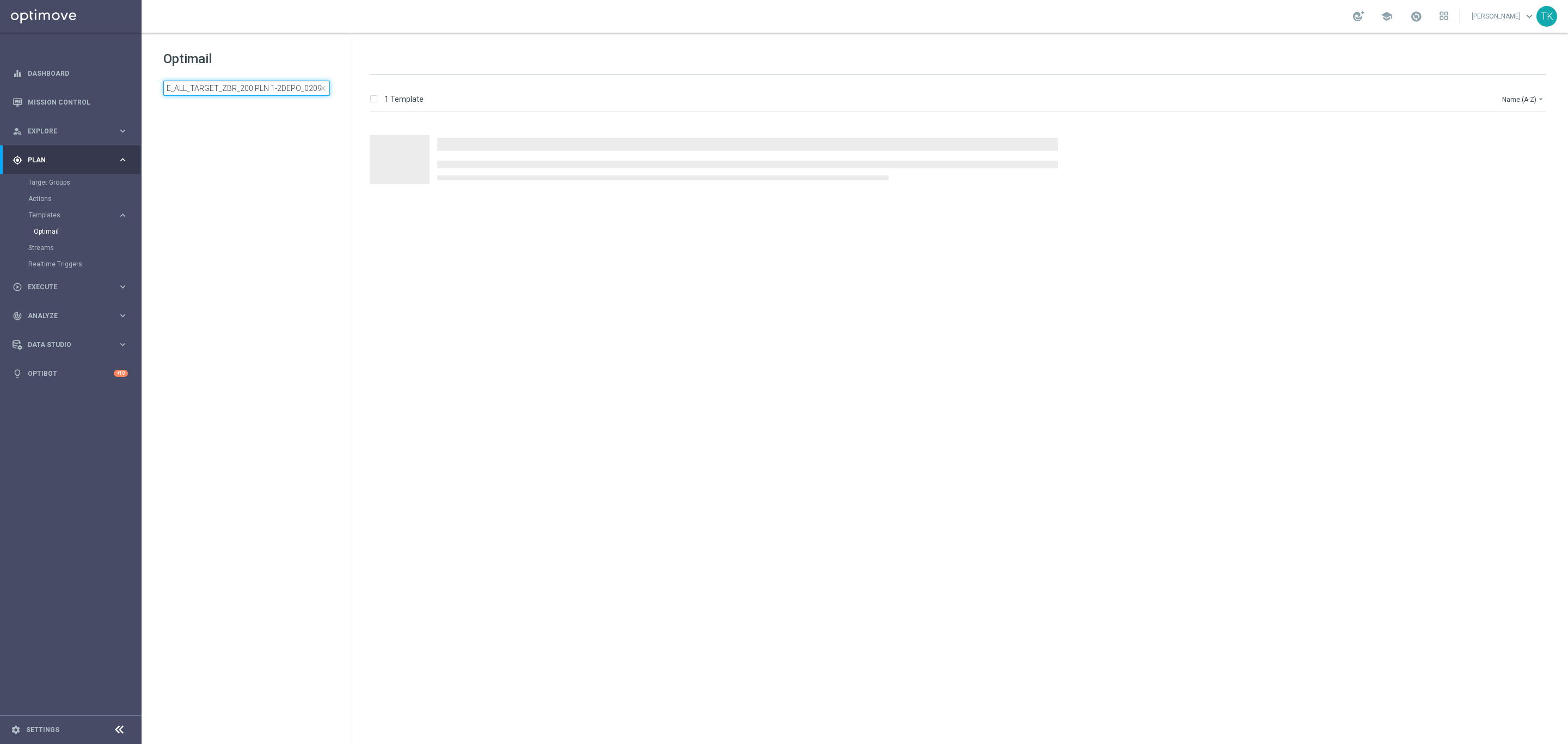
type input "E_ALL_TARGET_OFFER_POL HOL_020925"
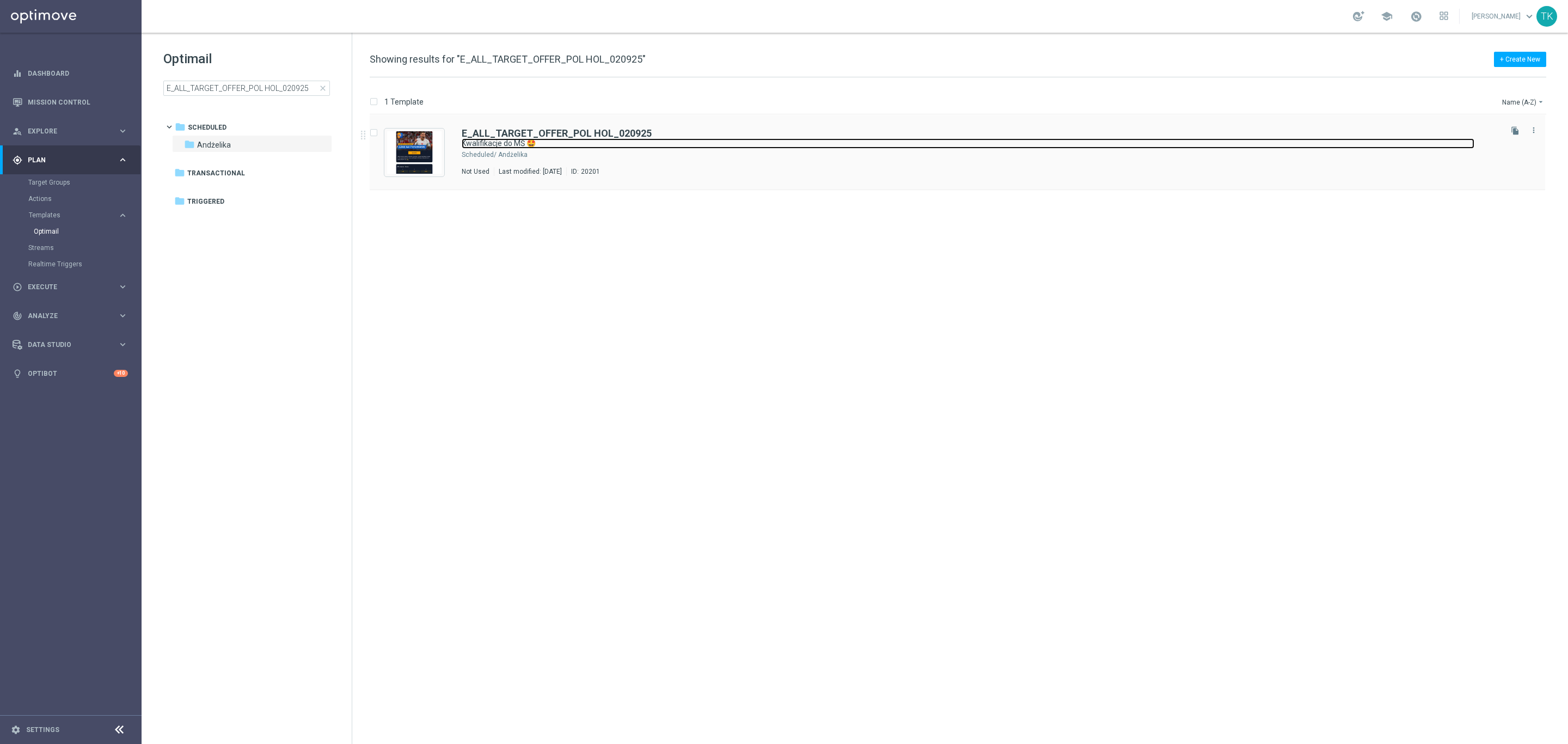
click at [686, 139] on link "Kwalifikacje do MŚ 🤩" at bounding box center [968, 143] width 1013 height 10
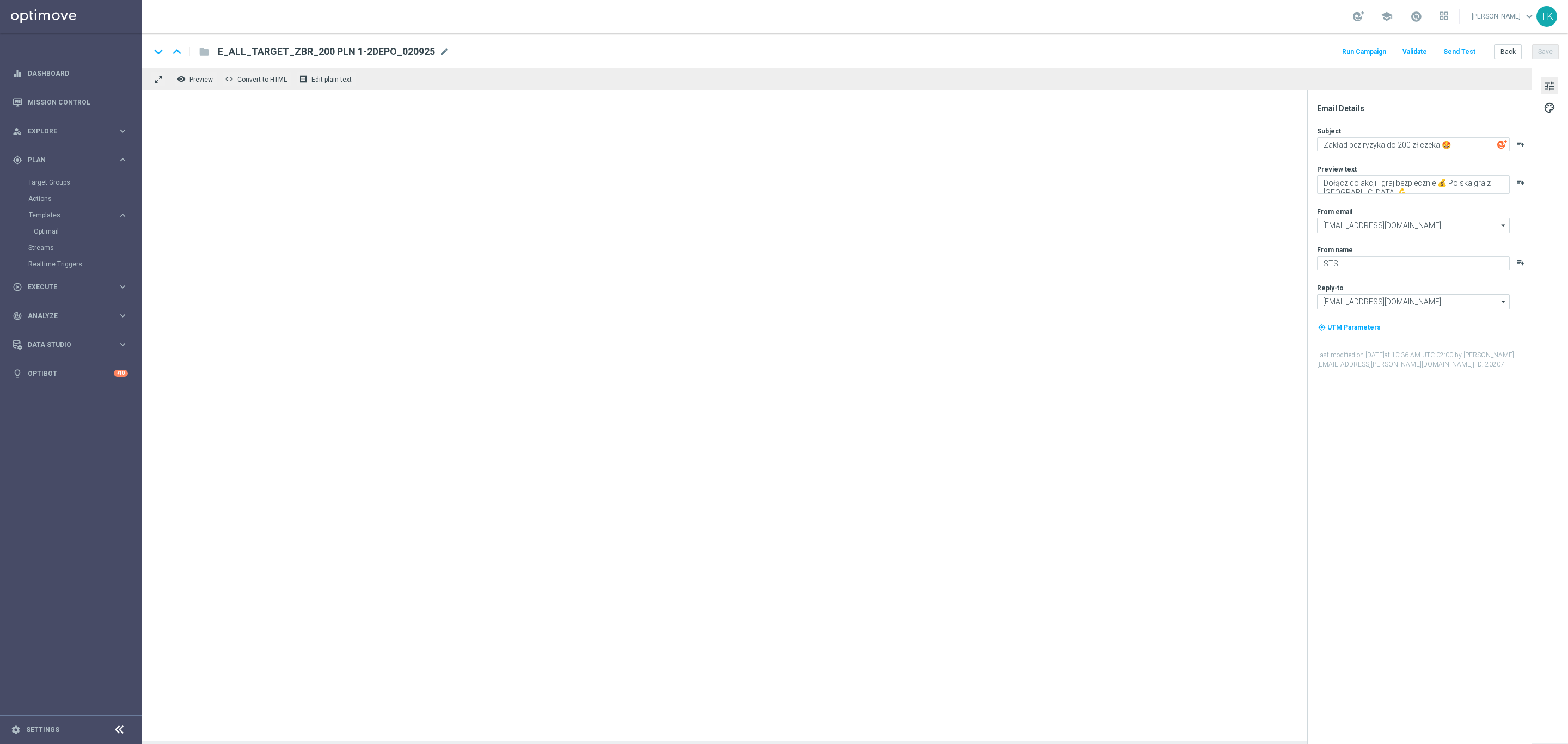
type textarea "Kwalifikacje do MŚ 🤩"
type textarea "Nasza reprezentacja powalczy z Holandią 💪"
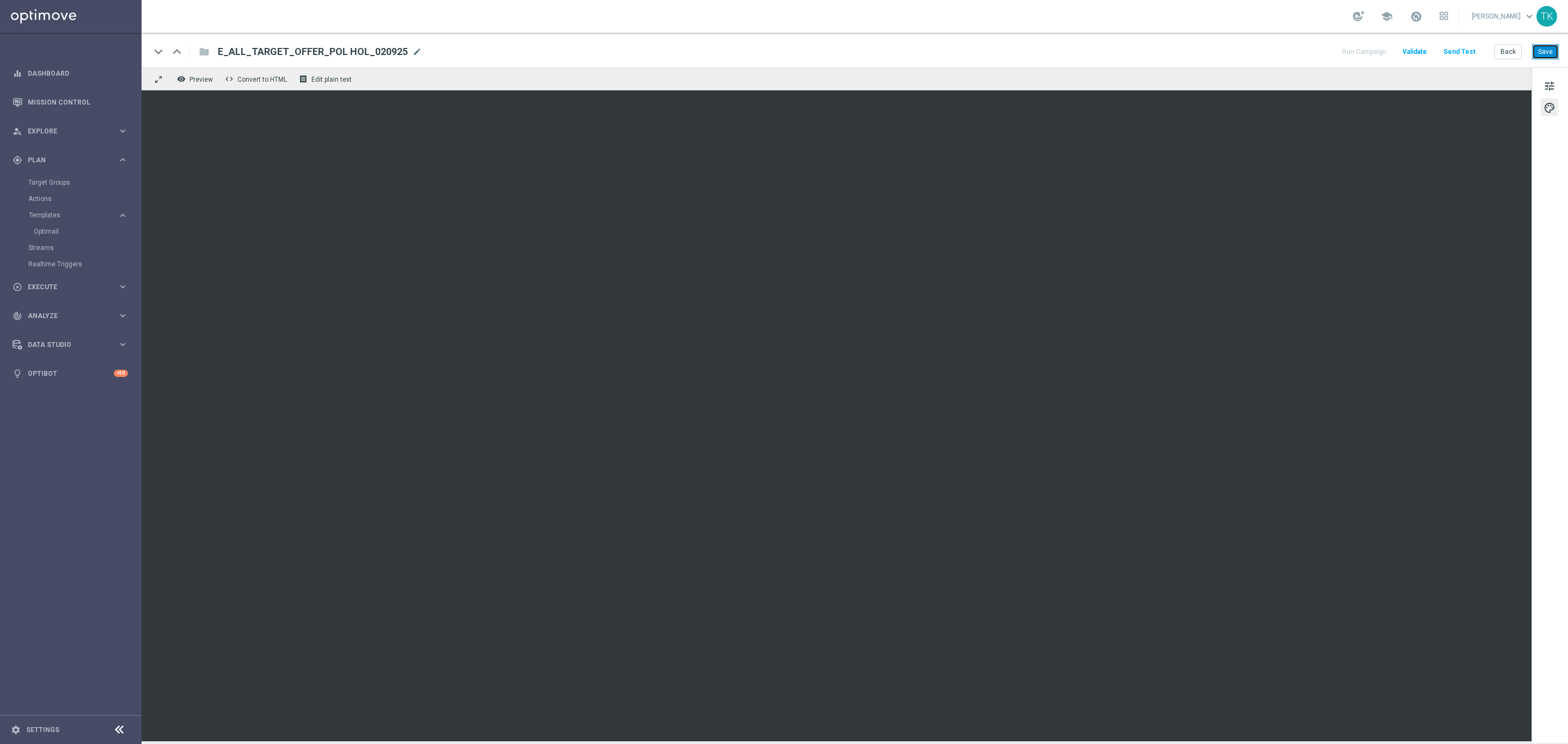
click at [1543, 49] on button "Save" at bounding box center [1545, 51] width 27 height 15
click at [1551, 45] on button "Save" at bounding box center [1545, 51] width 27 height 15
click at [1552, 51] on button "Save" at bounding box center [1545, 51] width 27 height 15
click at [1537, 53] on button "Save" at bounding box center [1545, 51] width 27 height 15
click at [1543, 56] on button "Save" at bounding box center [1545, 51] width 27 height 15
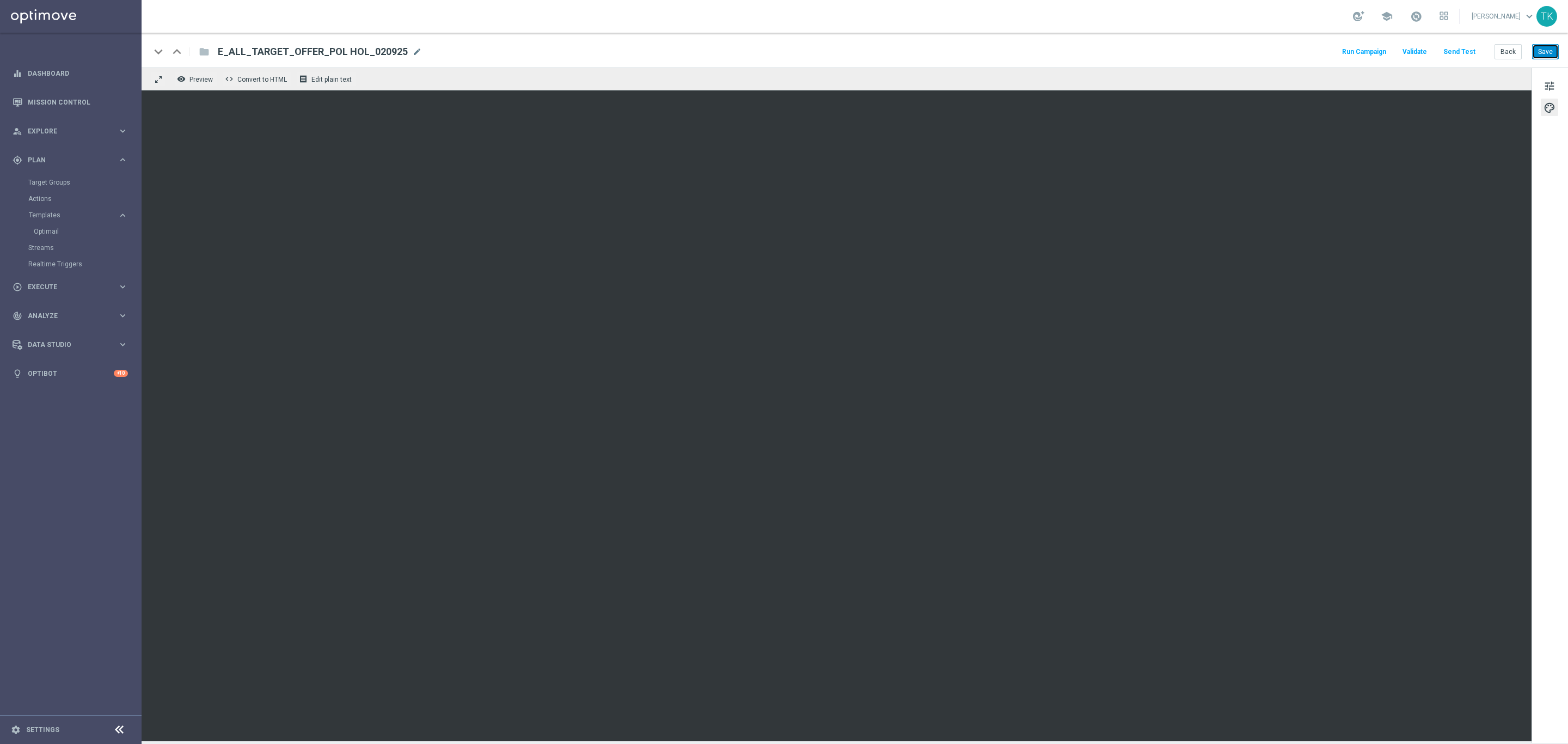
click at [1552, 54] on button "Save" at bounding box center [1545, 51] width 27 height 15
click at [1509, 51] on button "Back" at bounding box center [1508, 51] width 27 height 15
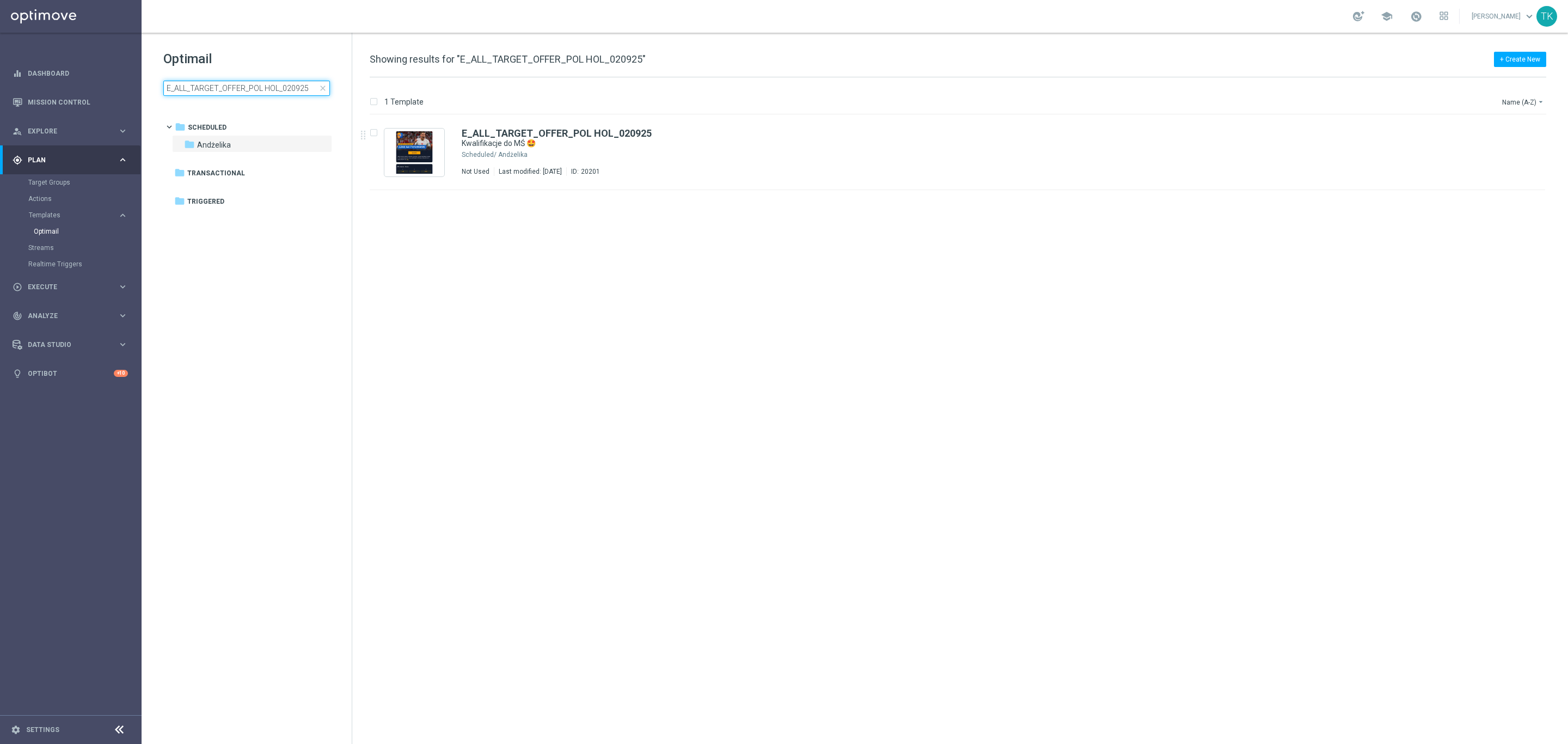
click at [306, 88] on input "E_ALL_TARGET_OFFER_POL HOL_020925" at bounding box center [246, 88] width 167 height 15
click at [224, 84] on input "E_ALL_TARGET_OFFER_POL HOL_020925" at bounding box center [246, 88] width 167 height 15
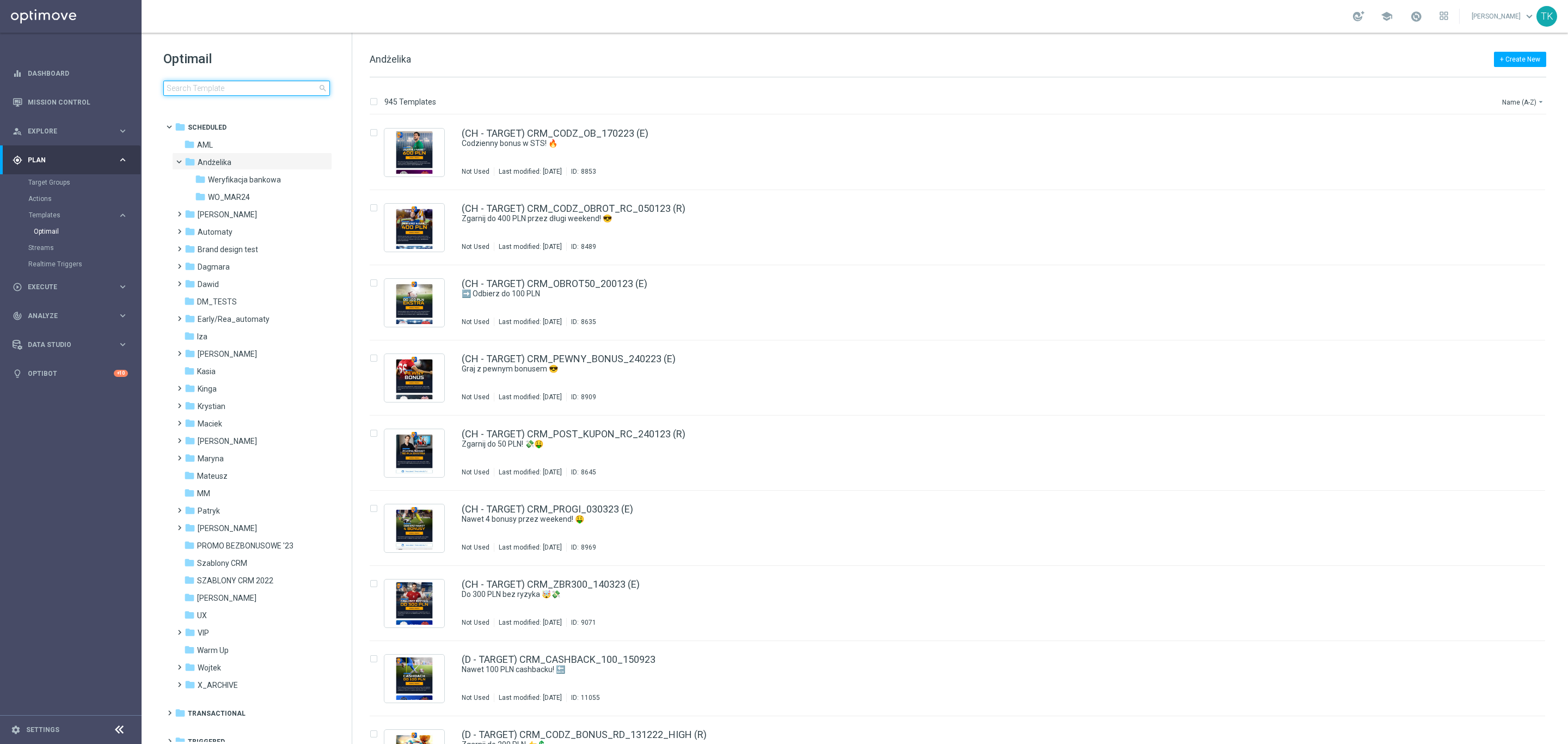
click at [209, 88] on input at bounding box center [246, 88] width 167 height 15
type input "E_ALL_TARGET_OFFER_POL HOL_020925"
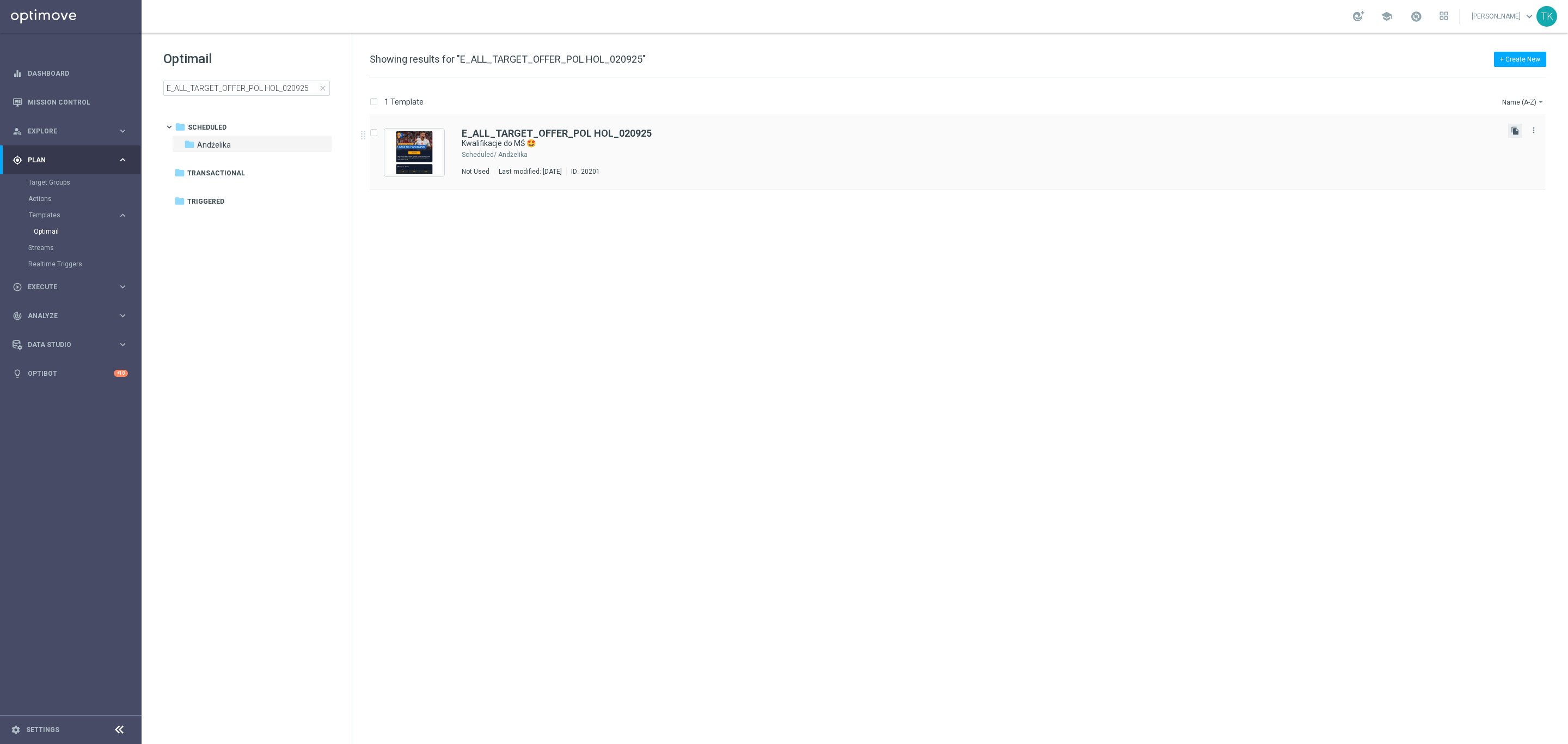
click at [1515, 129] on icon "file_copy" at bounding box center [1515, 130] width 9 height 9
click at [637, 228] on div "Andżelika" at bounding box center [999, 230] width 1001 height 9
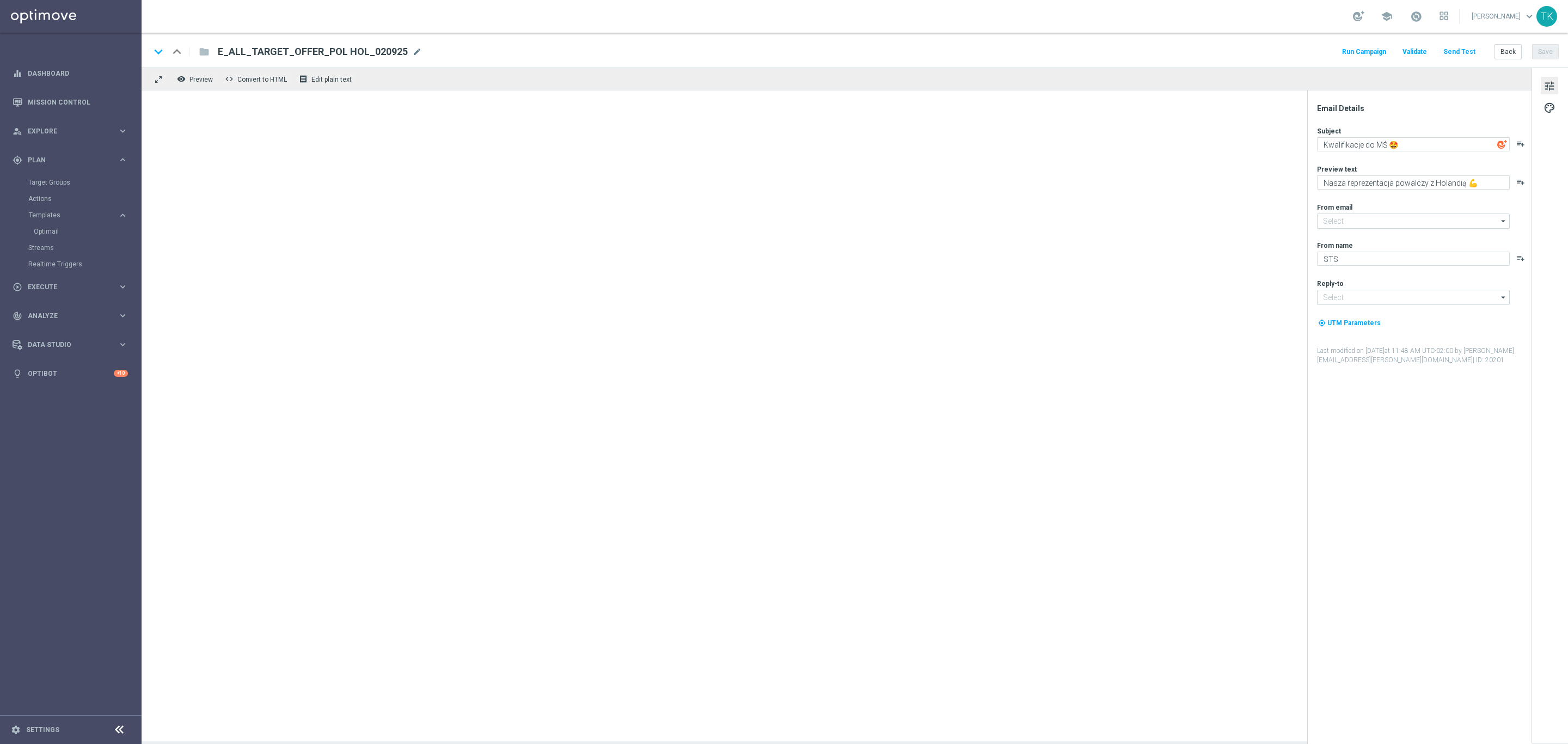
type input "oferta@sts.pl"
type input "kontakt@sts.pl"
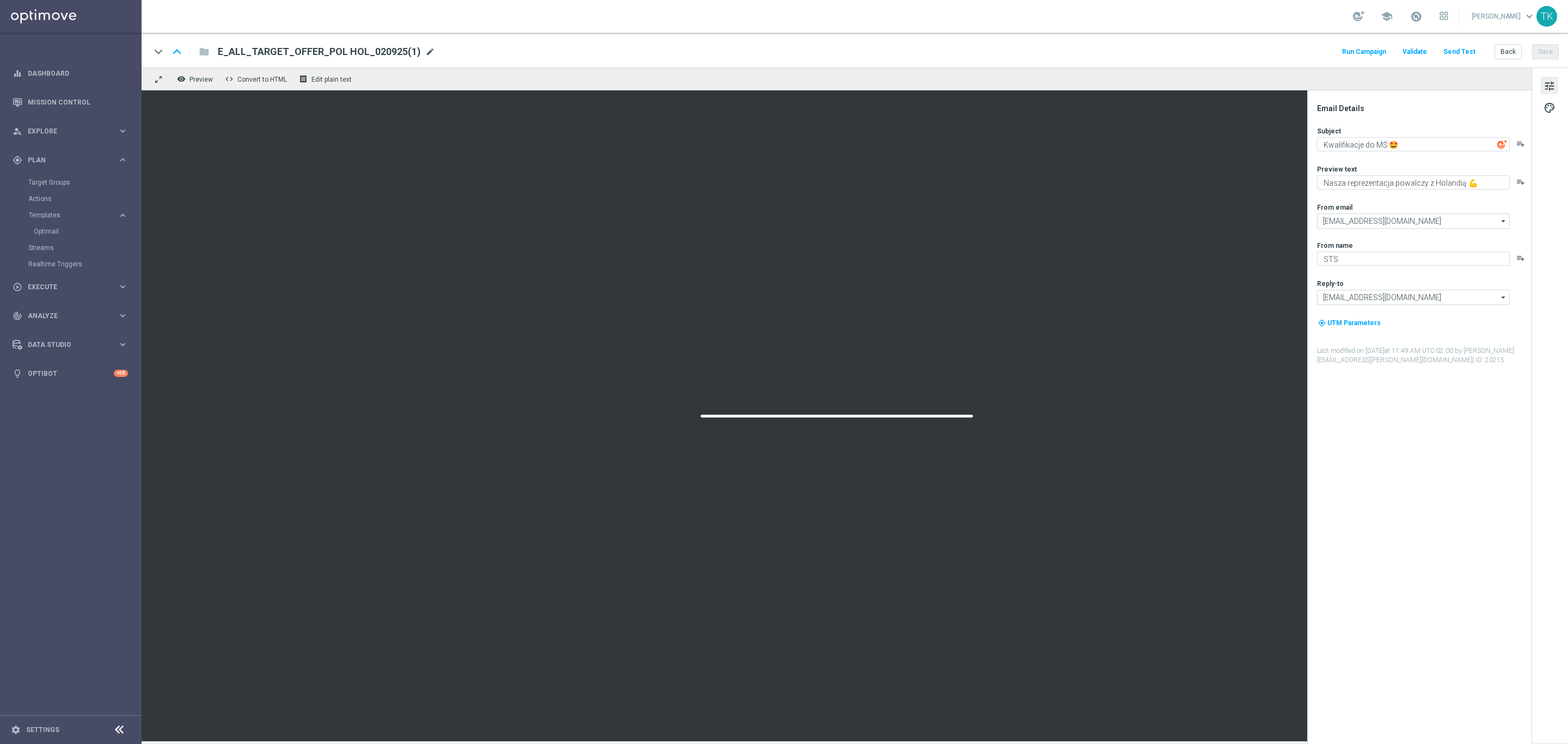
click at [425, 51] on span "mode_edit" at bounding box center [430, 51] width 10 height 10
click at [350, 47] on input "E_ALL_TARGET_OFFER_POL HOL_020925(1)" at bounding box center [353, 51] width 270 height 14
paste input "ORG_POL HOL_020925"
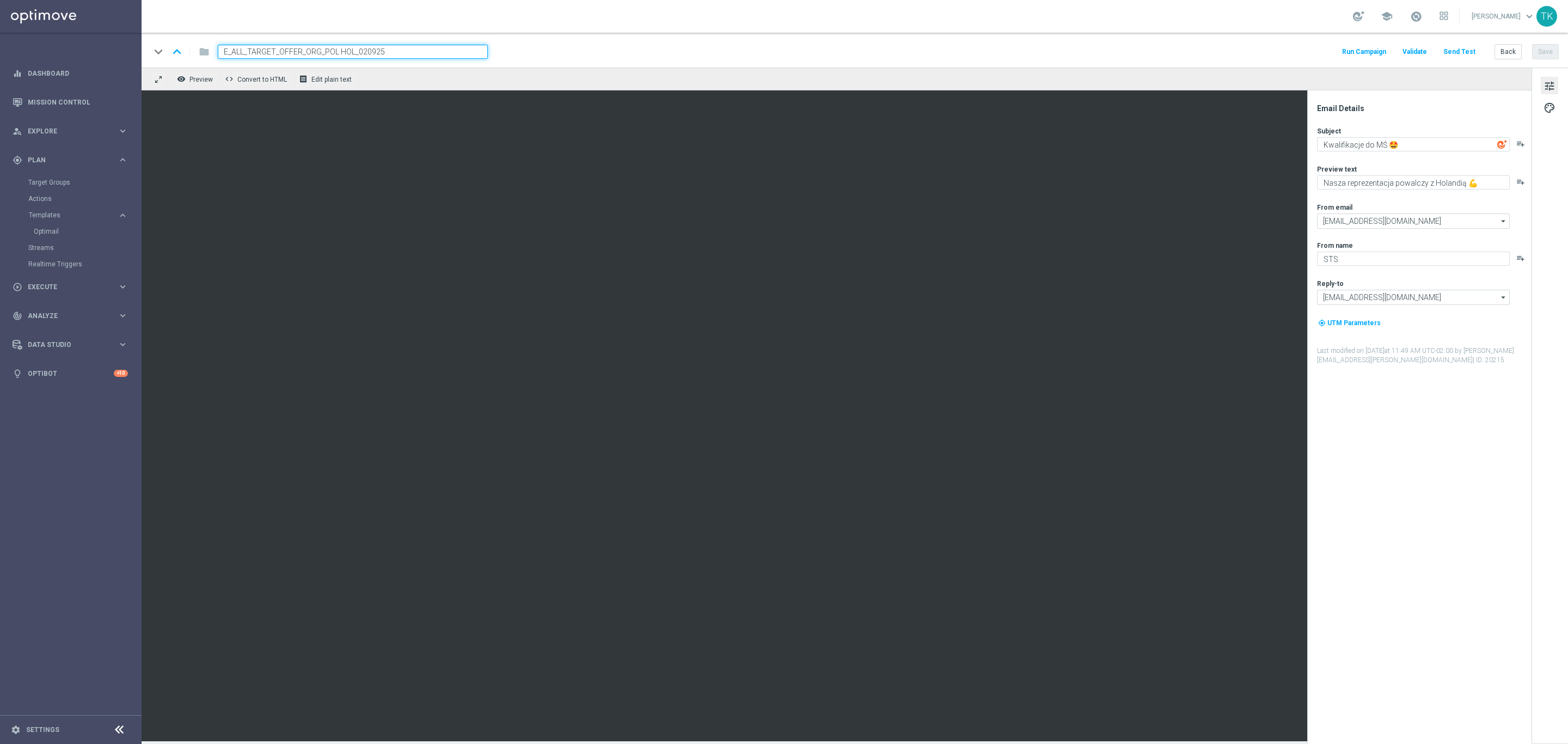
type input "E_ALL_TARGET_OFFER_ORG_POL HOL_020925"
click at [525, 56] on div "keyboard_arrow_down keyboard_arrow_up folder E_ALL_TARGET_OFFER_ORG_POL HOL_020…" at bounding box center [854, 51] width 1408 height 14
click at [1545, 58] on button "Save" at bounding box center [1545, 51] width 27 height 15
click at [1539, 54] on button "Save" at bounding box center [1545, 51] width 27 height 15
click at [1508, 52] on button "Back" at bounding box center [1508, 51] width 27 height 15
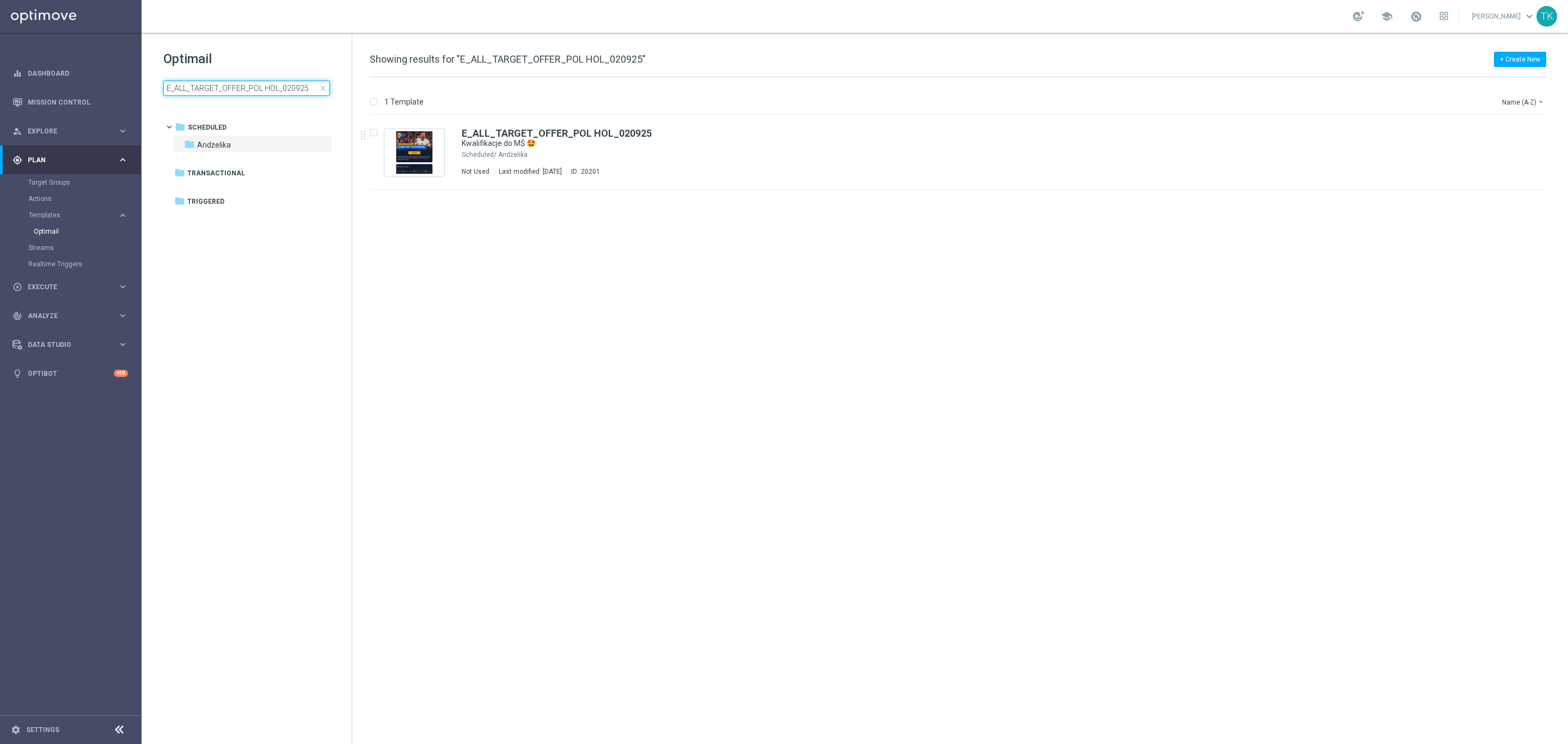
click at [225, 88] on input "E_ALL_TARGET_OFFER_POL HOL_020925" at bounding box center [246, 88] width 167 height 15
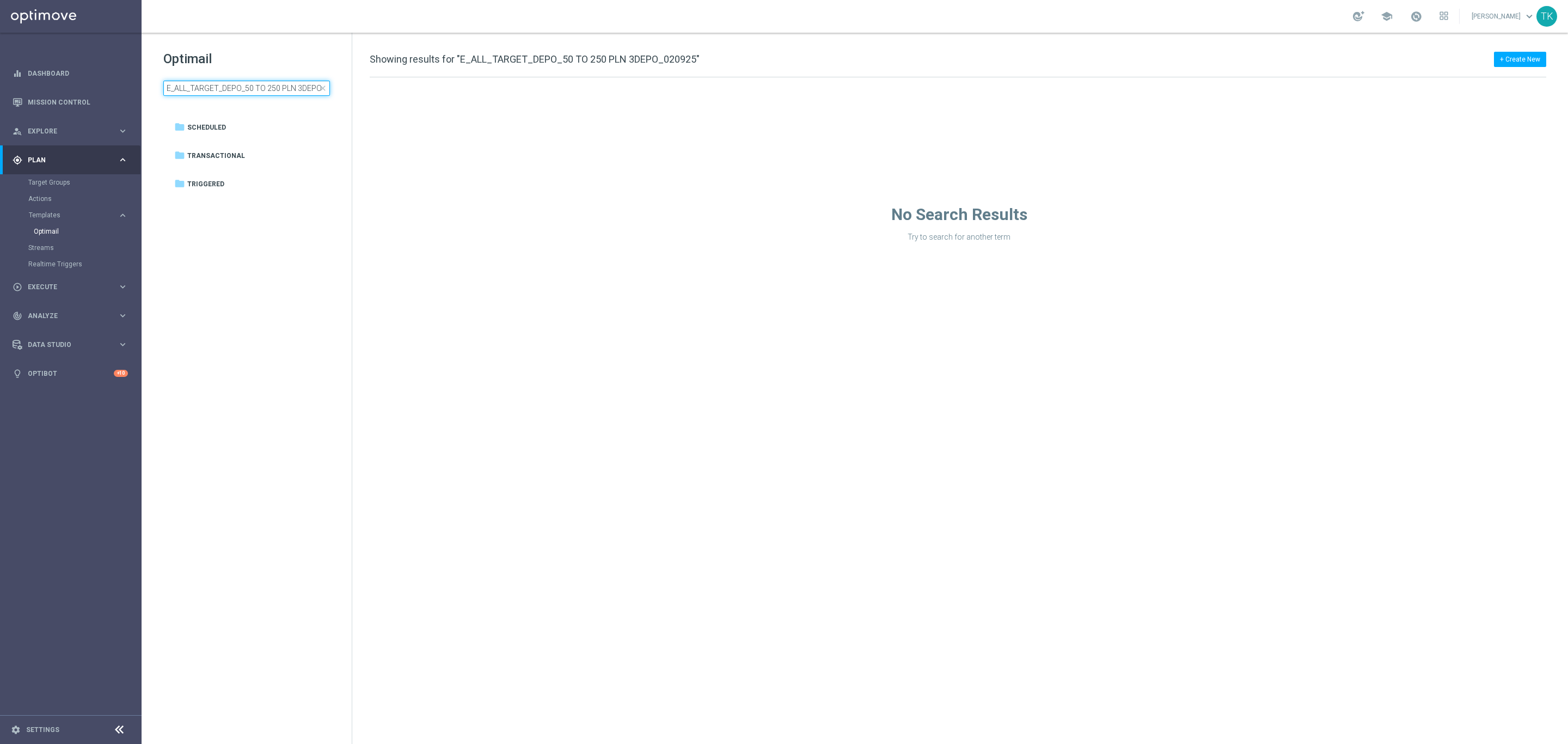
click at [227, 87] on input "E_ALL_TARGET_DEPO_50 TO 250 PLN 3DEPO_020925" at bounding box center [246, 88] width 167 height 15
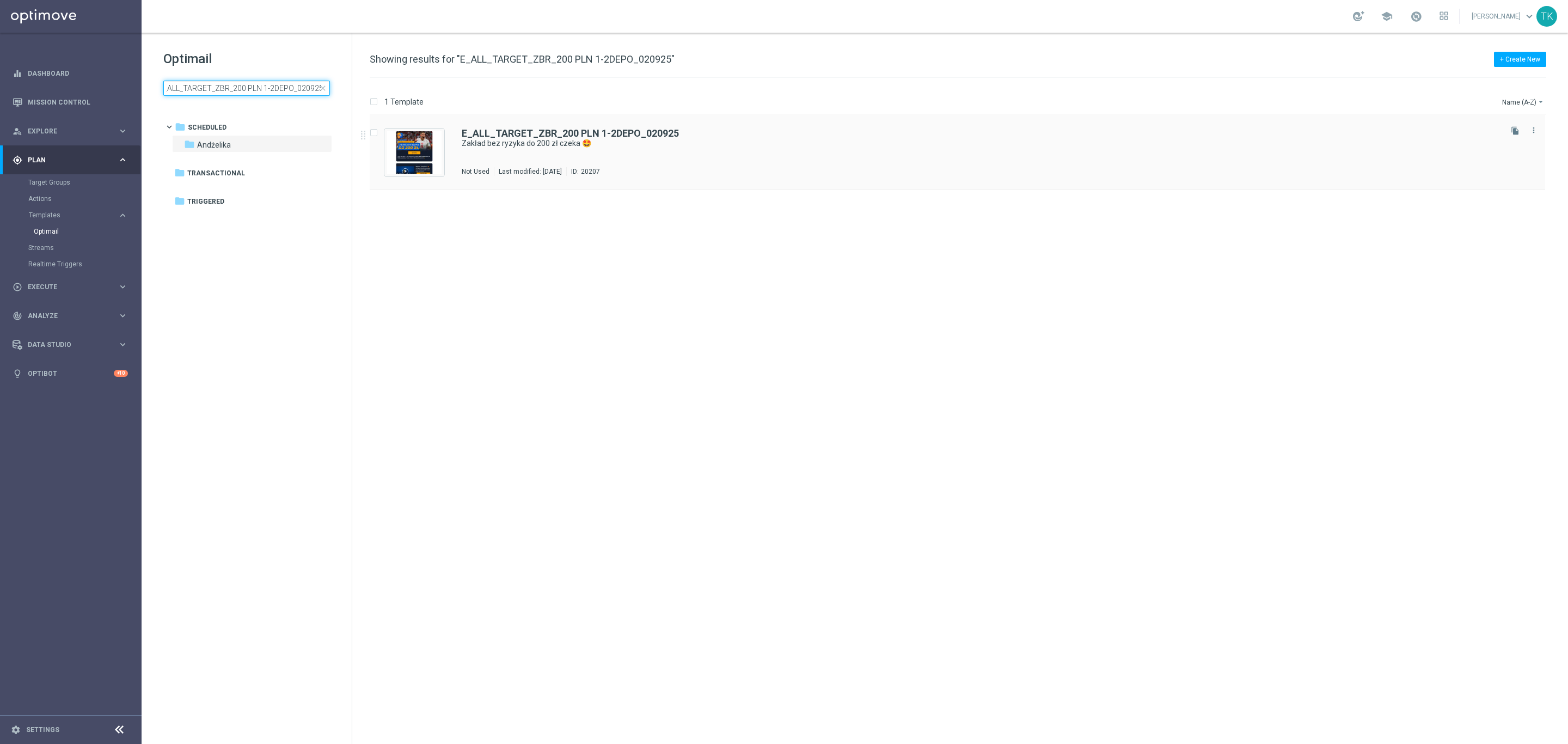
type input "E_ALL_TARGET_ZBR_200 PLN 1-2DEPO_020925"
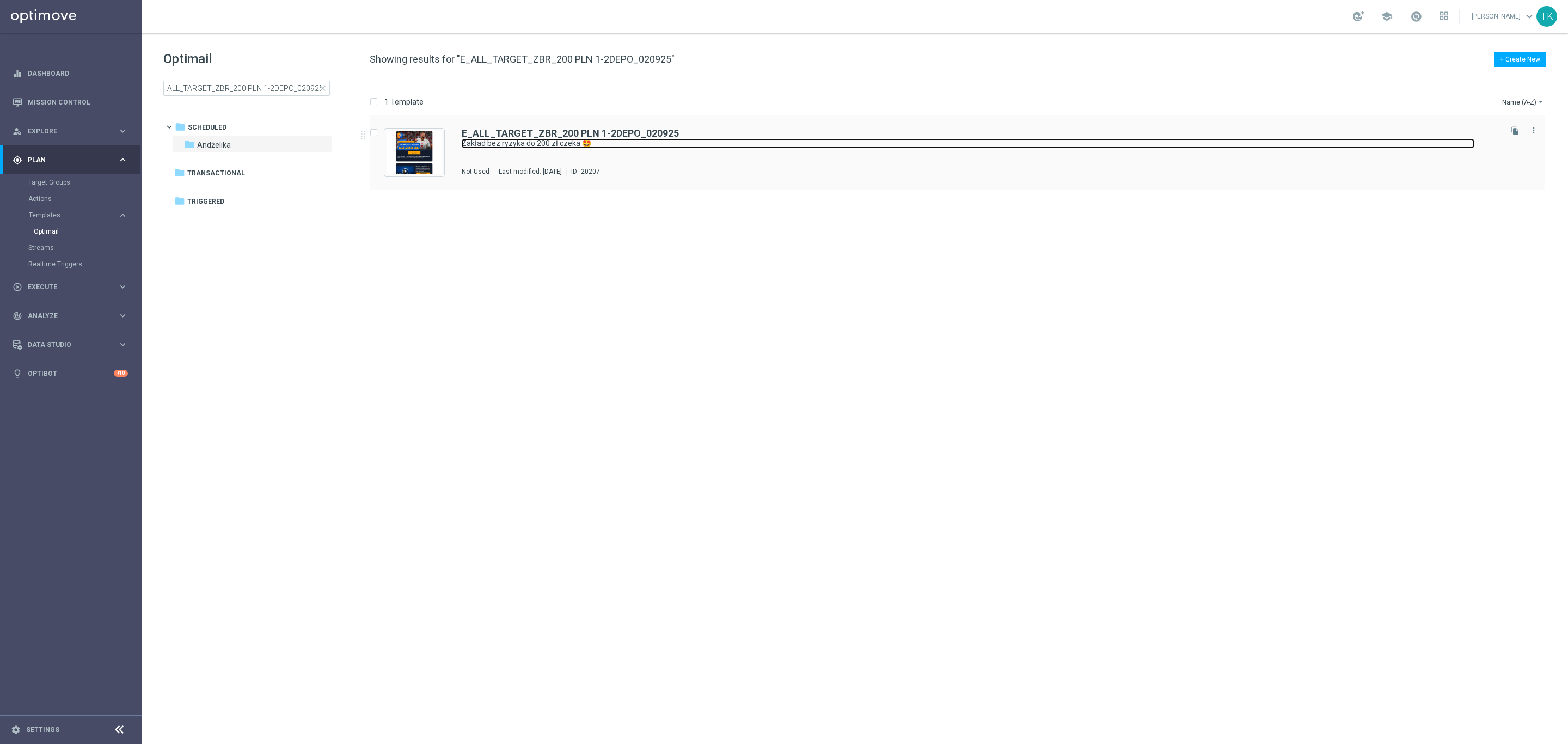
click at [598, 149] on link "Zakład bez ryzyka do 200 zł czeka 🤩" at bounding box center [968, 143] width 1013 height 10
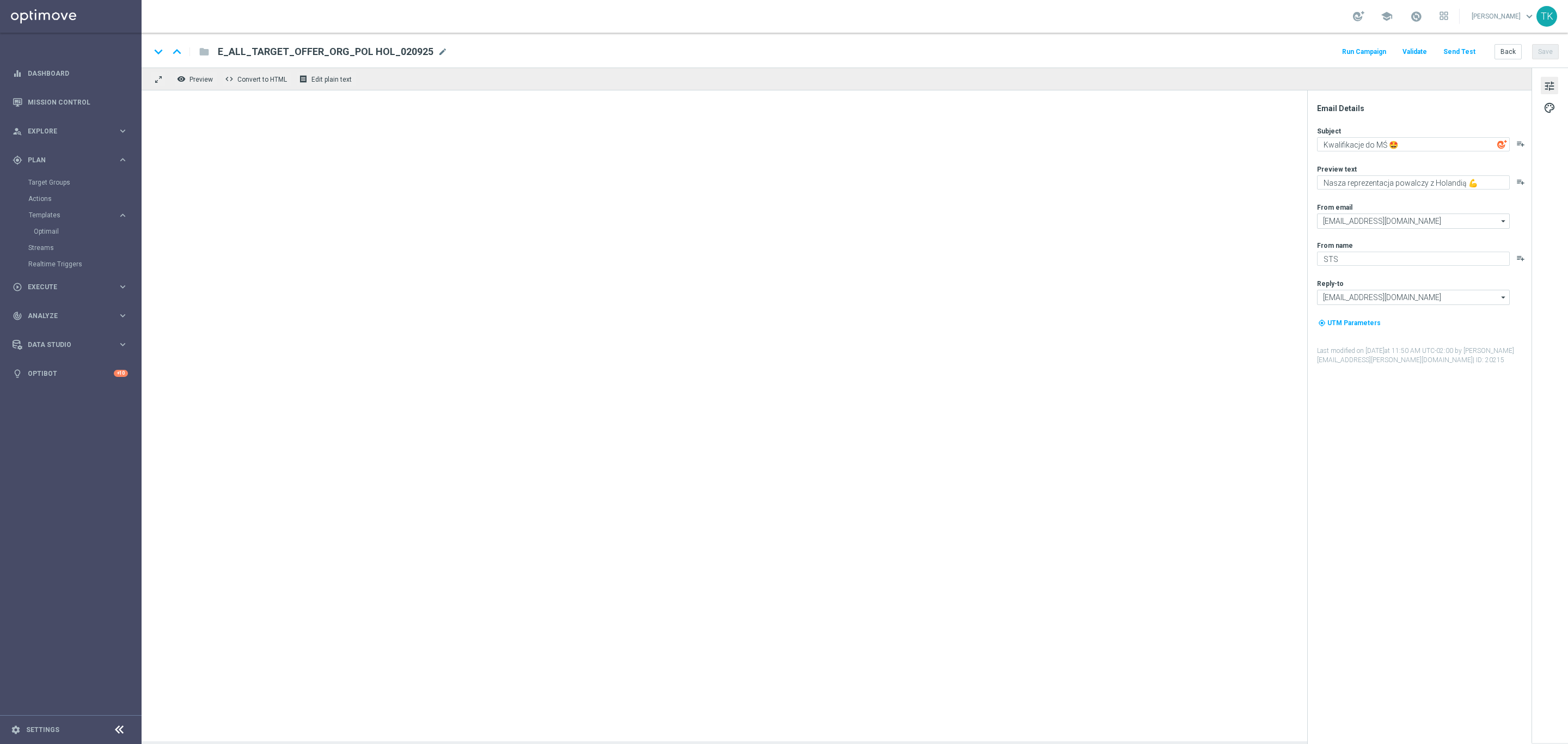
type textarea "Zakład bez ryzyka do 200 zł czeka 🤩"
type textarea "Dołącz do akcji i graj bezpiecznie 💰 Polska gra z Holandią 💪"
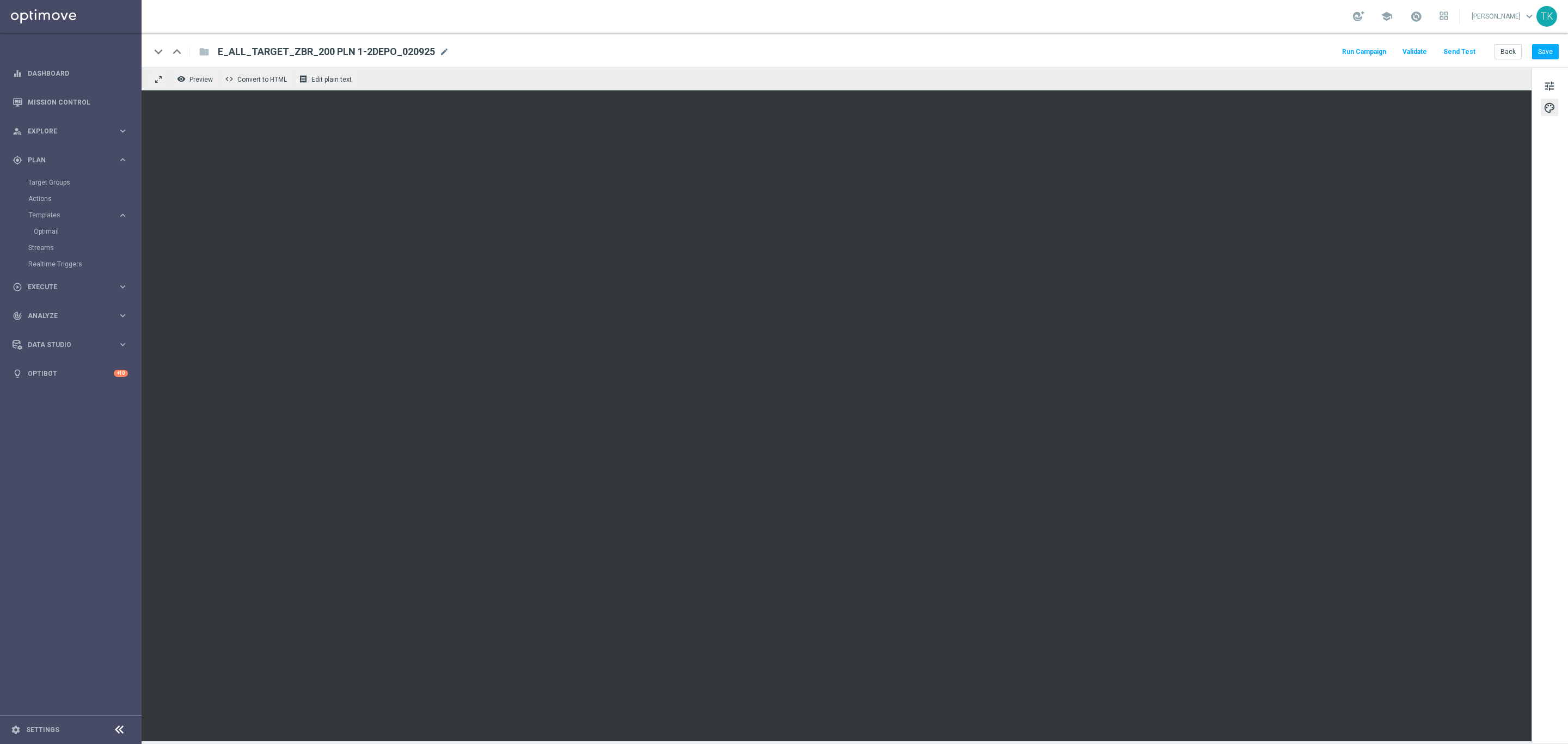
click at [1453, 53] on button "Send Test" at bounding box center [1460, 51] width 36 height 14
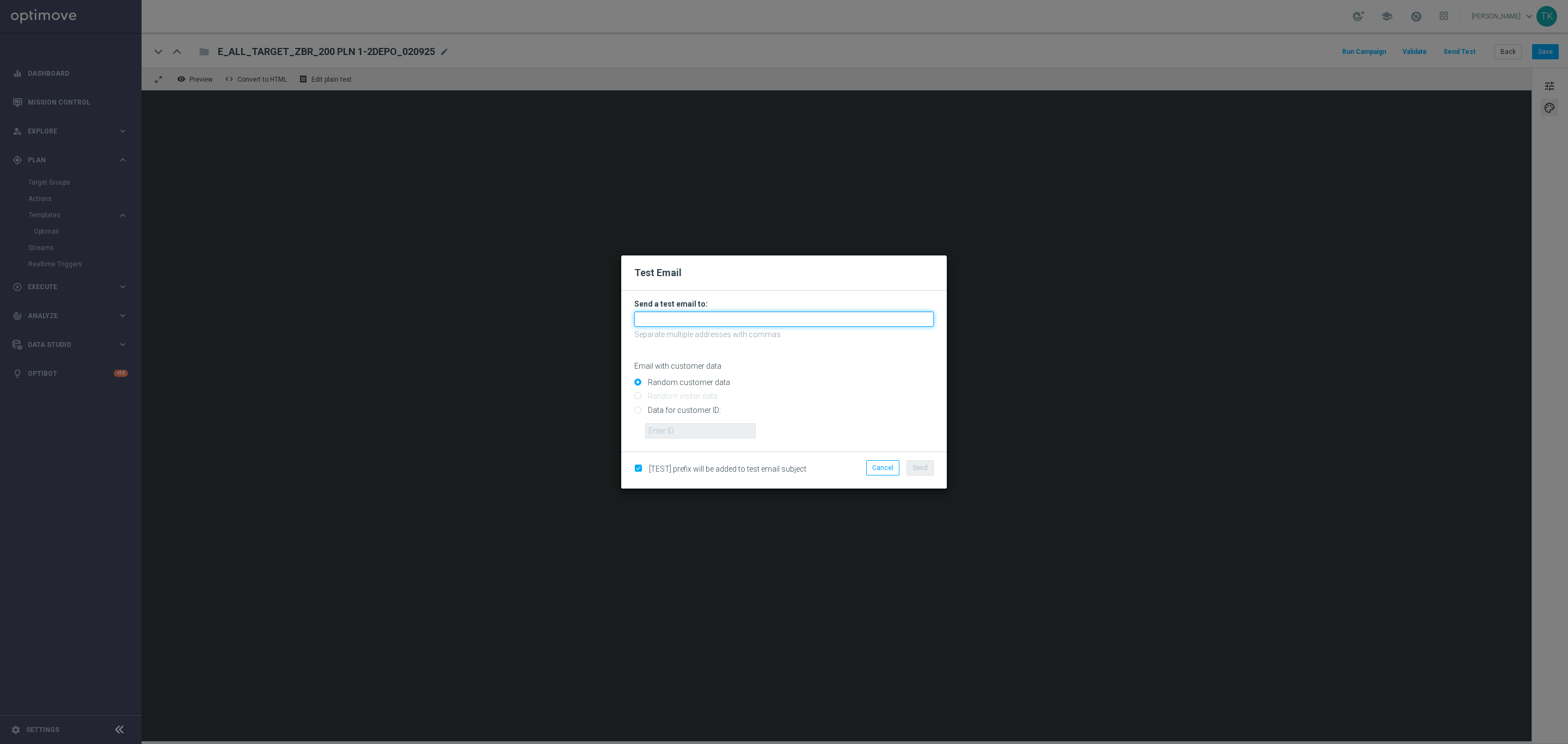
click at [656, 322] on input "text" at bounding box center [784, 319] width 299 height 15
click at [652, 321] on input "text" at bounding box center [784, 319] width 299 height 15
paste input "katarzyna.kaminska@sts.pl, andzelika.binek@sts.pl, krystian.potoczny@sts.pl, pa…"
click at [926, 466] on span "Send" at bounding box center [920, 468] width 15 height 8
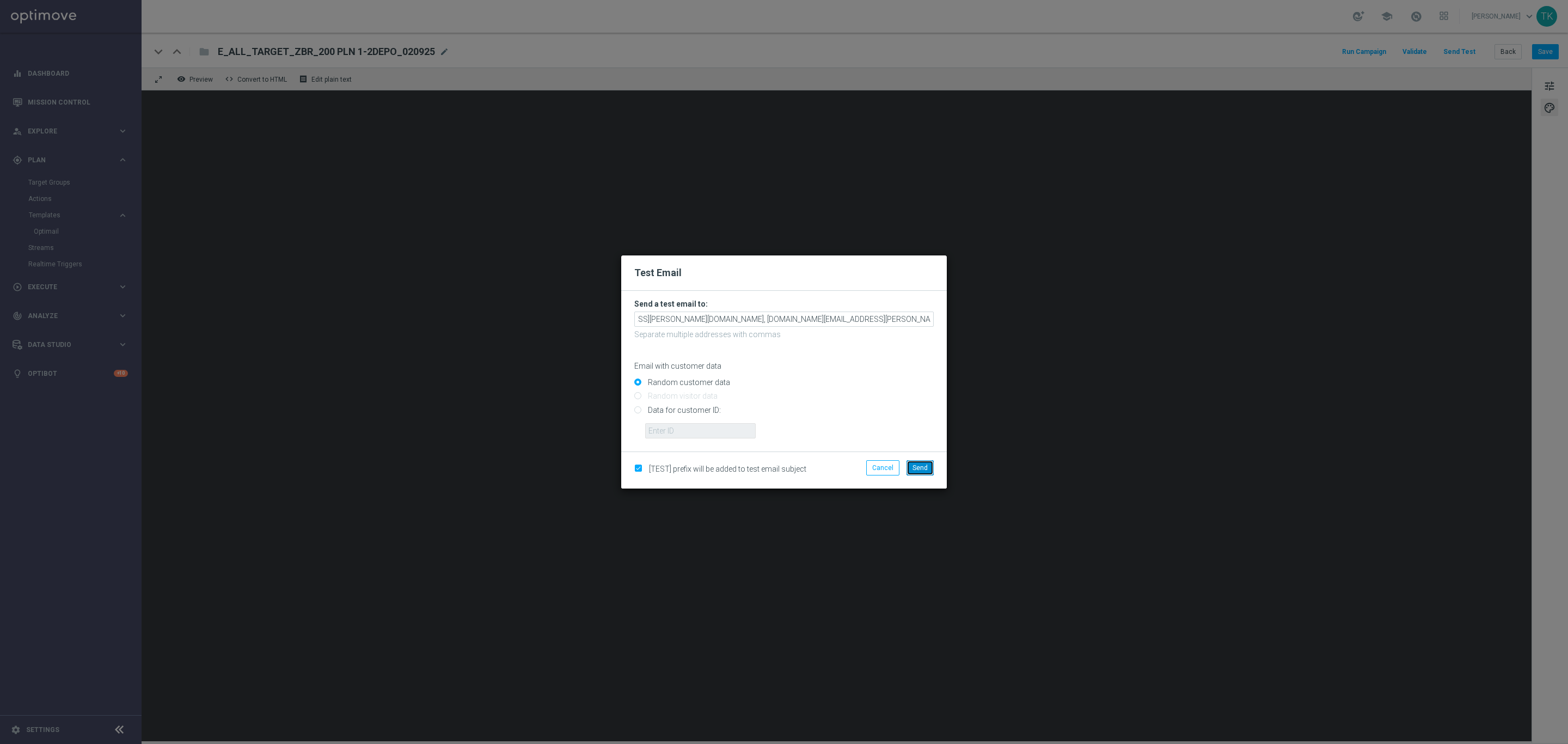
type input "katarzyna.kaminska@sts.pl,andzelika.binek@sts.pl,krystian.potoczny@sts.pl,patry…"
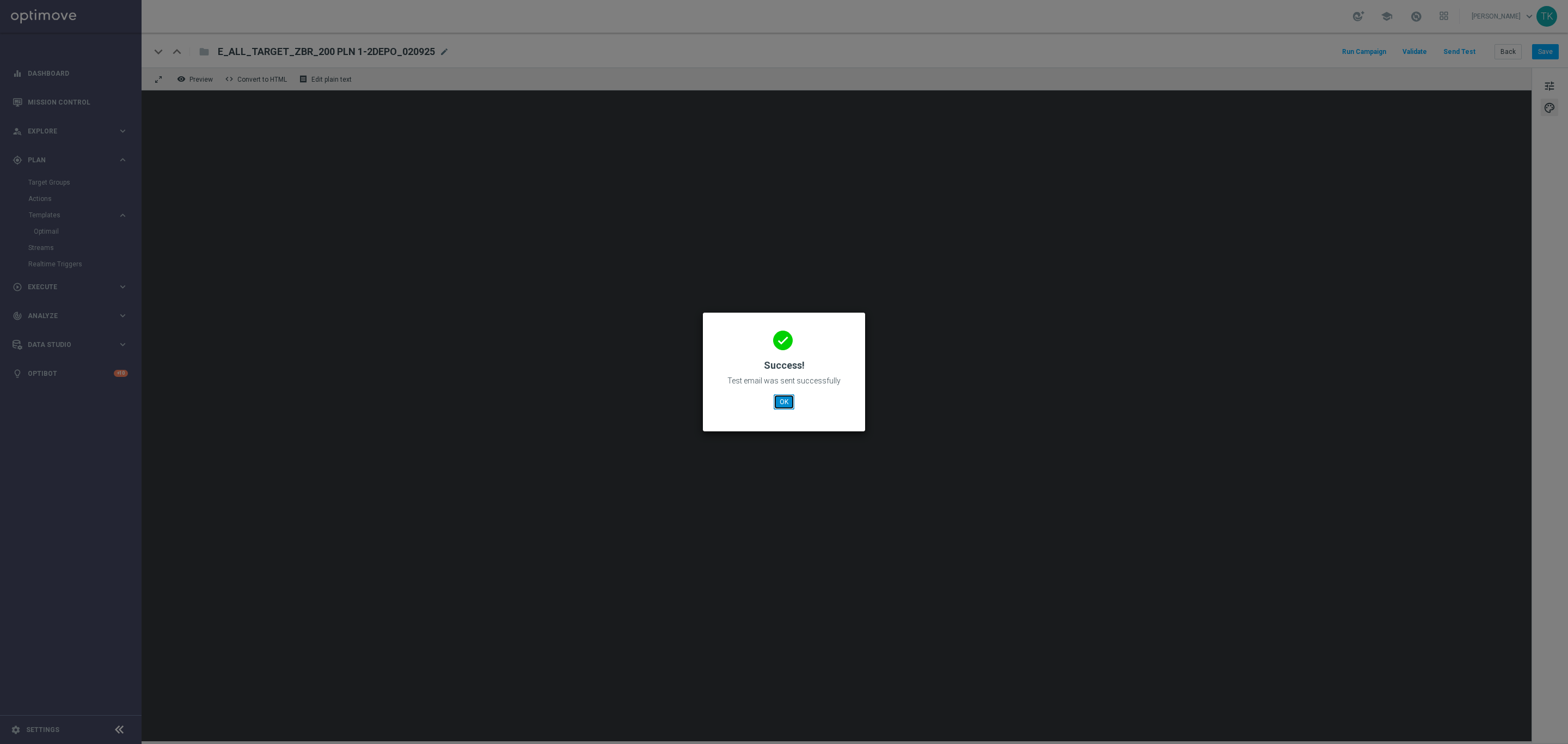
click at [784, 402] on button "OK" at bounding box center [784, 402] width 21 height 15
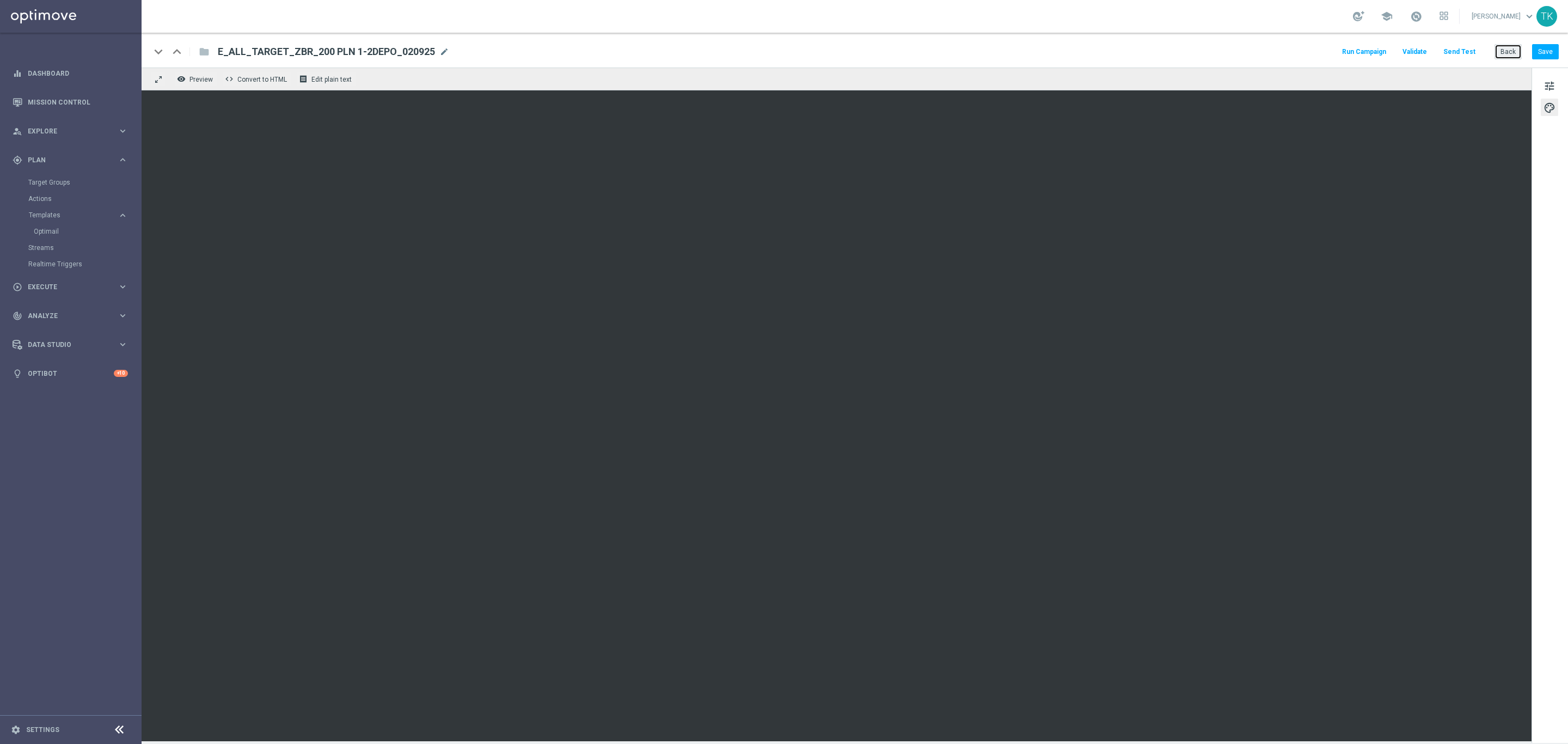
click at [1513, 52] on button "Back" at bounding box center [1508, 51] width 27 height 15
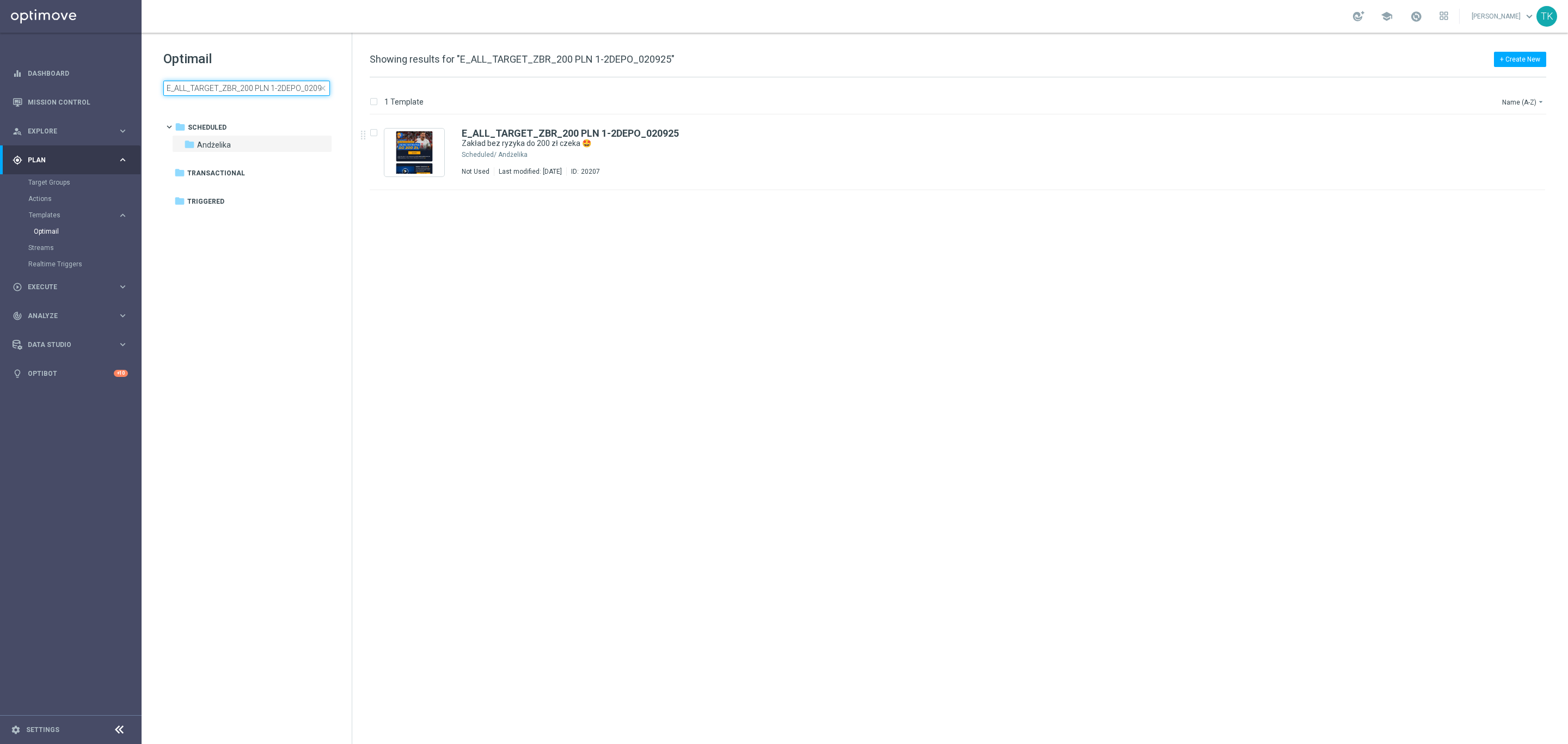
click at [231, 94] on input "E_ALL_TARGET_ZBR_200 PLN 1-2DEPO_020925" at bounding box center [246, 88] width 167 height 15
click at [245, 84] on input "E_ALL_TARGET_OFFER_POL HOL_020925" at bounding box center [246, 88] width 167 height 15
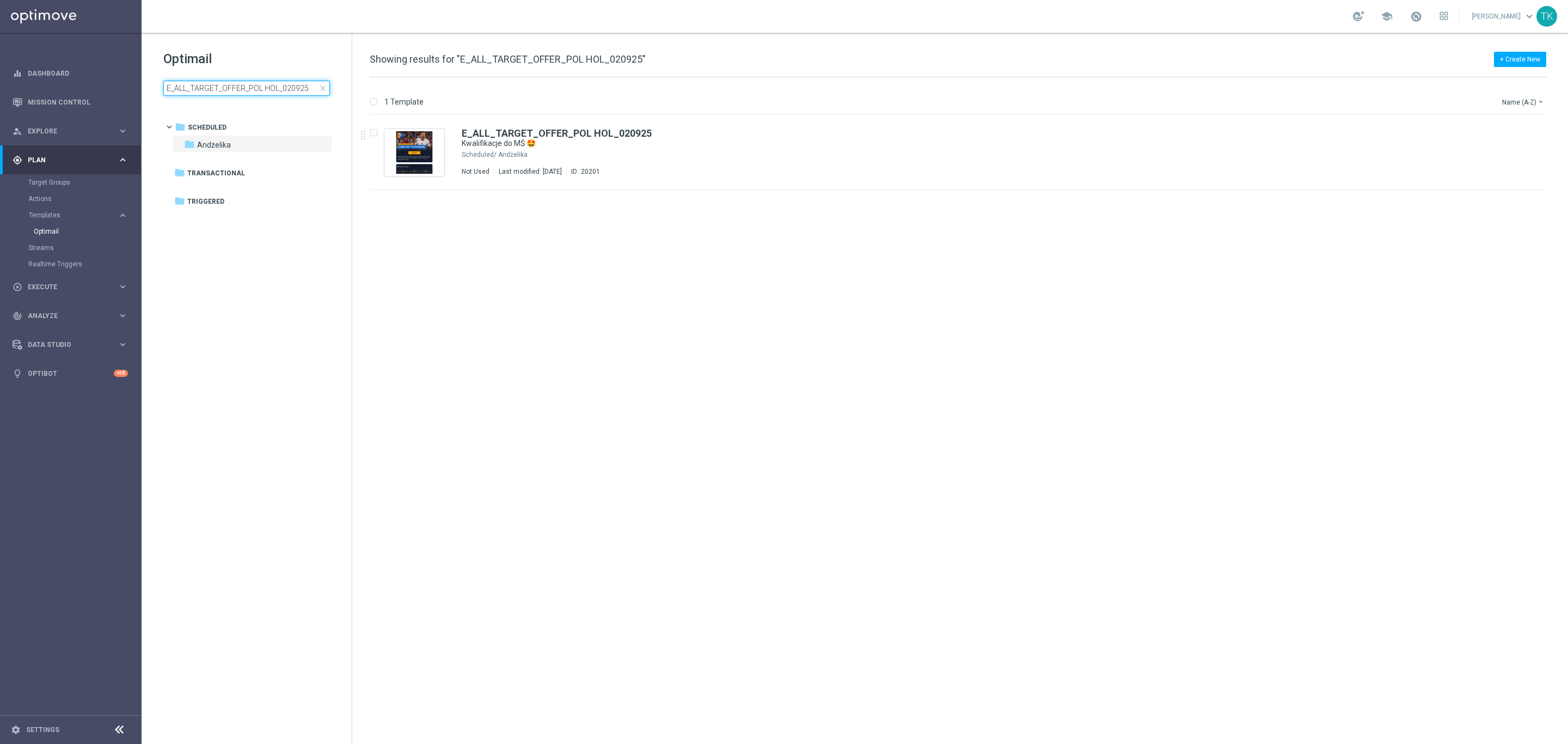
click at [245, 84] on input "E_ALL_TARGET_OFFER_POL HOL_020925" at bounding box center [246, 88] width 167 height 15
type input "E_ALL_TARGET_OFFER_ORG_POL HOL_020925"
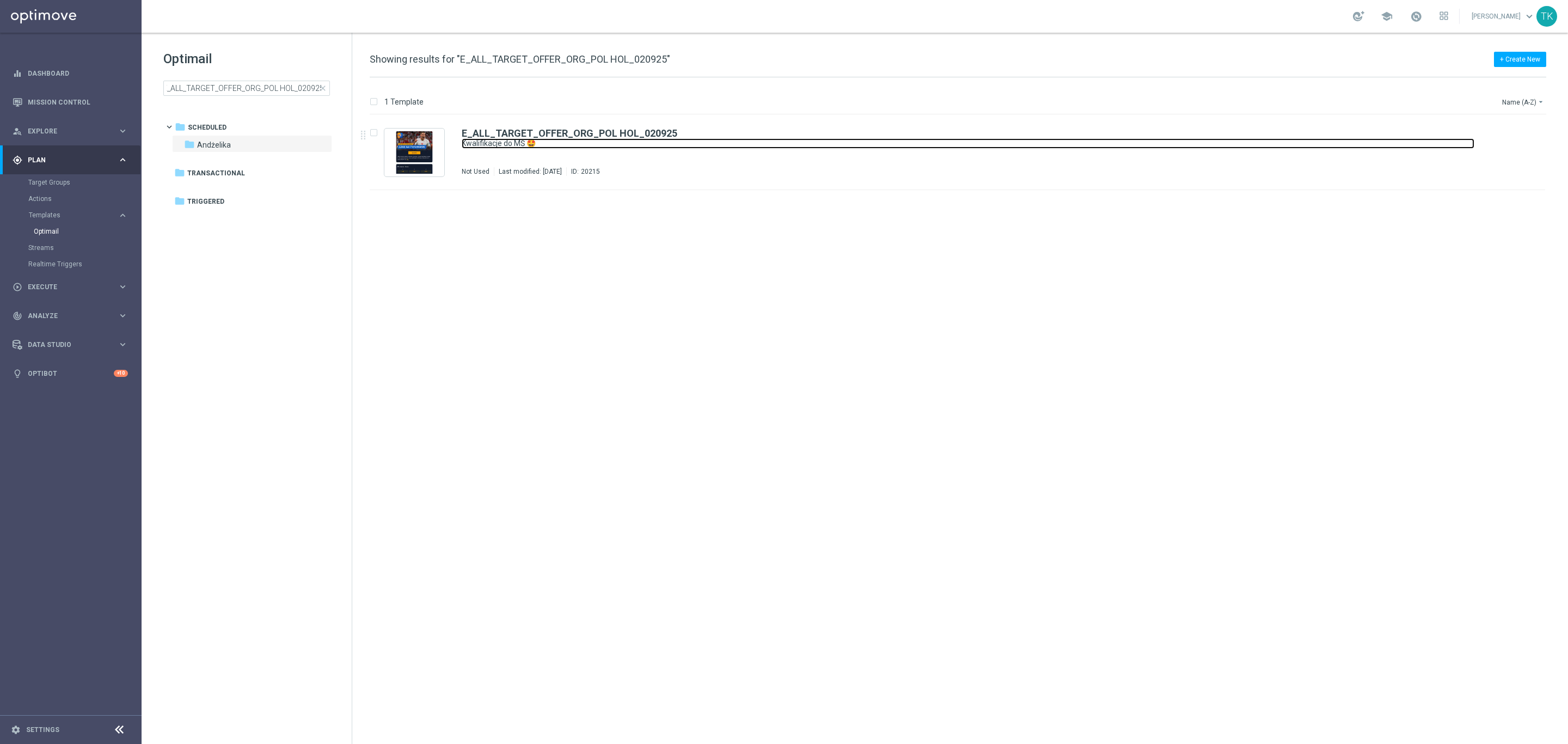
click at [670, 144] on link "Kwalifikacje do MŚ 🤩" at bounding box center [968, 143] width 1013 height 10
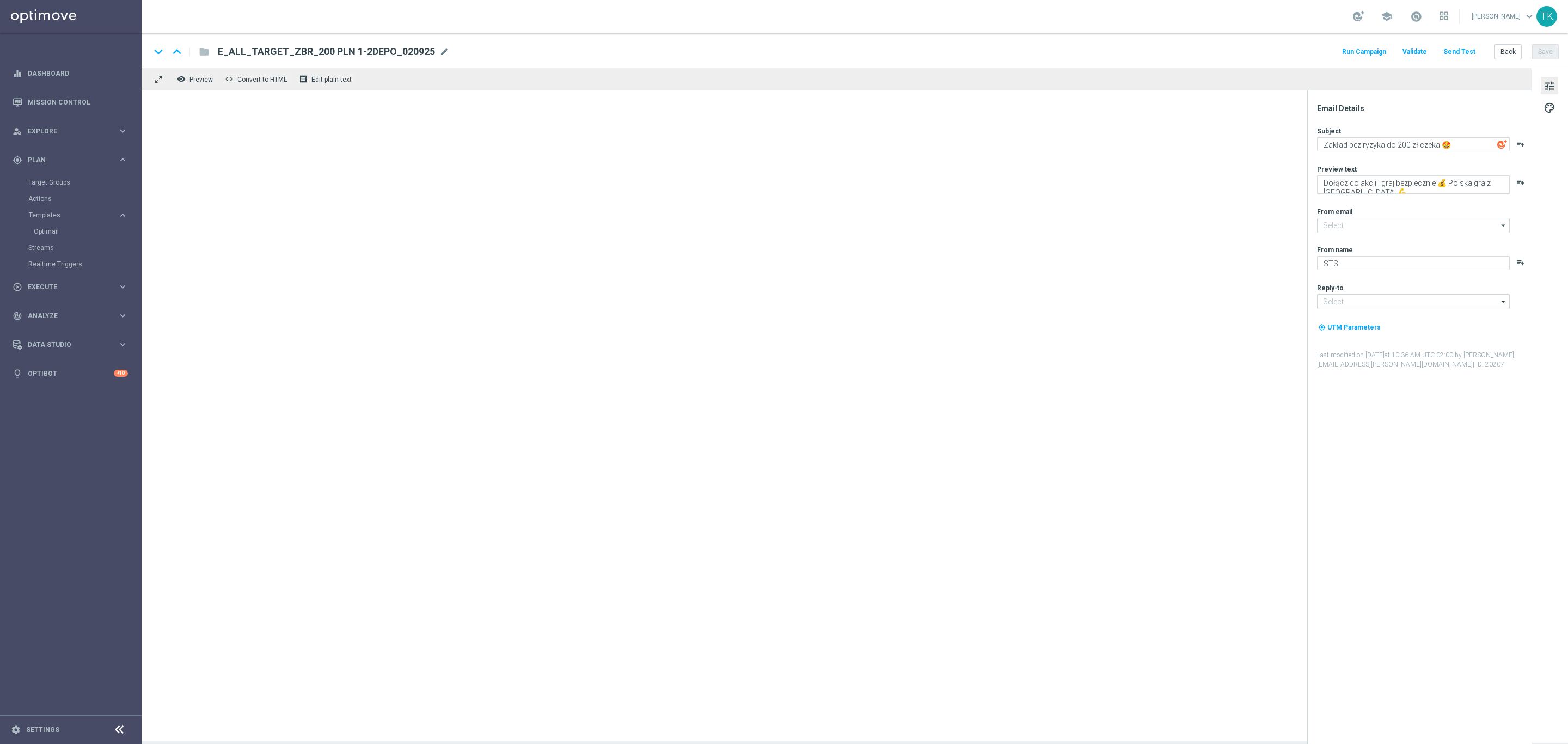
type textarea "Kwalifikacje do MŚ 🤩"
type textarea "Nasza reprezentacja powalczy z Holandią 💪"
type input "oferta@sts.pl"
type input "kontakt@sts.pl"
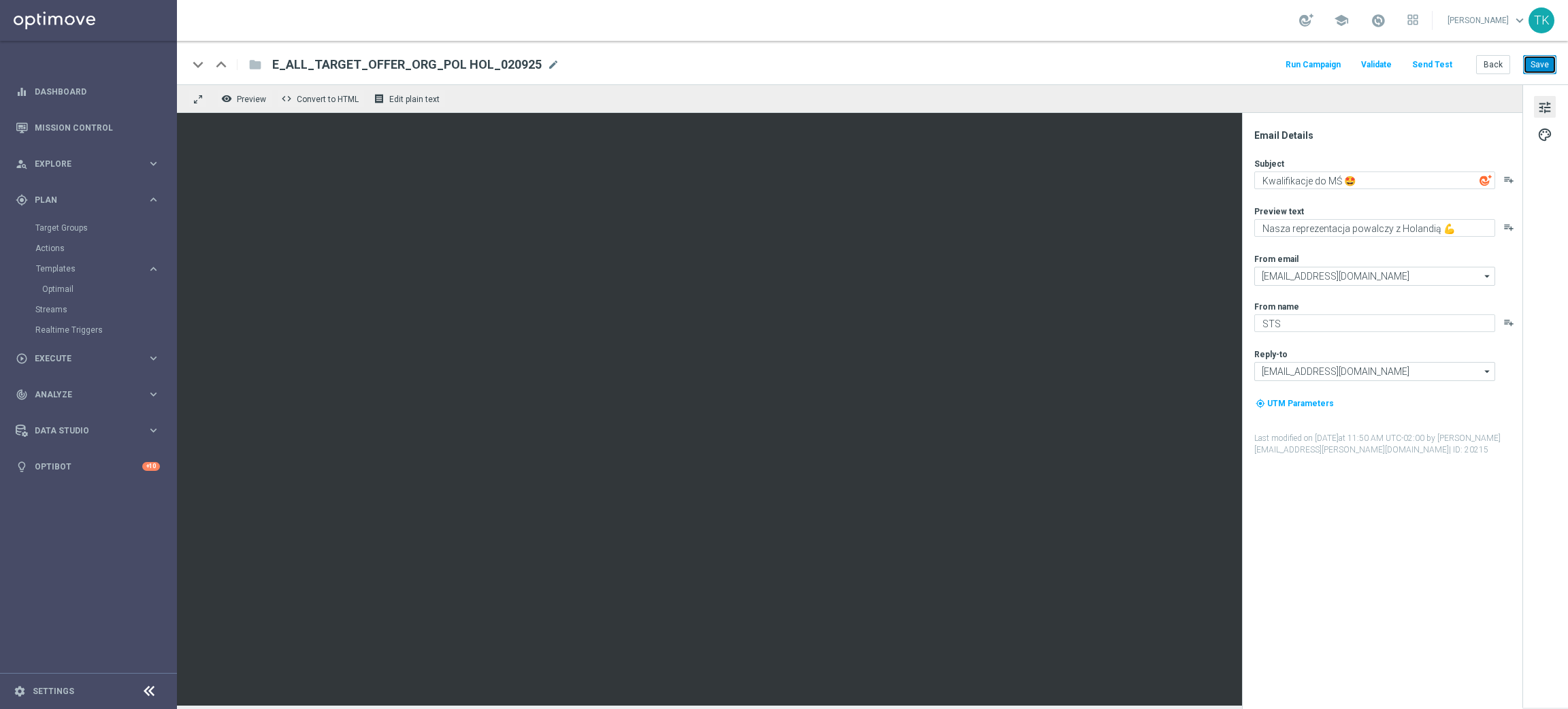
click at [1541, 65] on button "Save" at bounding box center [1540, 64] width 33 height 19
click at [1488, 67] on button "Back" at bounding box center [1493, 64] width 34 height 19
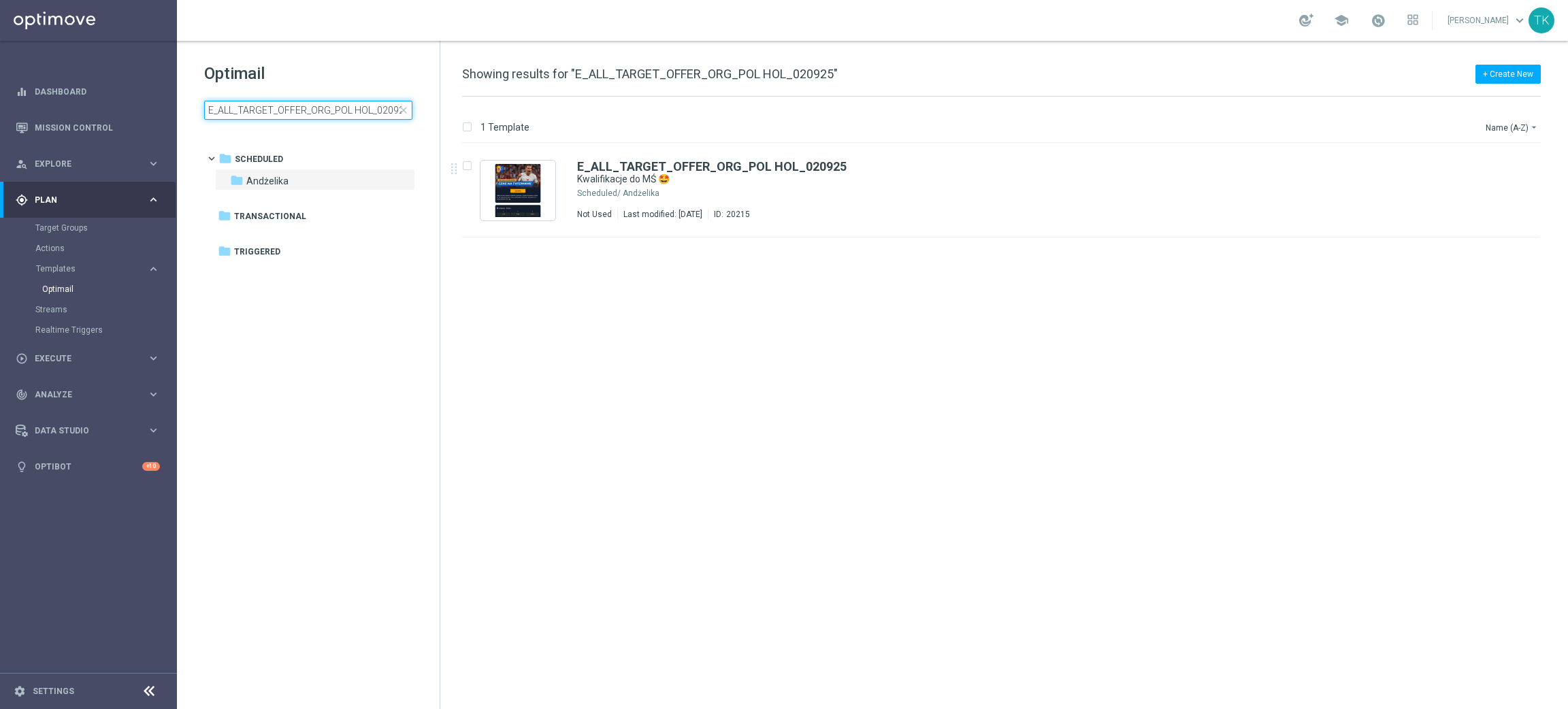
click at [316, 114] on input "E_ALL_TARGET_OFFER_ORG_POL HOL_020925" at bounding box center [308, 110] width 208 height 19
type input "E_ALL_TARGET_ZBR_200 PLN 1-2DEPO_020925"
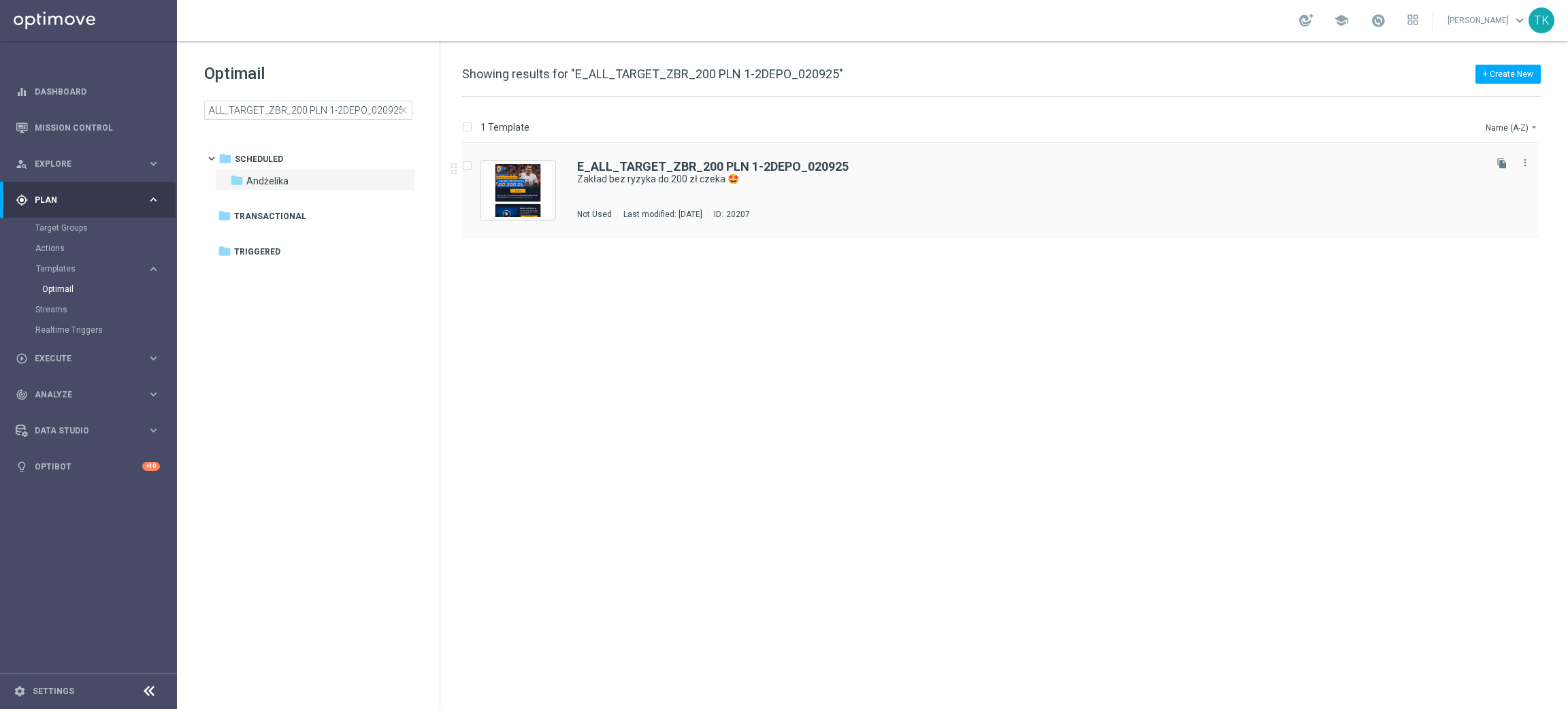
click at [790, 186] on div "E_ALL_TARGET_ZBR_200 PLN 1-2DEPO_020925 Zakład bez ryzyka do 200 zł czeka 🤩 Not…" at bounding box center [1030, 189] width 906 height 59
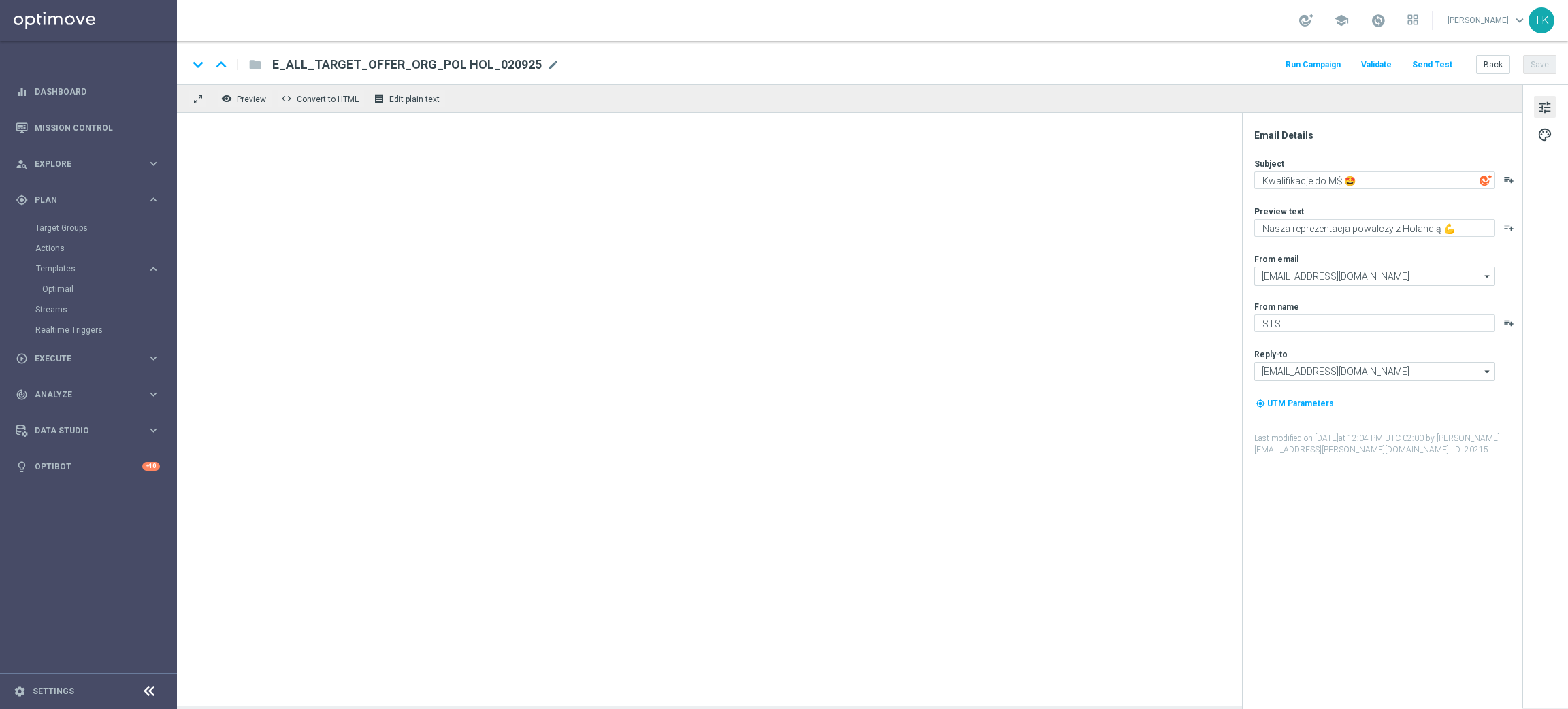
type textarea "Zakład bez ryzyka do 200 zł czeka 🤩"
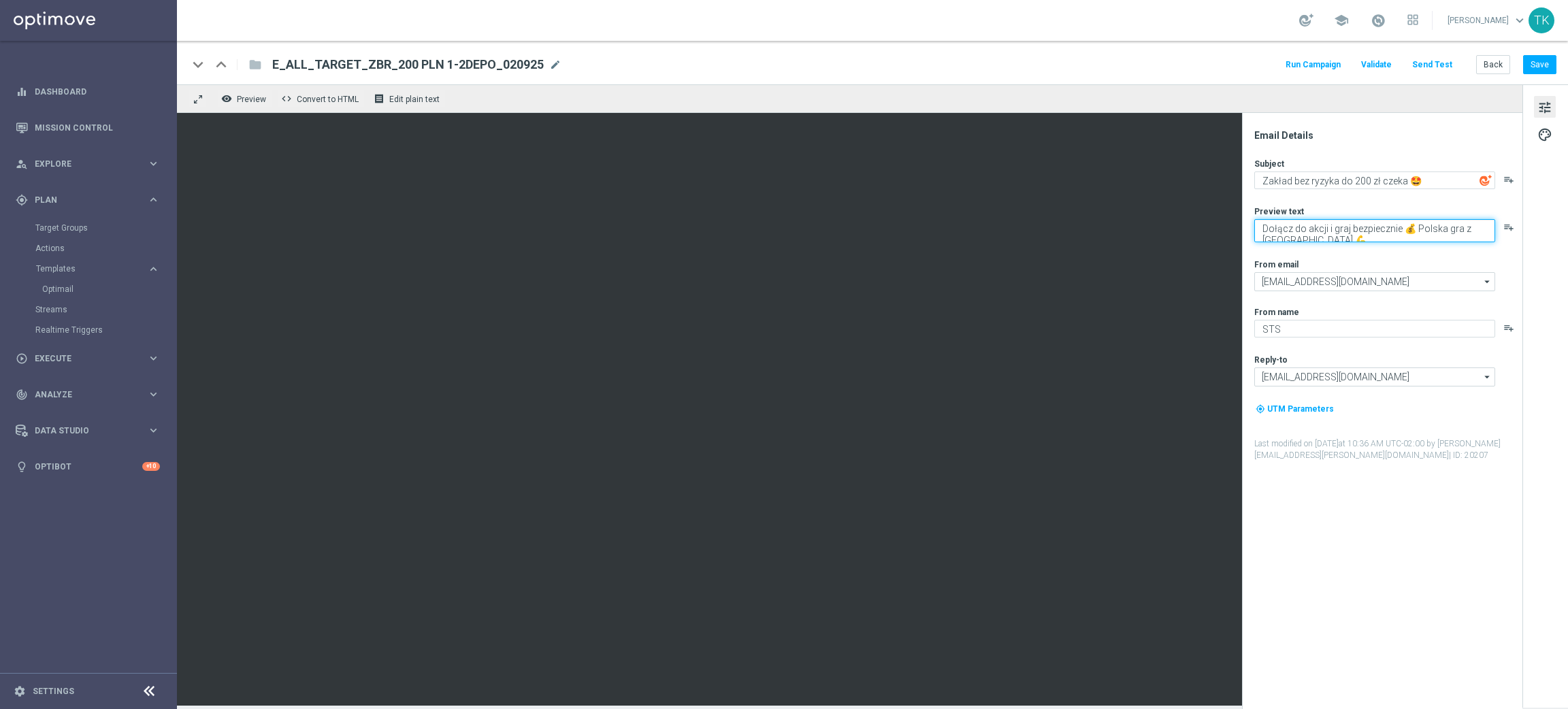
drag, startPoint x: 1418, startPoint y: 226, endPoint x: 1455, endPoint y: 244, distance: 41.1
click at [1455, 244] on div "Subject Zakład bez ryzyka do 200 zł czeka 🤩 playlist_add Preview text Dołącz do…" at bounding box center [1387, 309] width 266 height 303
drag, startPoint x: 1260, startPoint y: 227, endPoint x: 1300, endPoint y: 277, distance: 64.0
click at [1265, 228] on textarea "Dołącz do akcji i graj bezpiecznie 💰" at bounding box center [1374, 228] width 241 height 18
paste textarea "Polska gra z Holandią 💪"
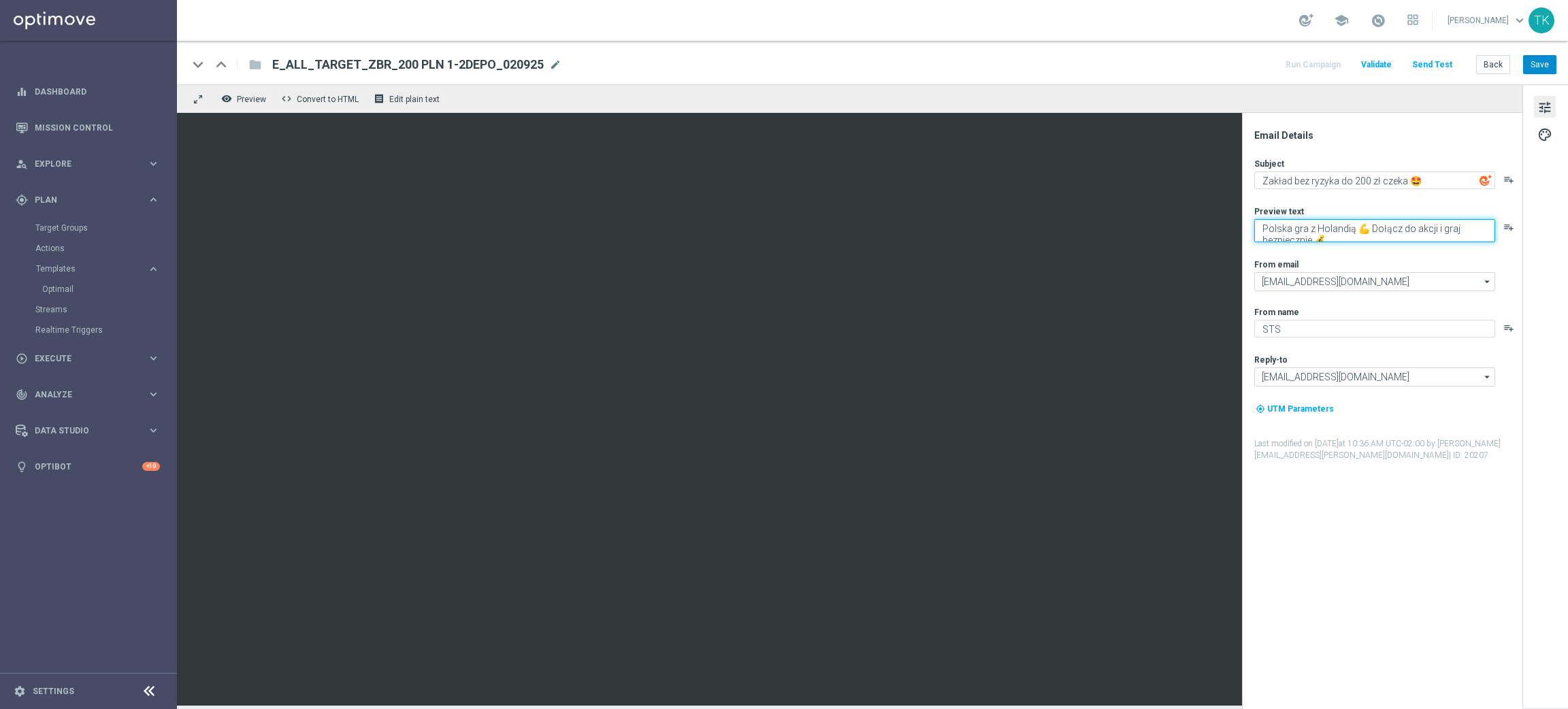
type textarea "Polska gra z Holandią 💪 Dołącz do akcji i graj bezpiecznie 💰"
click at [1549, 71] on button "Save" at bounding box center [1540, 64] width 33 height 19
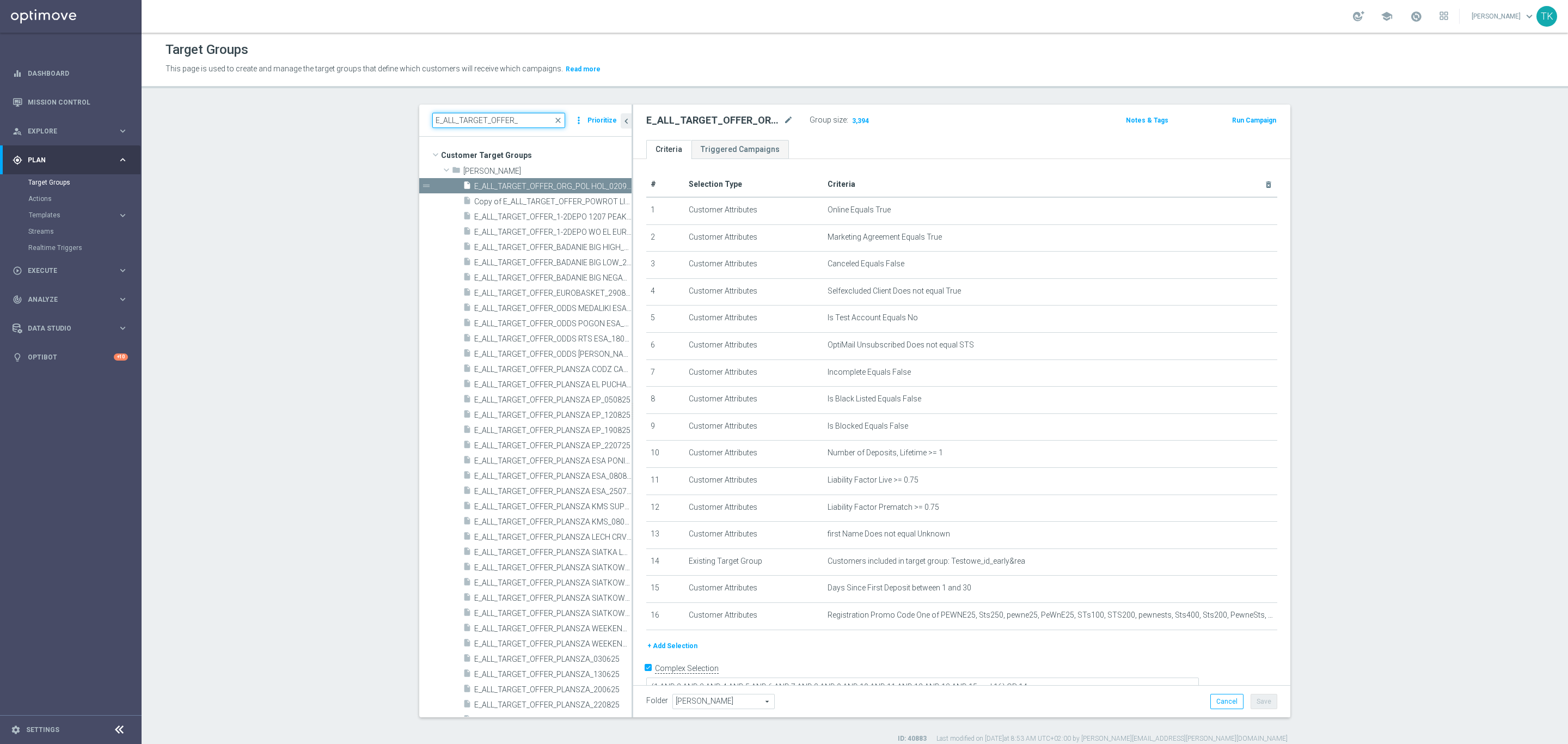
click at [457, 123] on input "E_ALL_TARGET_OFFER_" at bounding box center [499, 120] width 133 height 15
paste input "POL HOL_020925"
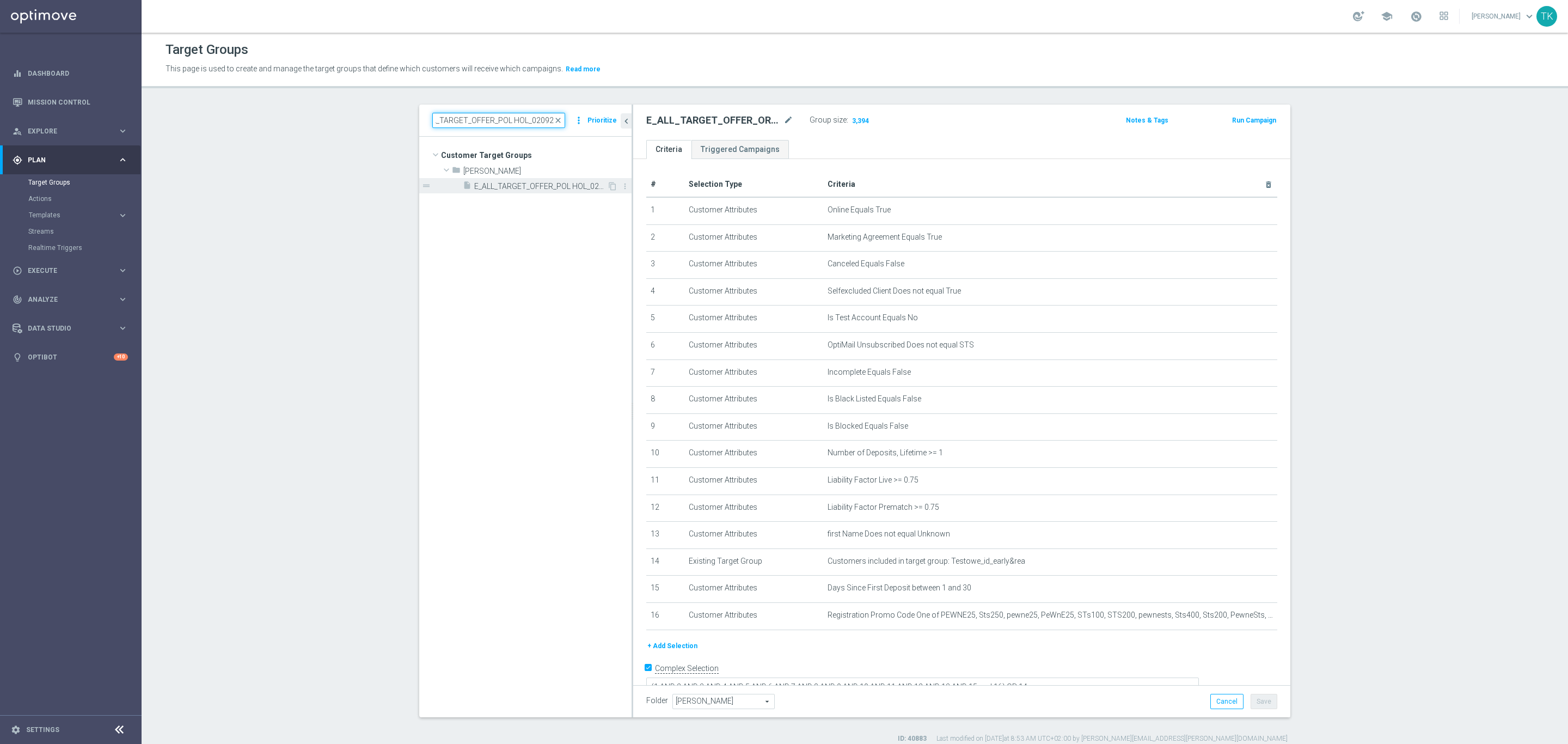
type input "E_ALL_TARGET_OFFER_POL HOL_020925"
click at [555, 189] on span "E_ALL_TARGET_OFFER_POL HOL_020925" at bounding box center [541, 187] width 133 height 10
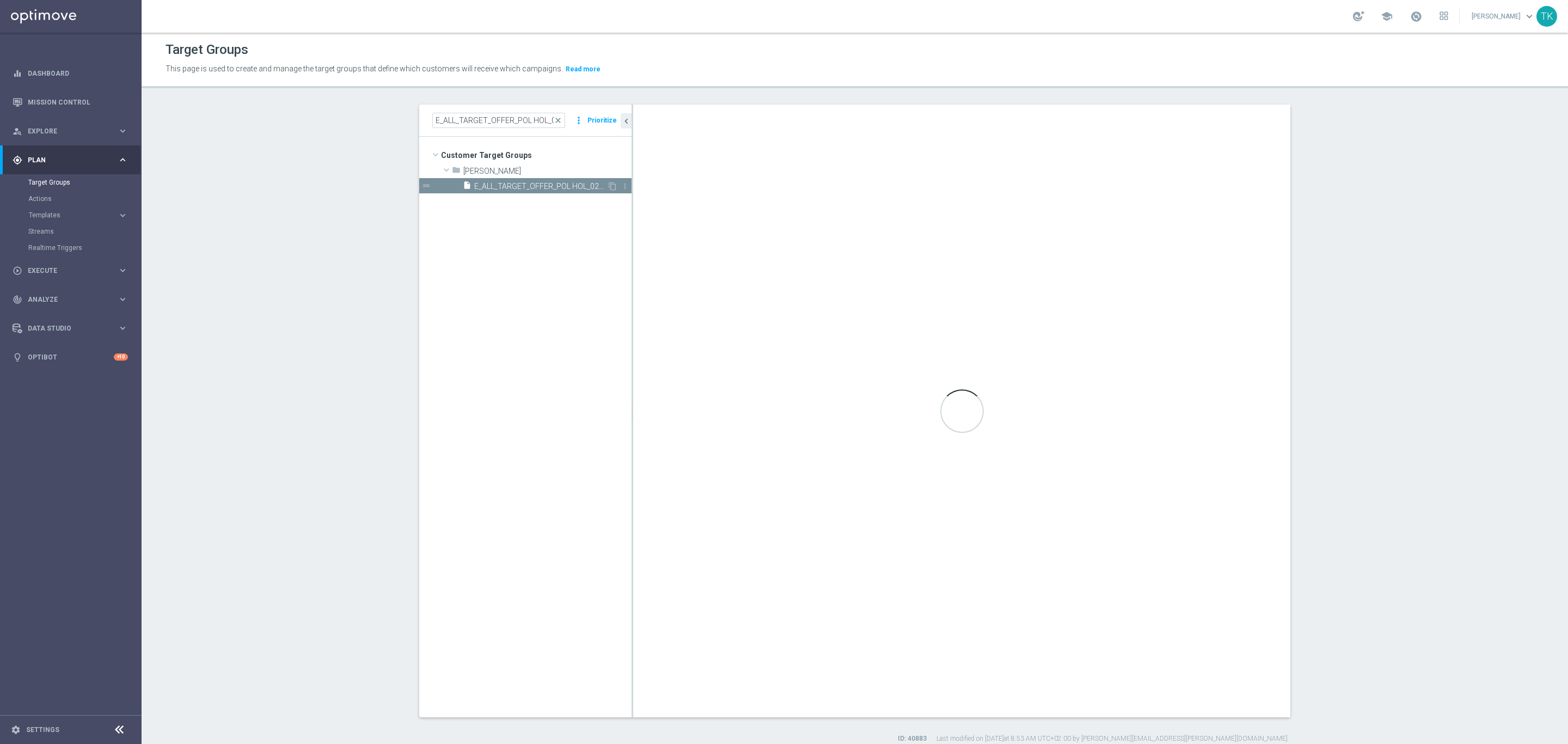
type textarea "(1 AND 2 AND 3 AND 4 AND 5 AND 6 AND 7 AND 8 AND 9 AND 10 AND 11 AND 12 AND 13 …"
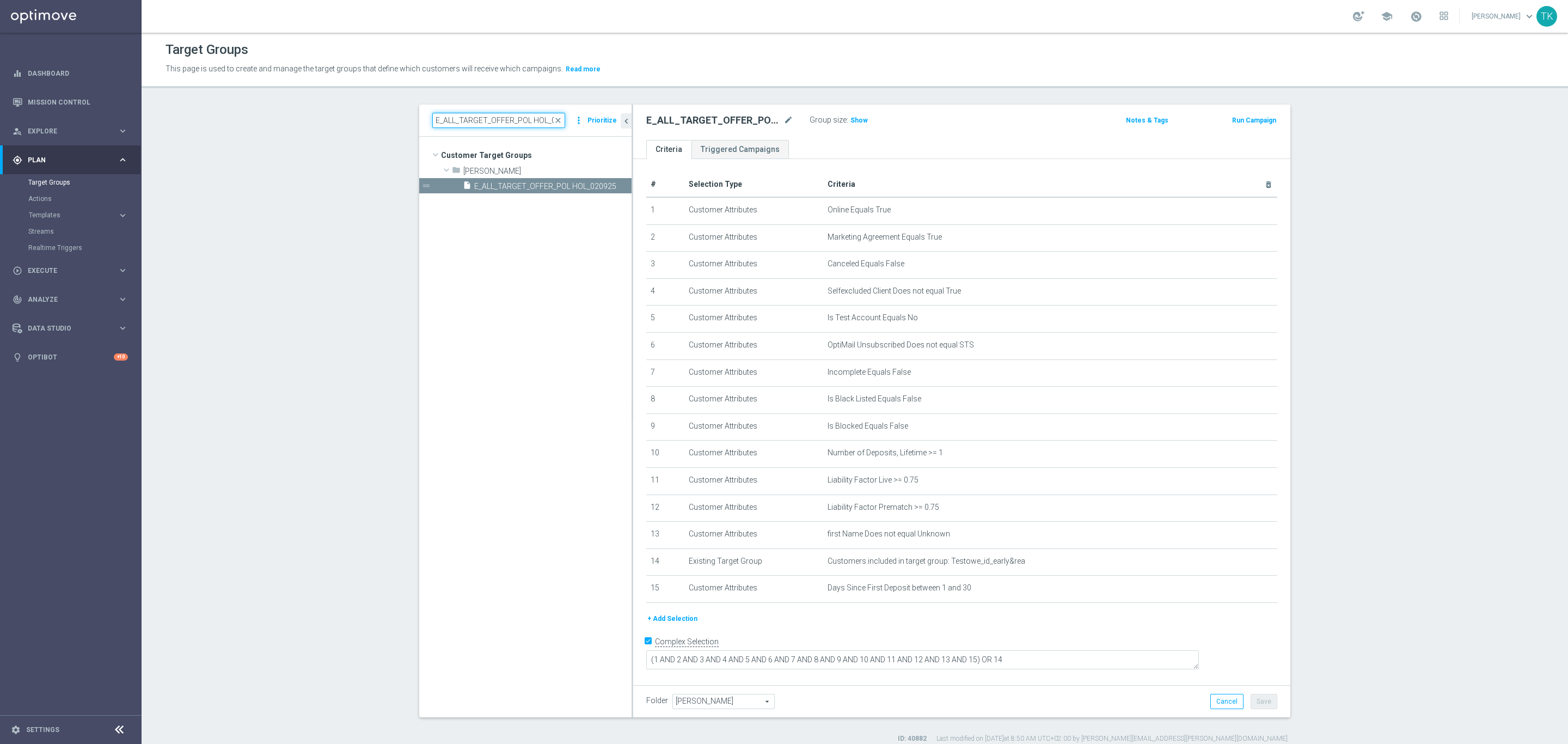
click at [469, 123] on input "E_ALL_TARGET_OFFER_POL HOL_020925" at bounding box center [499, 120] width 133 height 15
paste input "ORG_"
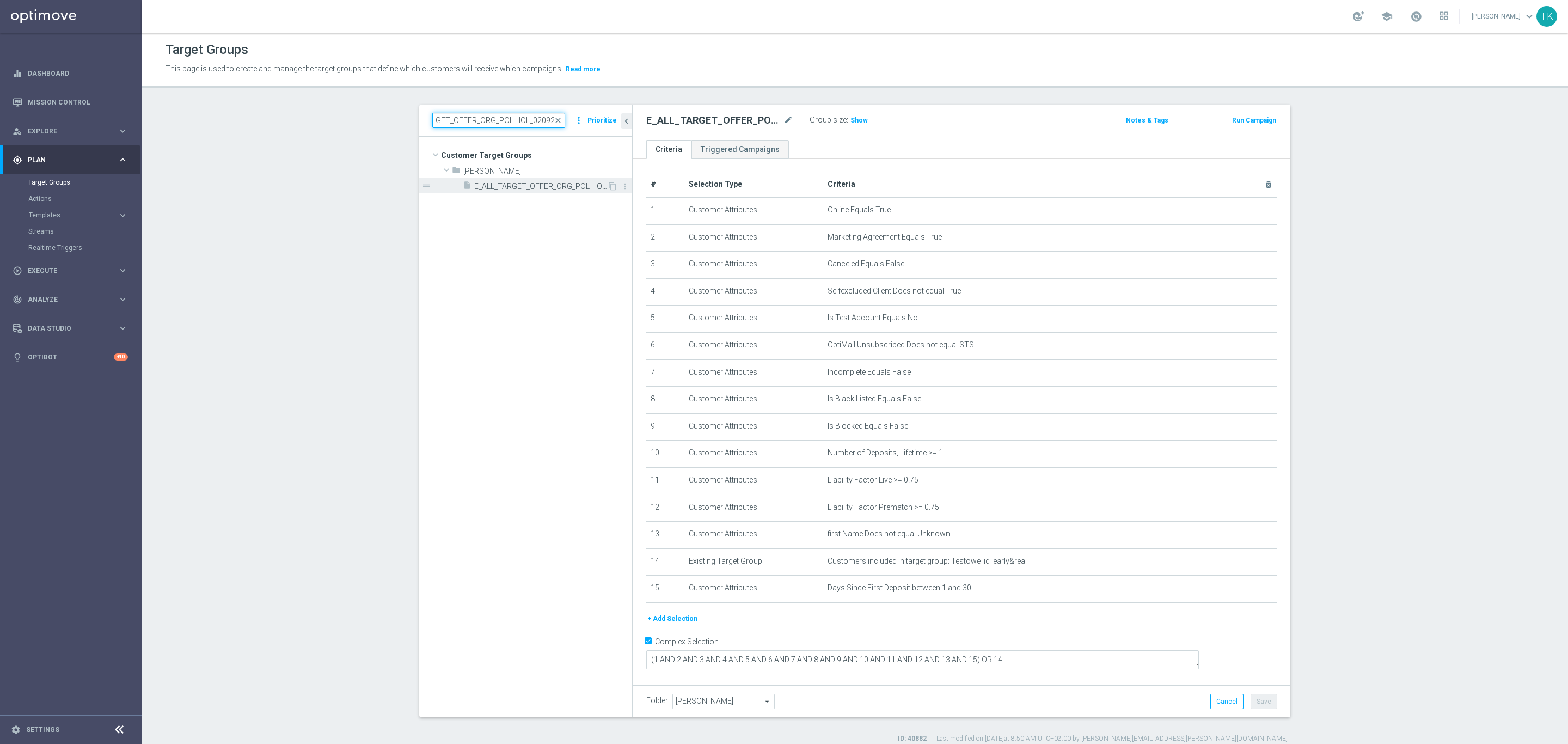
type input "E_ALL_TARGET_OFFER_ORG_POL HOL_020925"
click at [536, 187] on span "E_ALL_TARGET_OFFER_ORG_POL HOL_020925" at bounding box center [541, 187] width 133 height 10
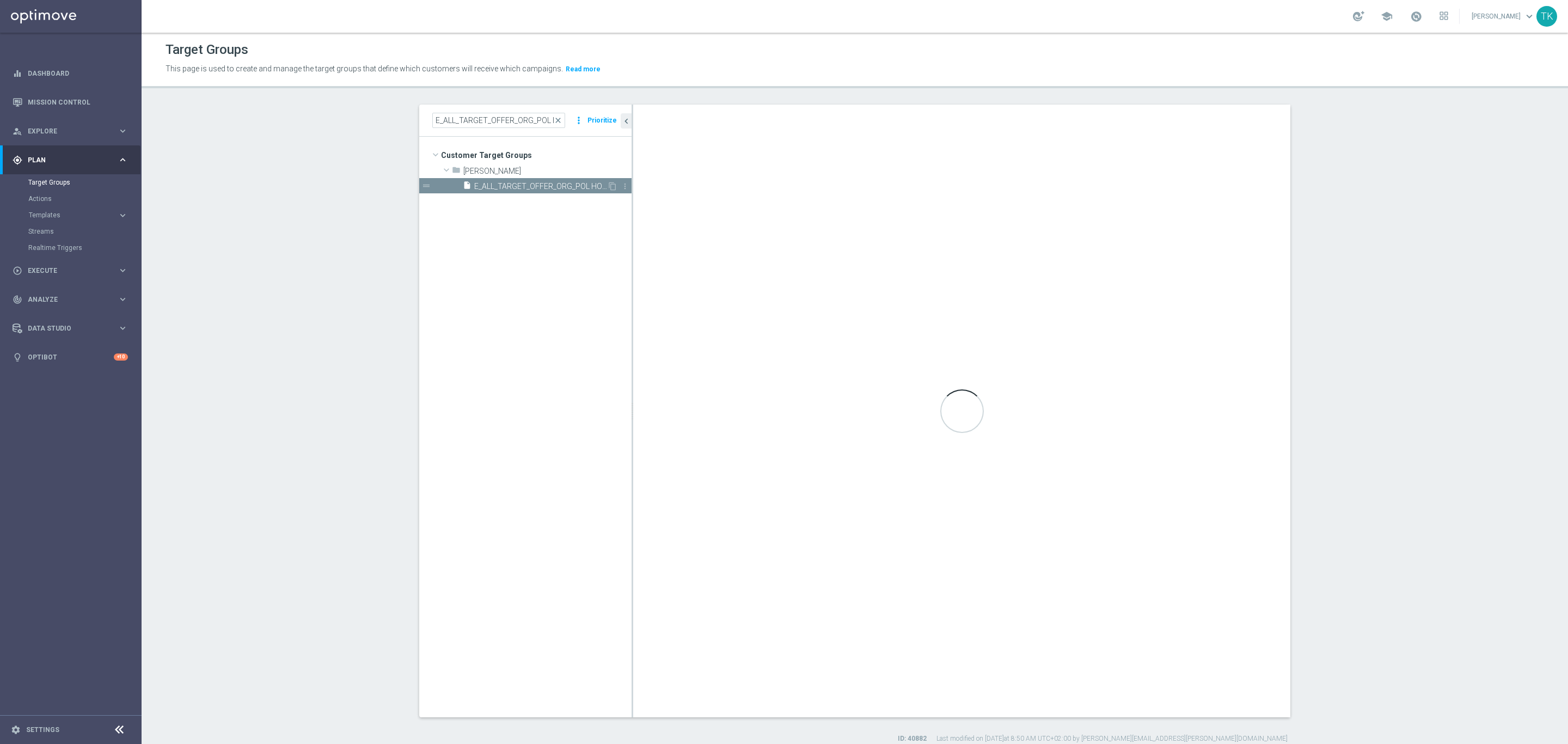
type textarea "(1 AND 2 AND 3 AND 4 AND 5 AND 6 AND 7 AND 8 AND 9 AND 10 AND 11 AND 12 AND 13 …"
